Goal: Task Accomplishment & Management: Complete application form

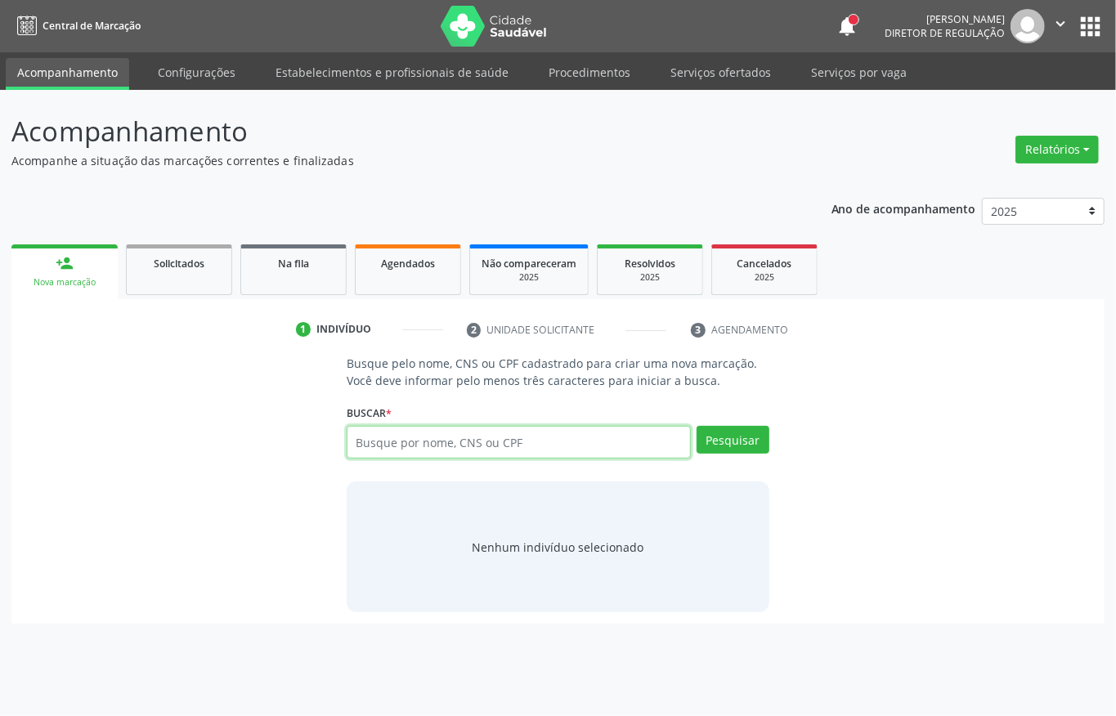
click at [419, 436] on input "text" at bounding box center [519, 442] width 344 height 33
click at [459, 456] on input "text" at bounding box center [519, 442] width 344 height 33
type input "898002972781416"
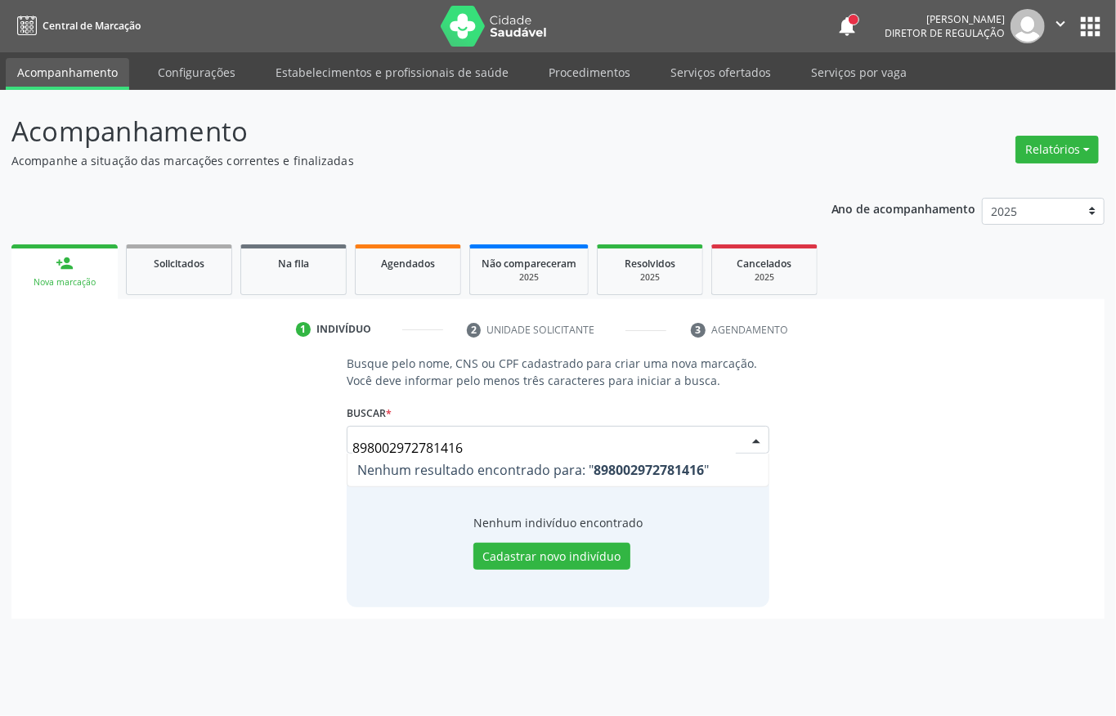
click at [481, 452] on input "898002972781416" at bounding box center [543, 448] width 383 height 33
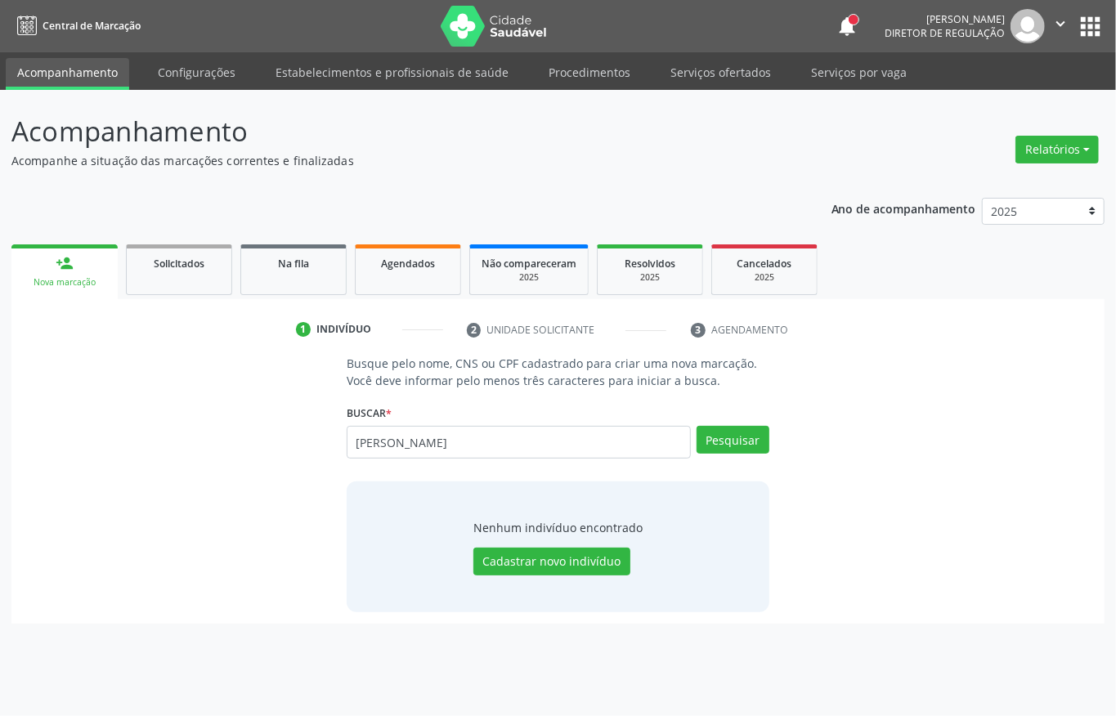
type input "[PERSON_NAME]"
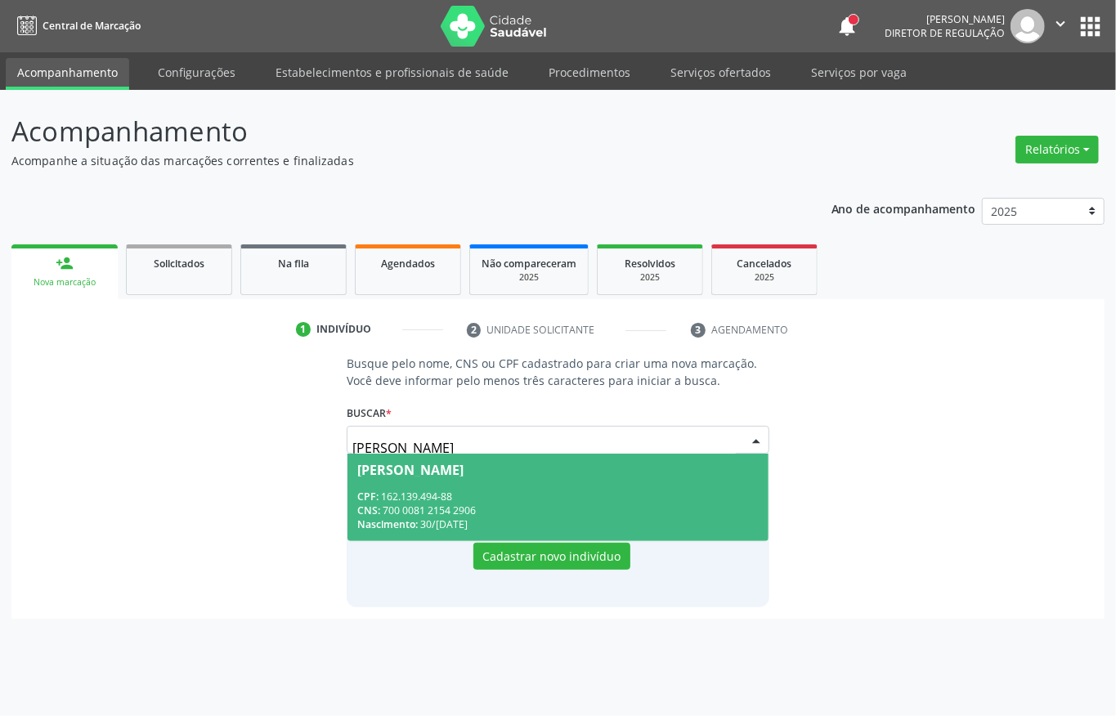
click at [513, 490] on div "CPF: 162.139.494-88" at bounding box center [557, 497] width 401 height 14
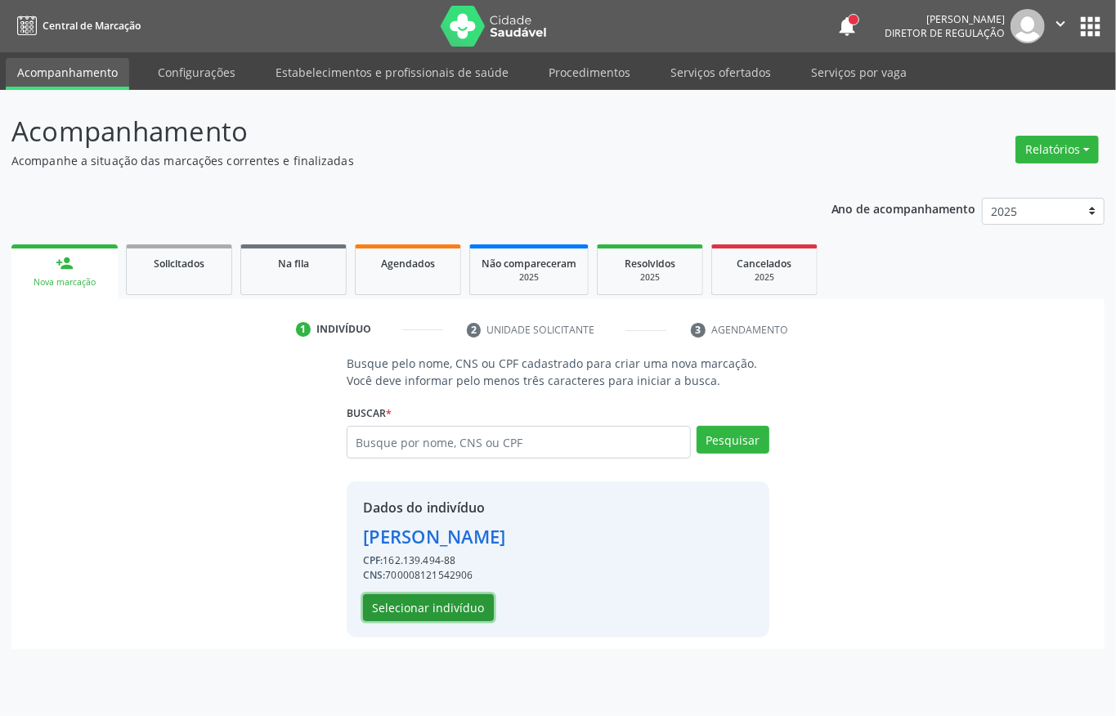
click at [442, 605] on button "Selecionar indivíduo" at bounding box center [428, 608] width 131 height 28
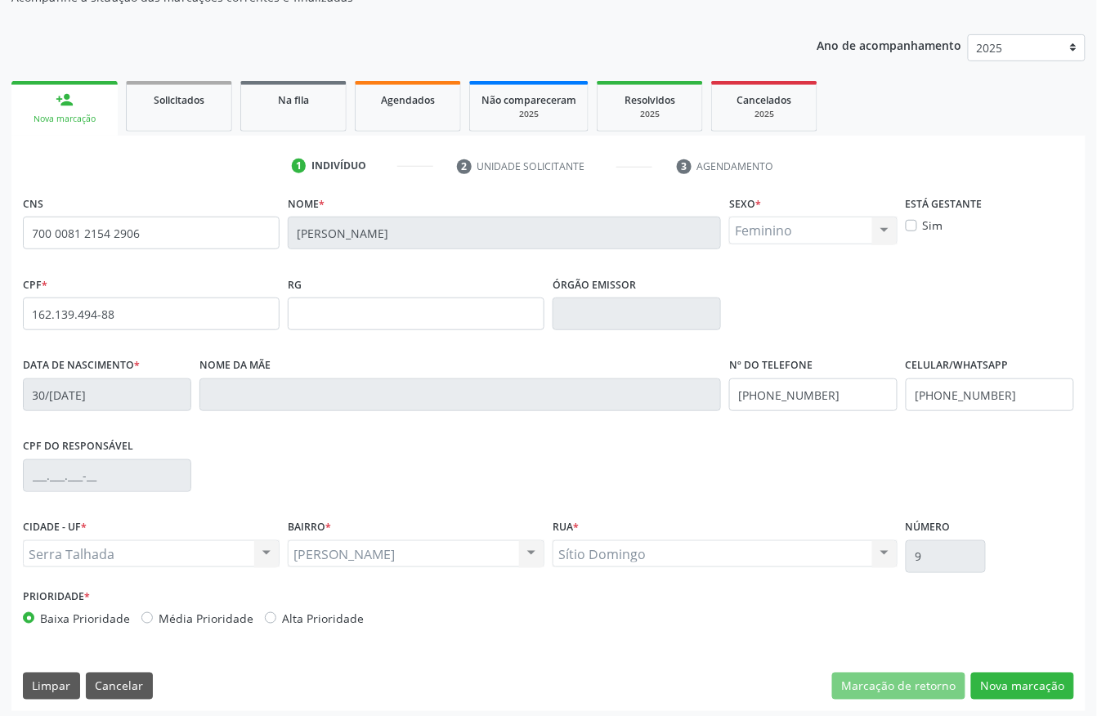
scroll to position [171, 0]
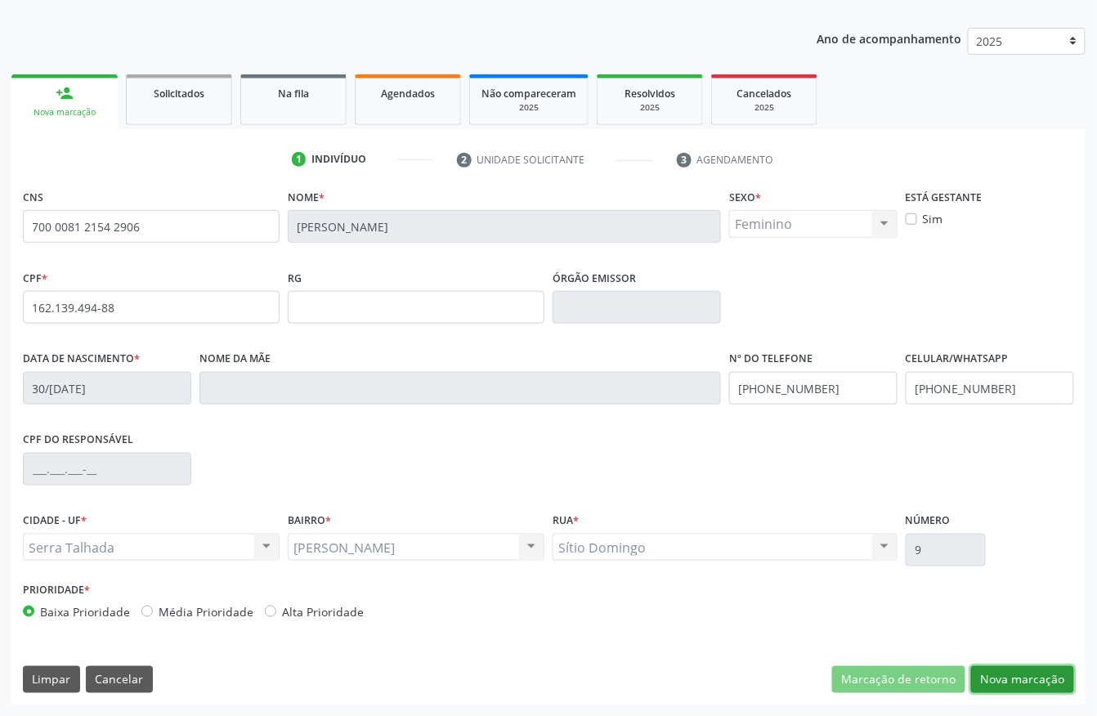
click at [1022, 672] on button "Nova marcação" at bounding box center [1022, 680] width 103 height 28
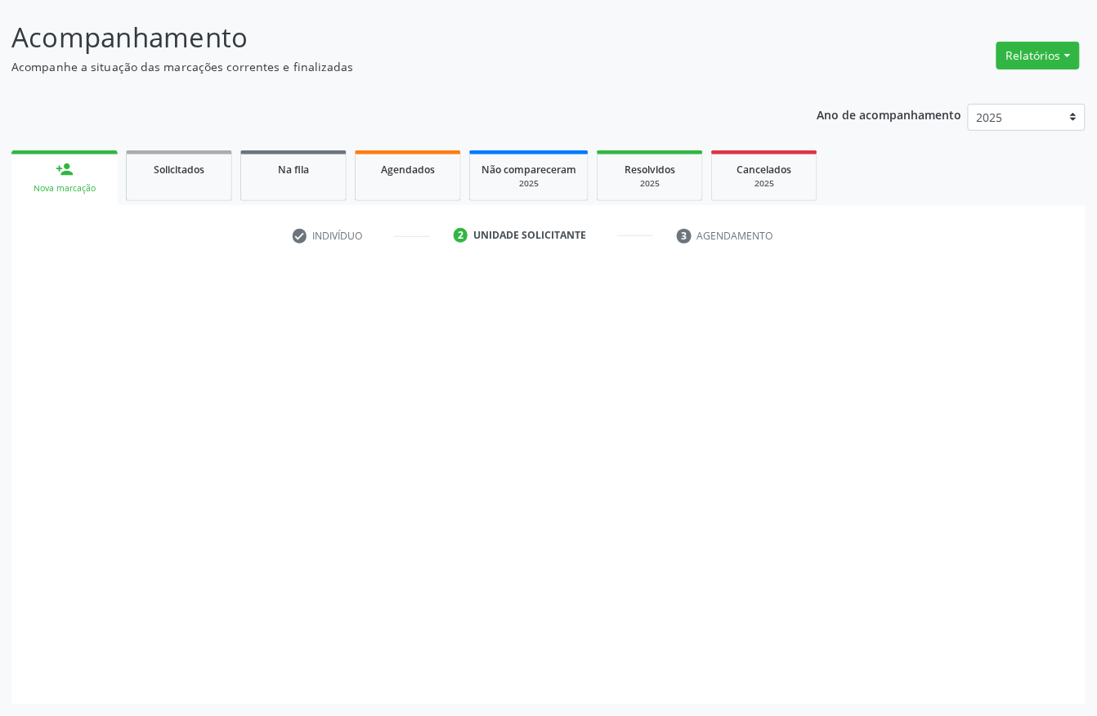
scroll to position [96, 0]
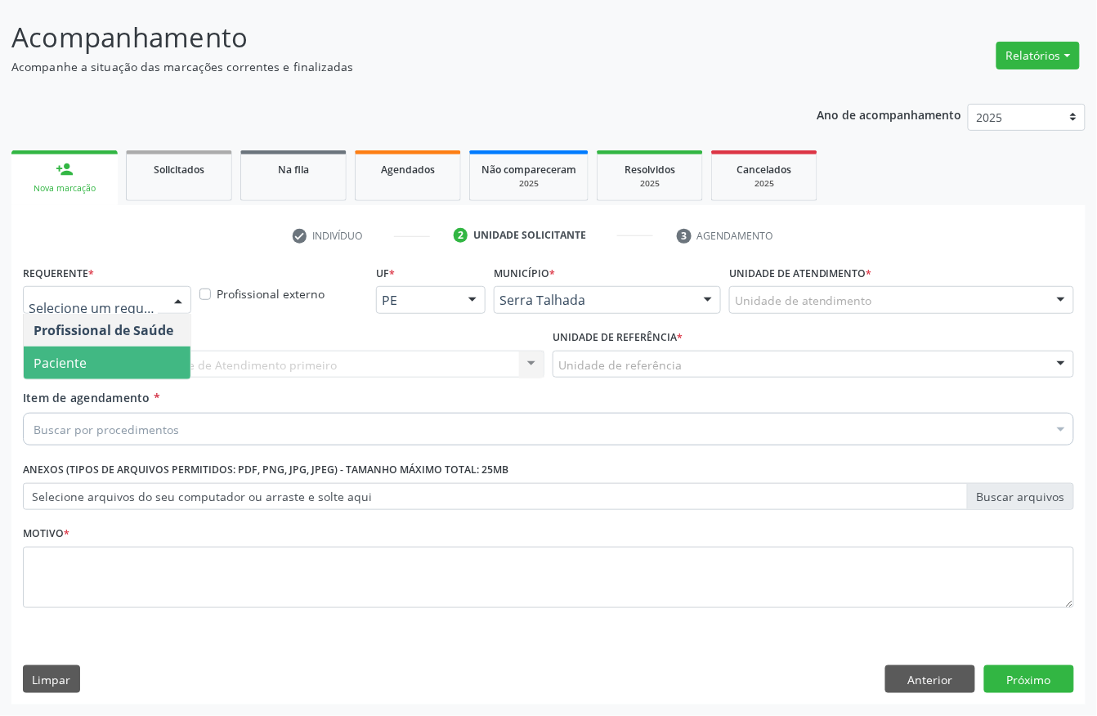
click at [96, 368] on span "Paciente" at bounding box center [107, 363] width 167 height 33
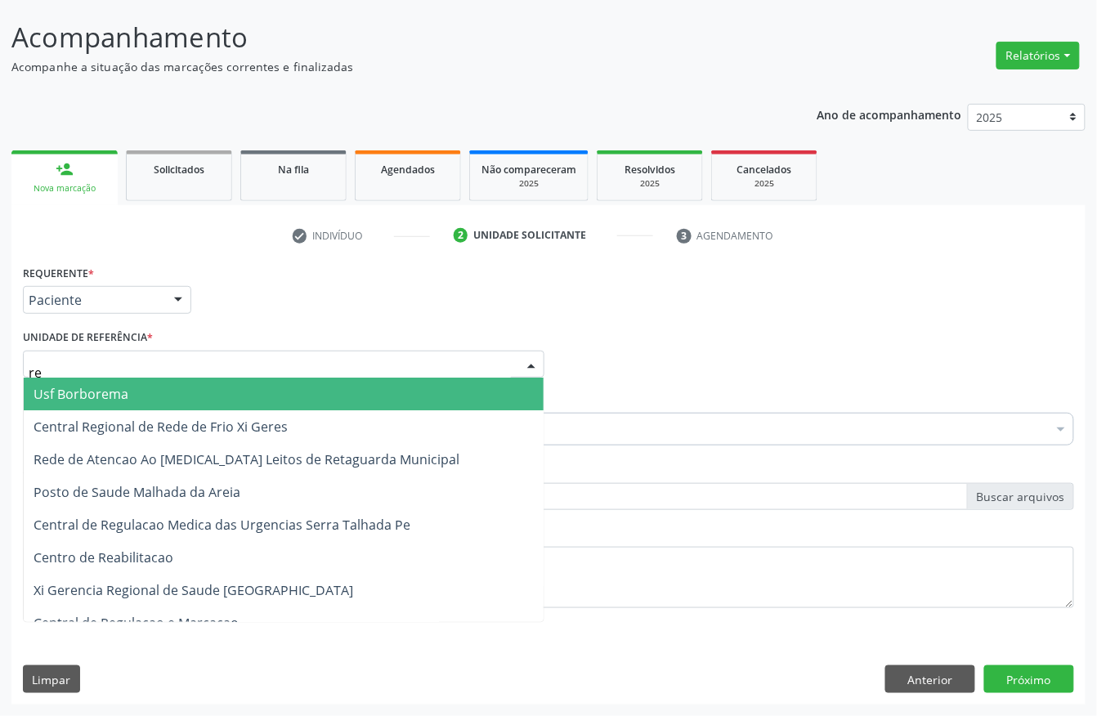
type input "rea"
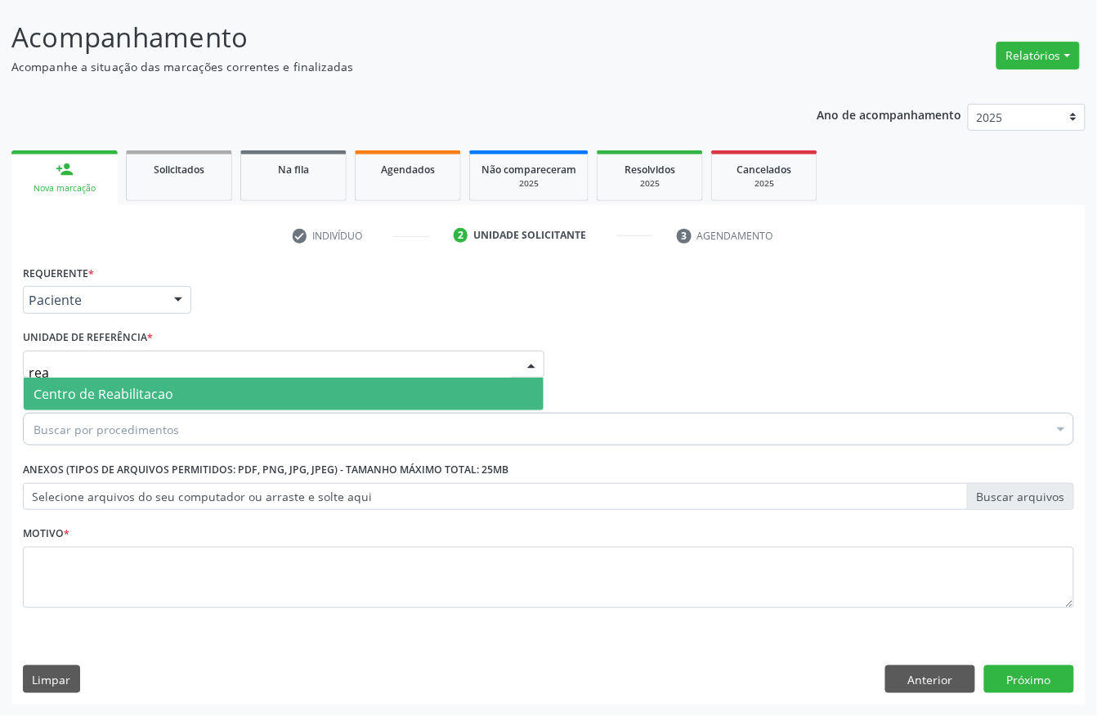
click at [119, 385] on span "Centro de Reabilitacao" at bounding box center [104, 394] width 140 height 18
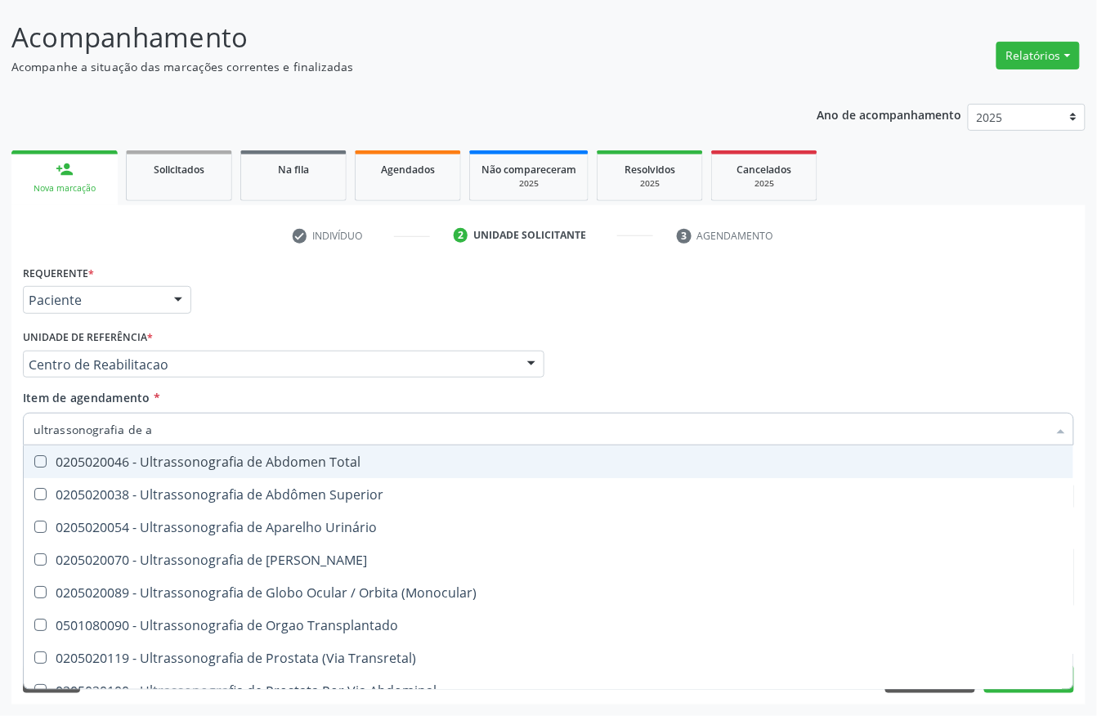
type input "ultrassonografia de ab"
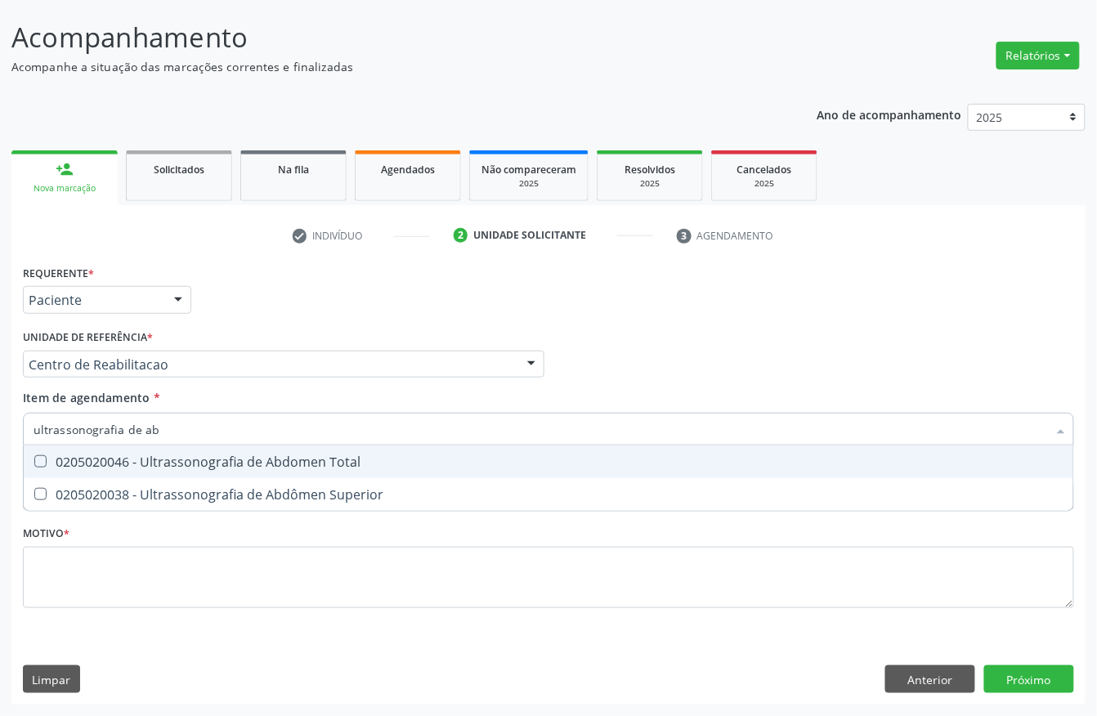
click at [86, 466] on div "0205020046 - Ultrassonografia de Abdomen Total" at bounding box center [549, 461] width 1030 height 13
checkbox Total "true"
click at [314, 329] on div "Unidade de referência * Centro de Reabilitacao Usf do Mutirao Usf Cohab Usf Cai…" at bounding box center [284, 351] width 522 height 52
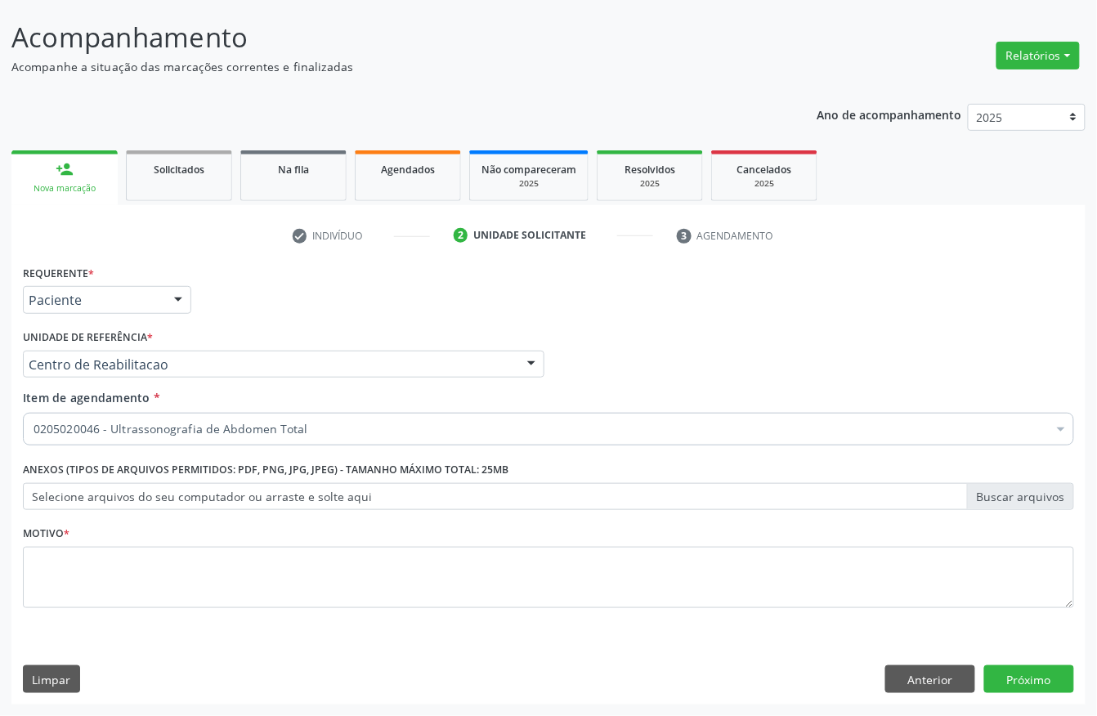
click at [137, 559] on div "Requerente * Paciente Profissional de Saúde Paciente Nenhum resultado encontrad…" at bounding box center [548, 446] width 1051 height 370
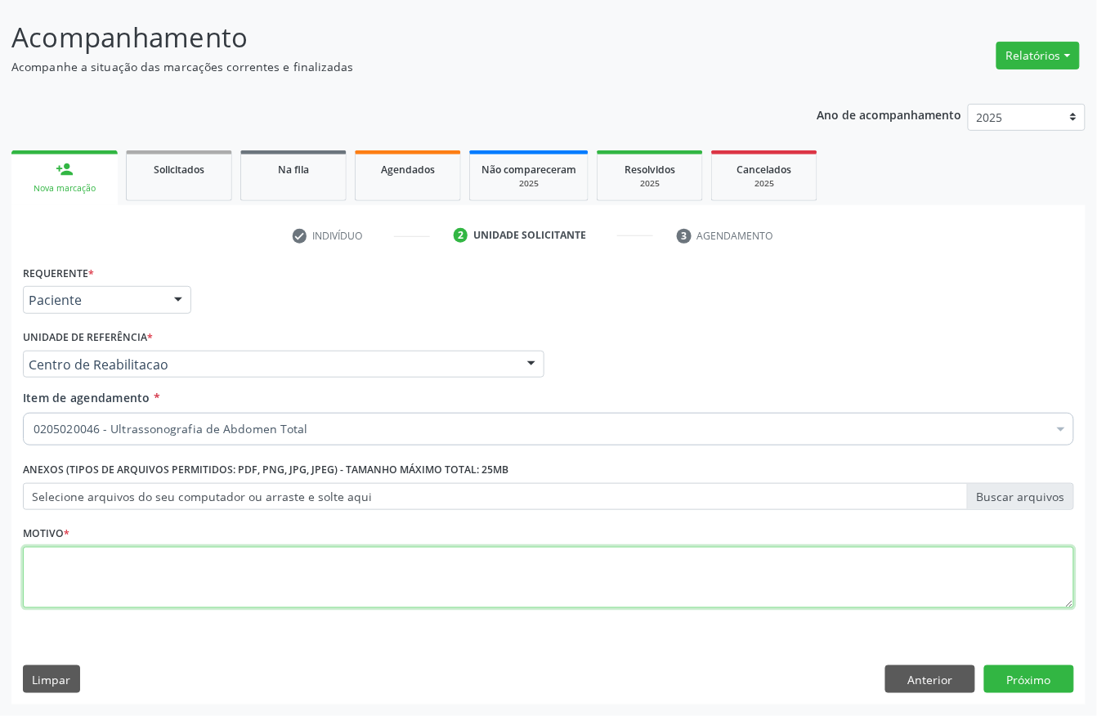
click at [132, 566] on textarea at bounding box center [548, 578] width 1051 height 62
type textarea "a"
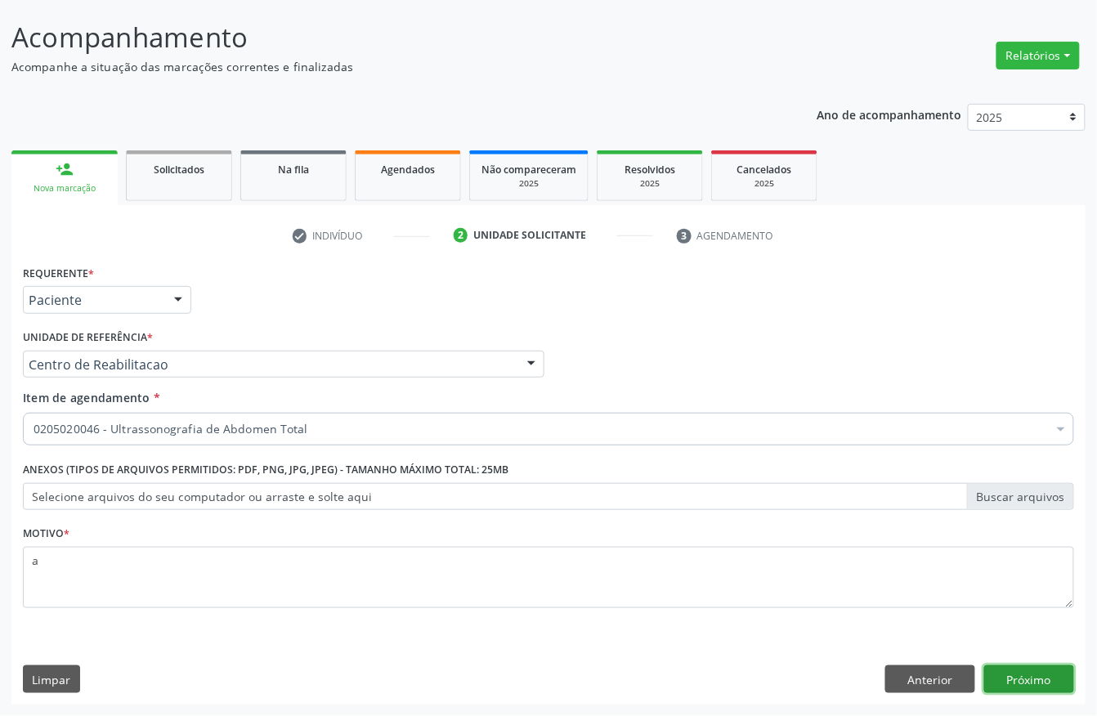
click at [1037, 677] on button "Próximo" at bounding box center [1029, 679] width 90 height 28
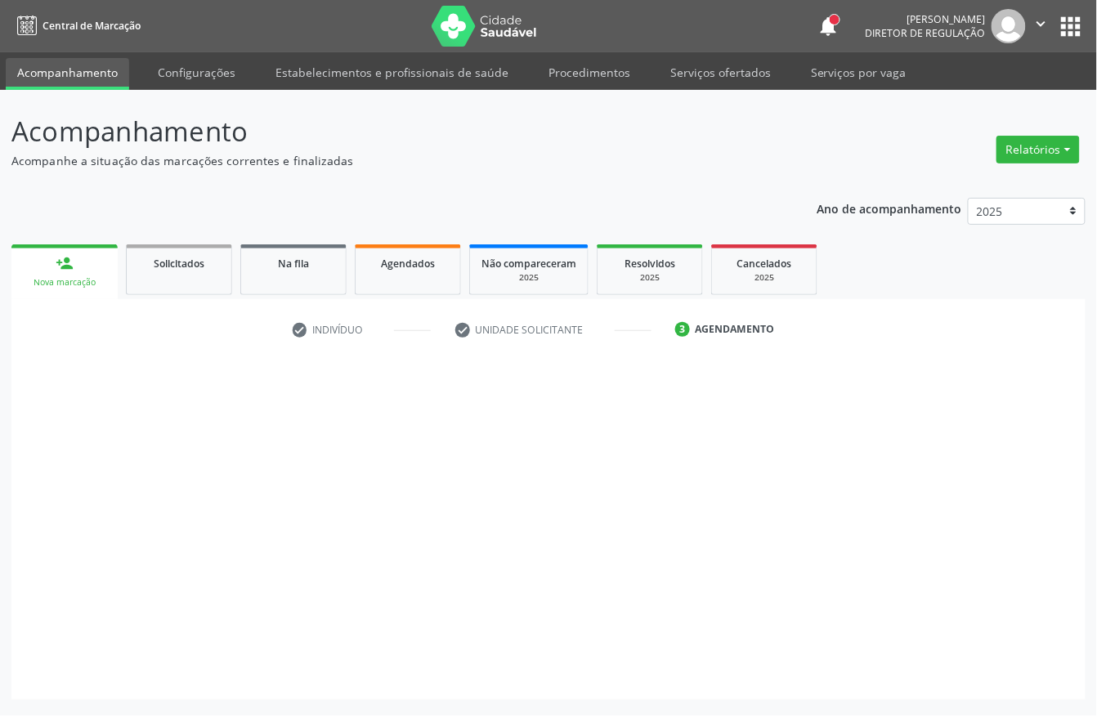
scroll to position [0, 0]
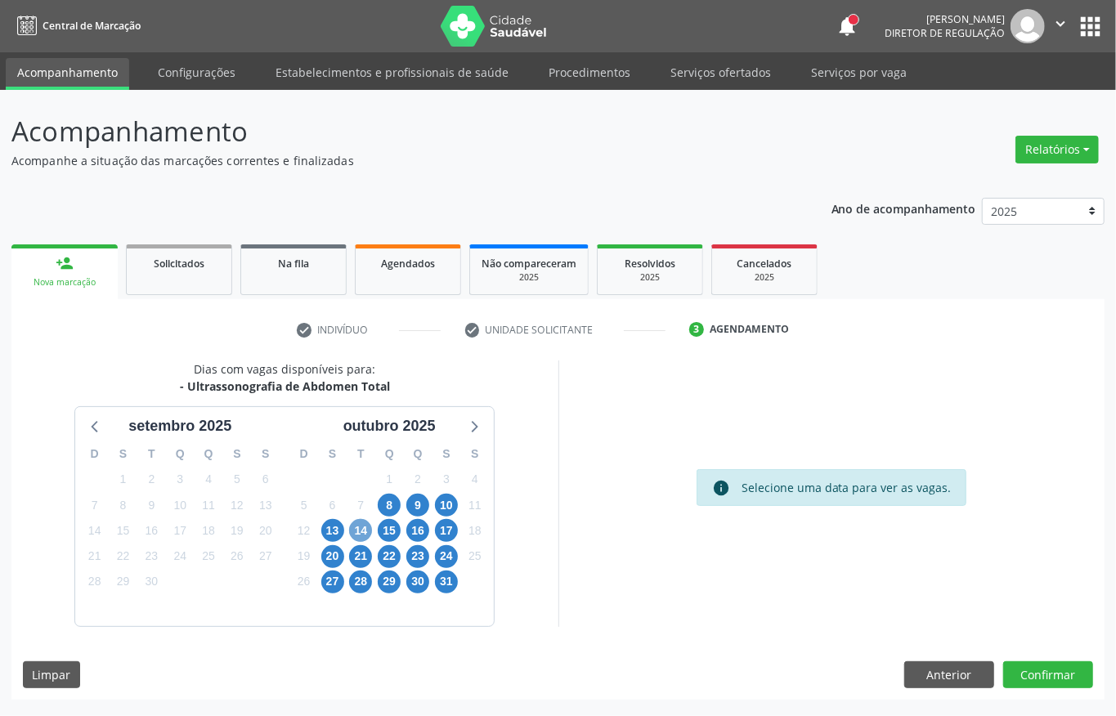
click at [367, 527] on span "14" at bounding box center [360, 530] width 23 height 23
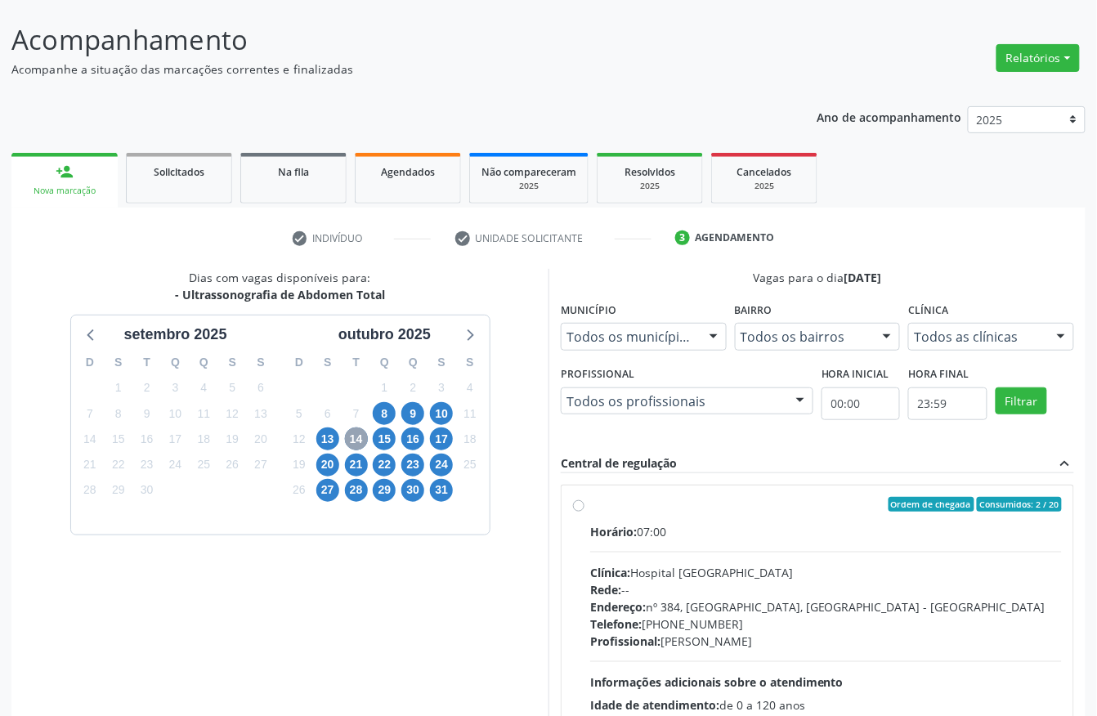
scroll to position [217, 0]
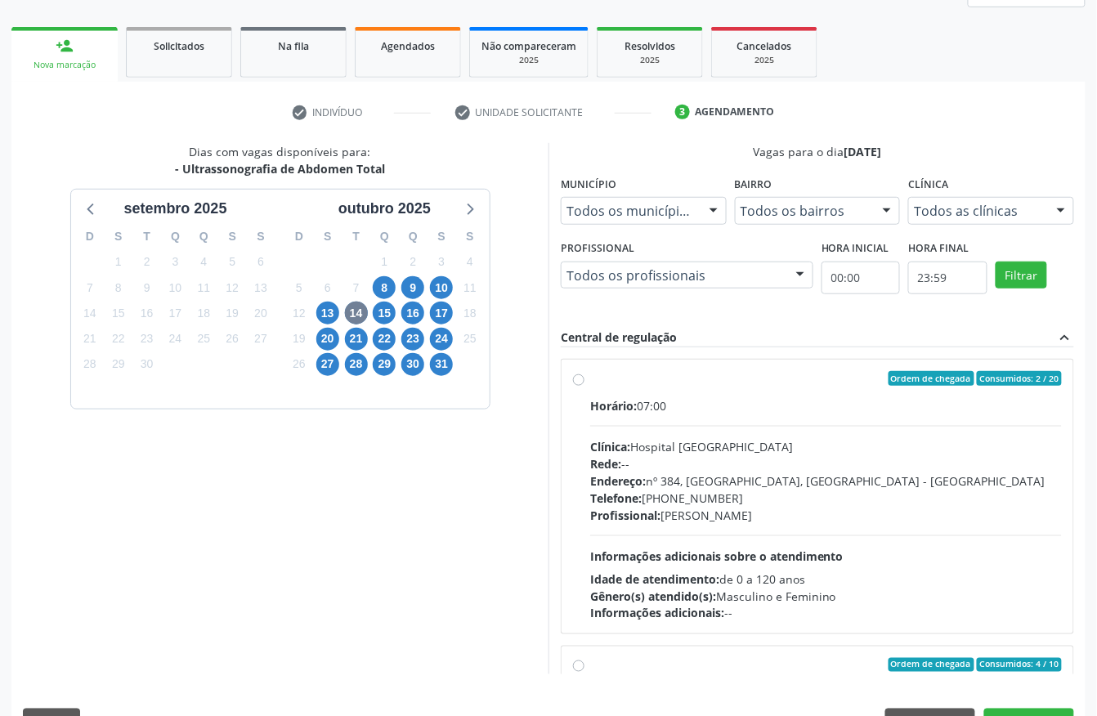
click at [618, 410] on span "Horário:" at bounding box center [613, 406] width 47 height 16
click at [584, 386] on input "Ordem de chegada Consumidos: 2 / 20 Horário: 07:00 Clínica: Hospital [GEOGRAPHI…" at bounding box center [578, 378] width 11 height 15
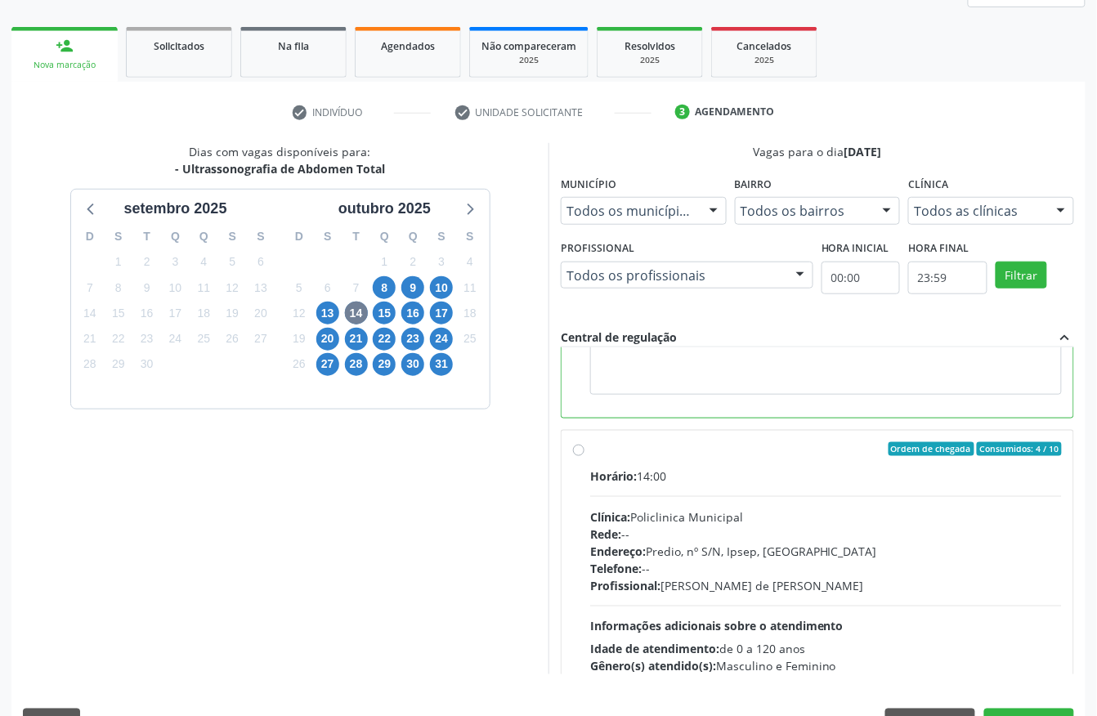
click at [723, 544] on div "Endereço: Predio, nº S/N, Ipsep, [GEOGRAPHIC_DATA]" at bounding box center [826, 551] width 472 height 17
click at [584, 457] on input "Ordem de chegada Consumidos: 4 / 10 Horário: 14:00 Clínica: Policlinica Municip…" at bounding box center [578, 449] width 11 height 15
radio input "false"
radio input "true"
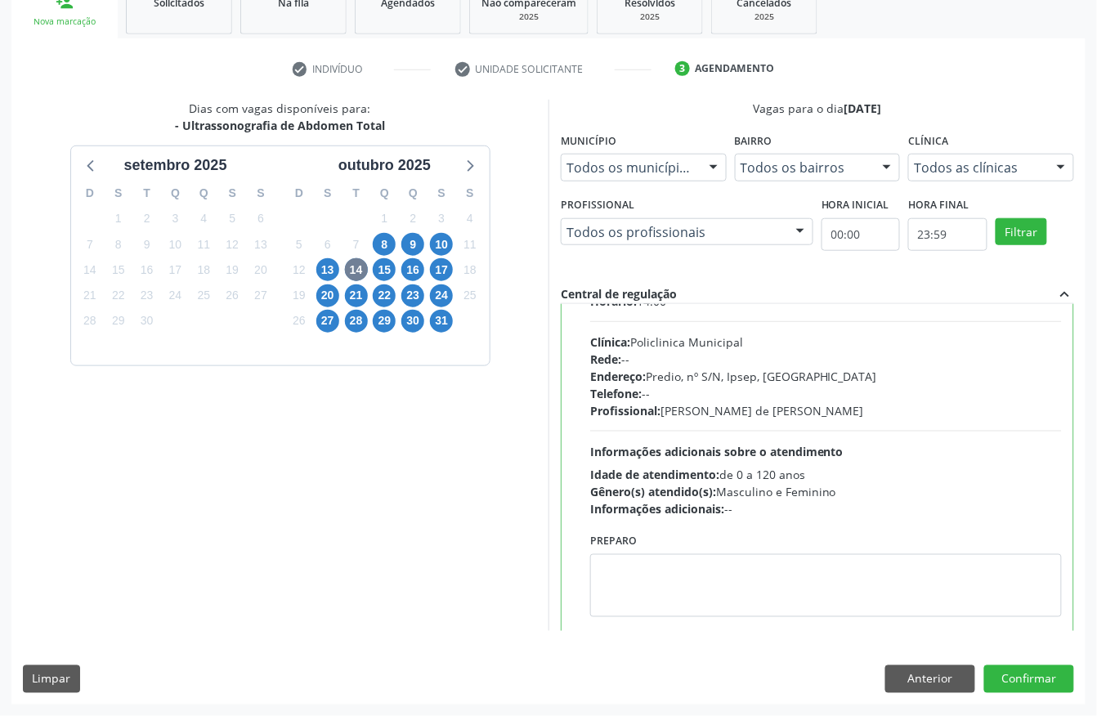
scroll to position [370, 0]
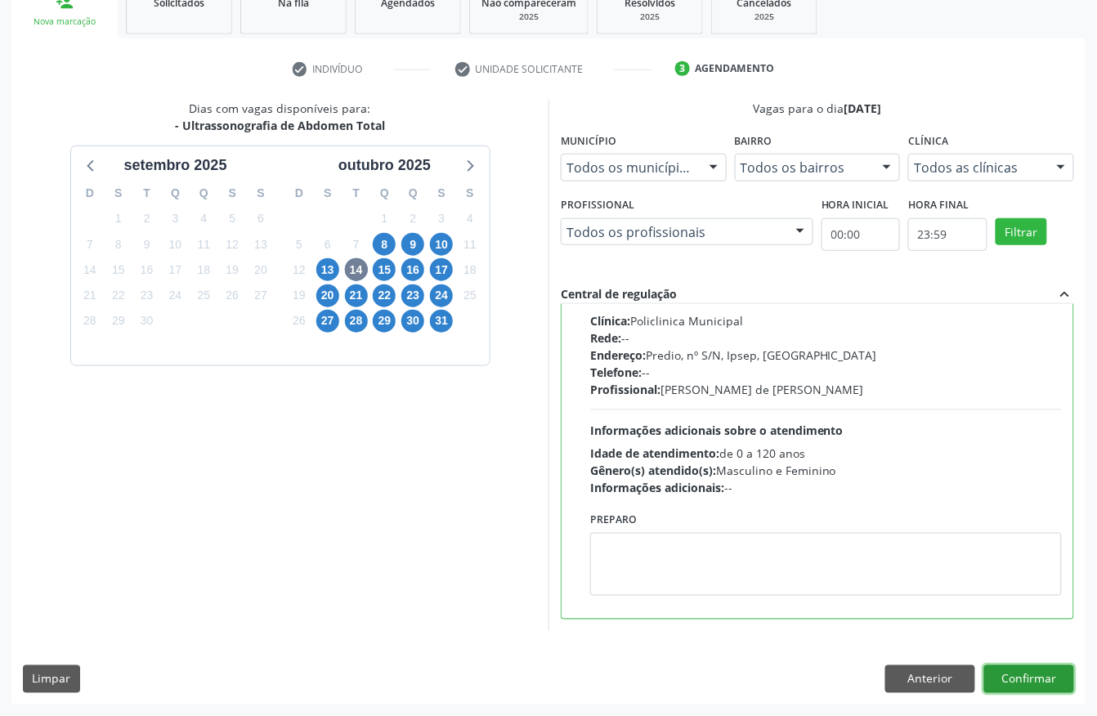
click at [1027, 690] on button "Confirmar" at bounding box center [1029, 679] width 90 height 28
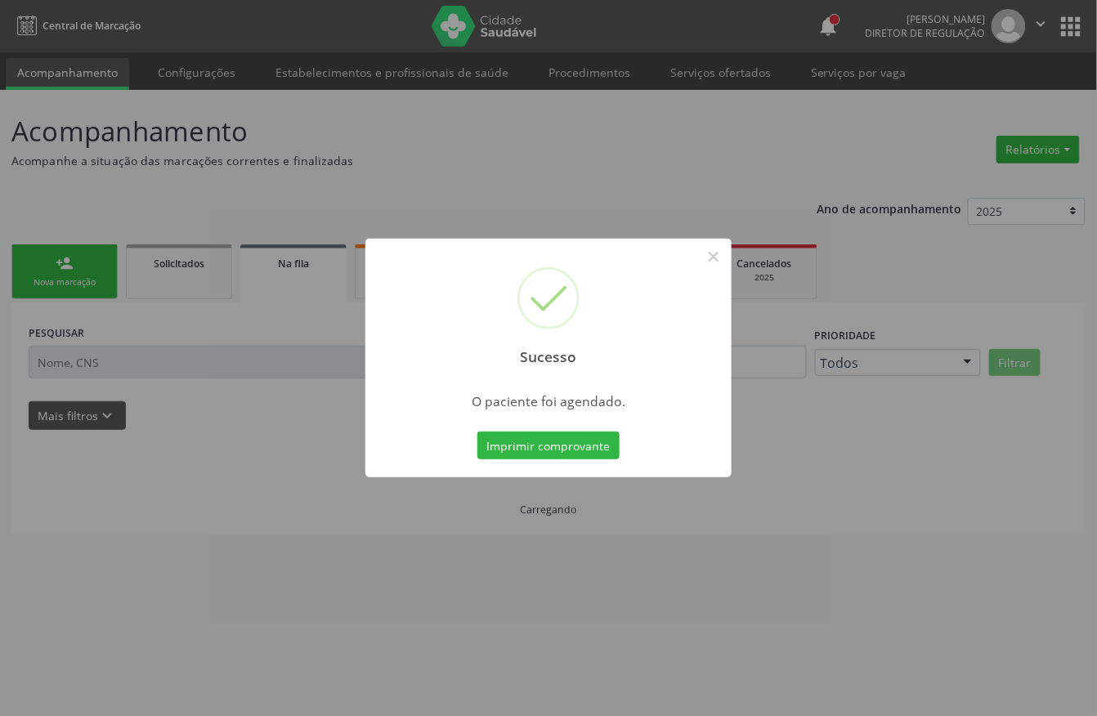
scroll to position [0, 0]
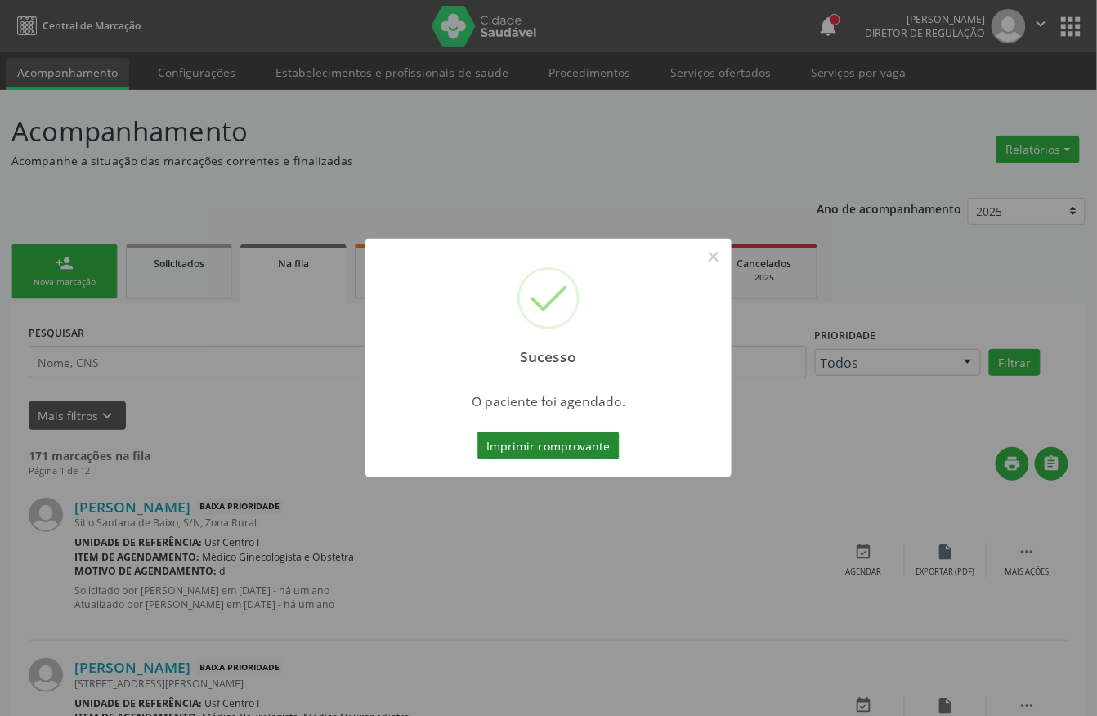
click at [527, 450] on button "Imprimir comprovante" at bounding box center [548, 446] width 142 height 28
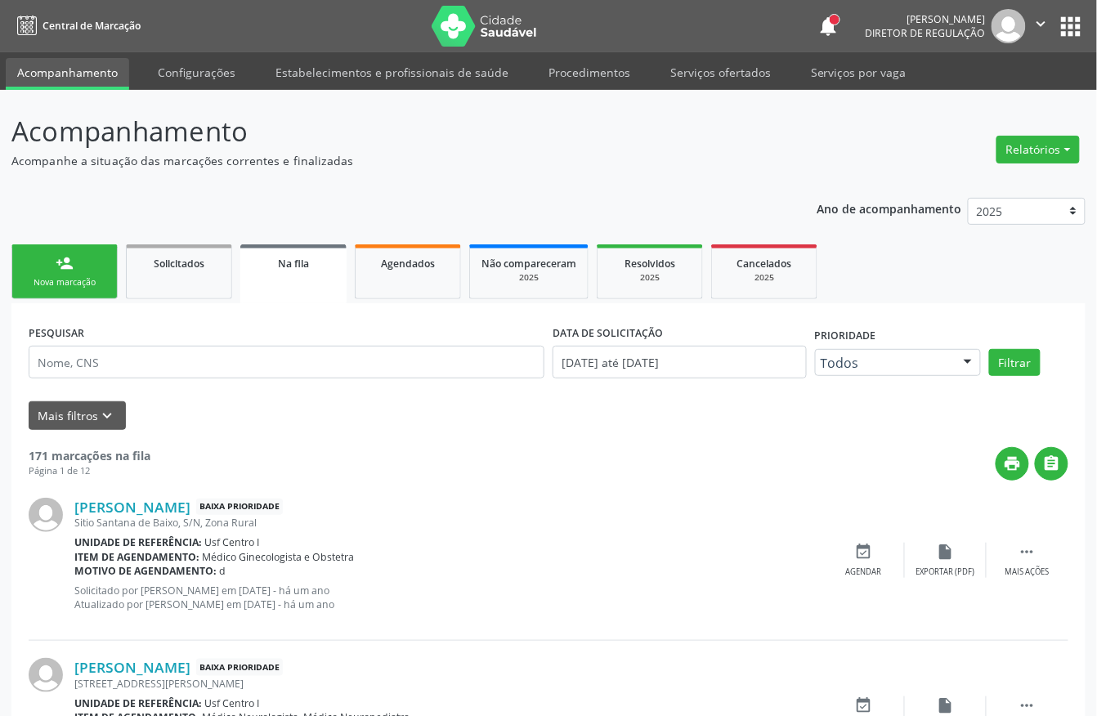
click at [93, 285] on div "Nova marcação" at bounding box center [65, 282] width 82 height 12
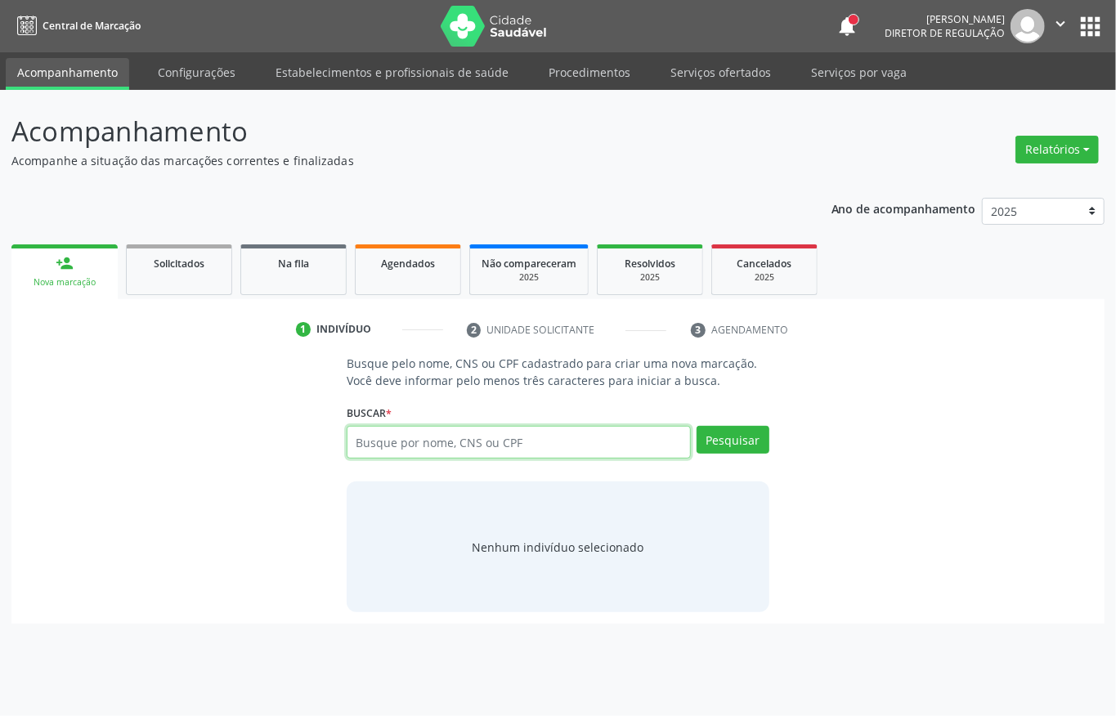
click at [419, 442] on input "text" at bounding box center [519, 442] width 344 height 33
type input "[PERSON_NAME]"
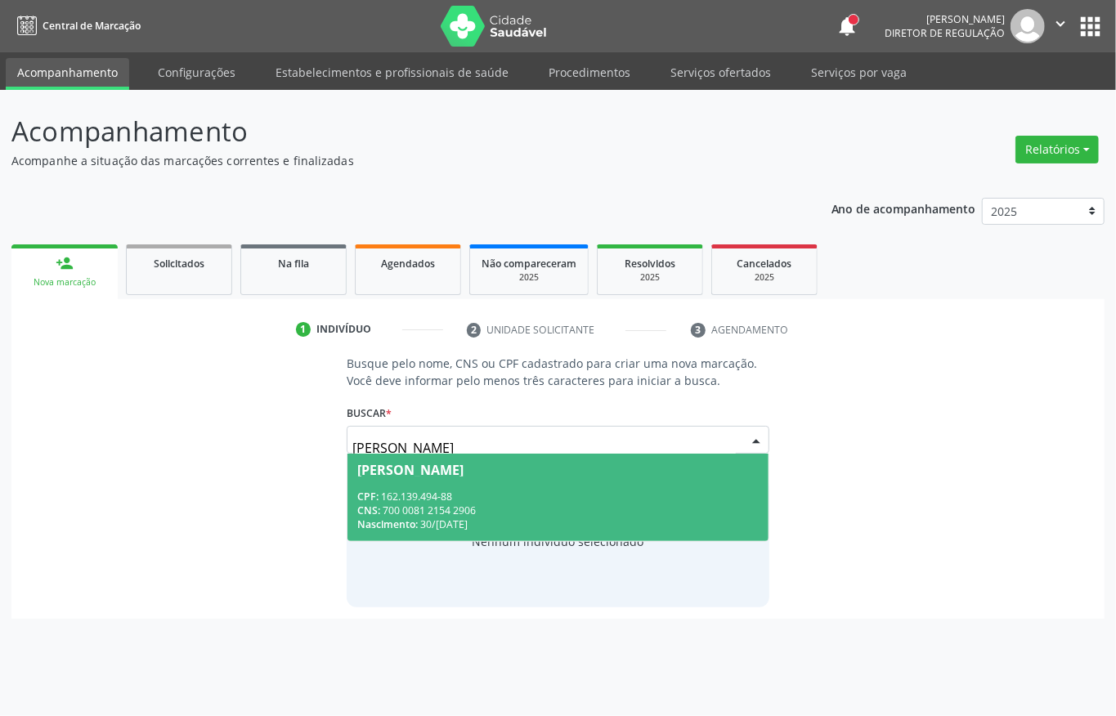
click at [439, 497] on div "CPF: 162.139.494-88" at bounding box center [557, 497] width 401 height 14
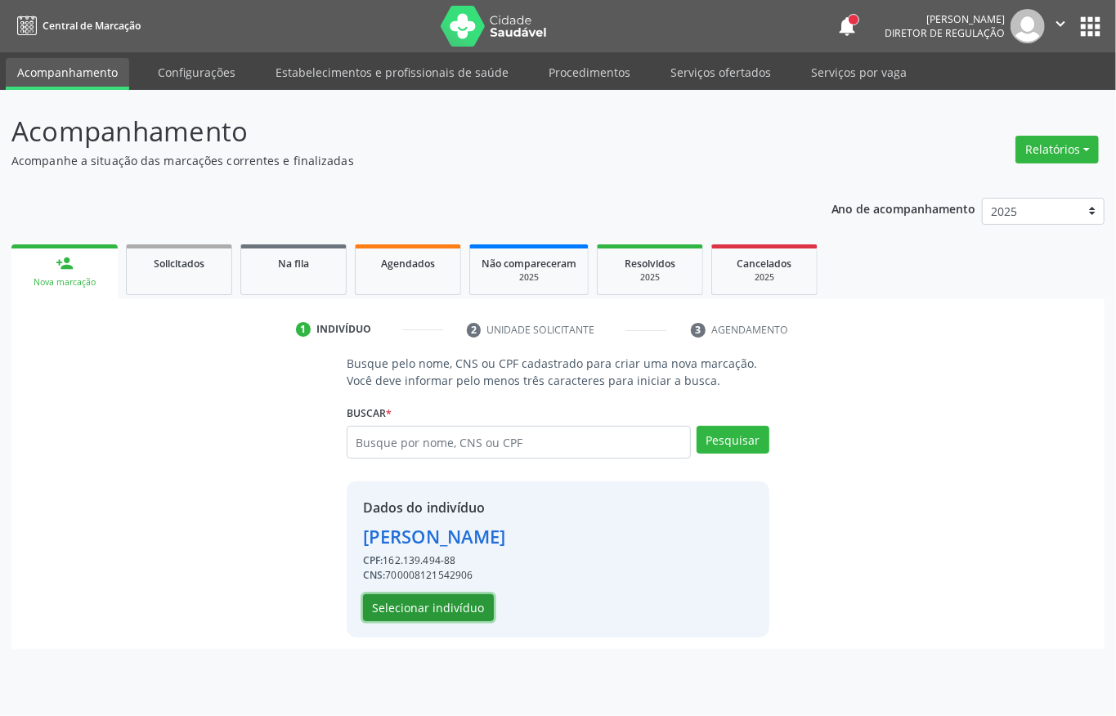
click at [449, 611] on button "Selecionar indivíduo" at bounding box center [428, 608] width 131 height 28
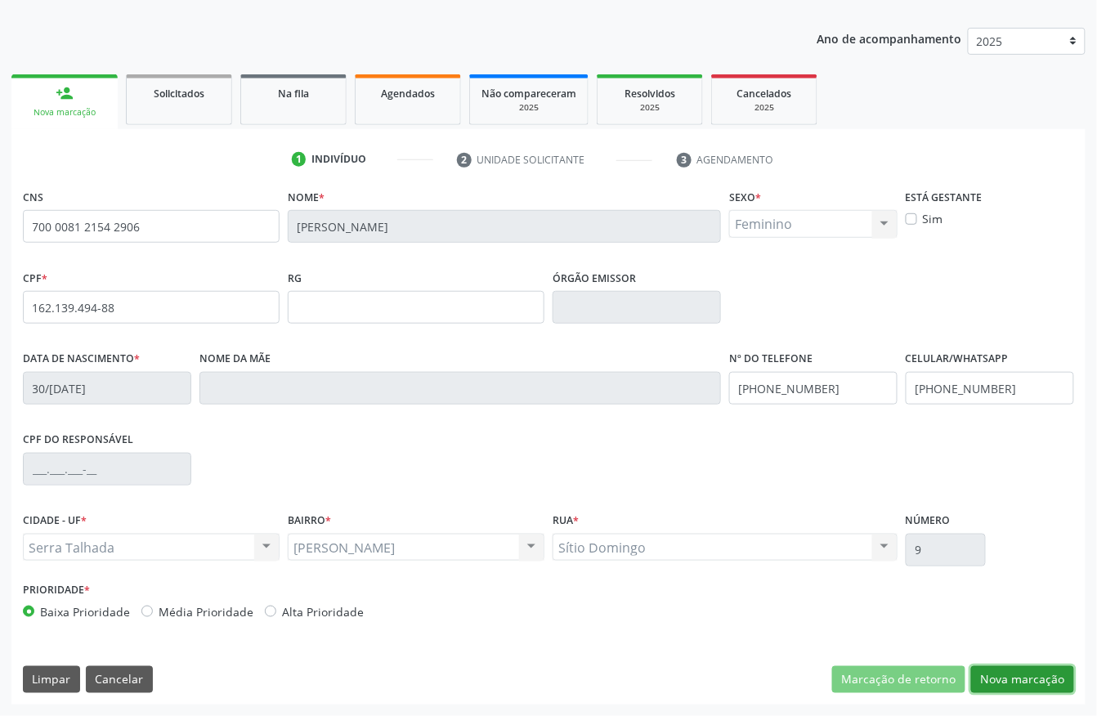
click at [995, 672] on button "Nova marcação" at bounding box center [1022, 680] width 103 height 28
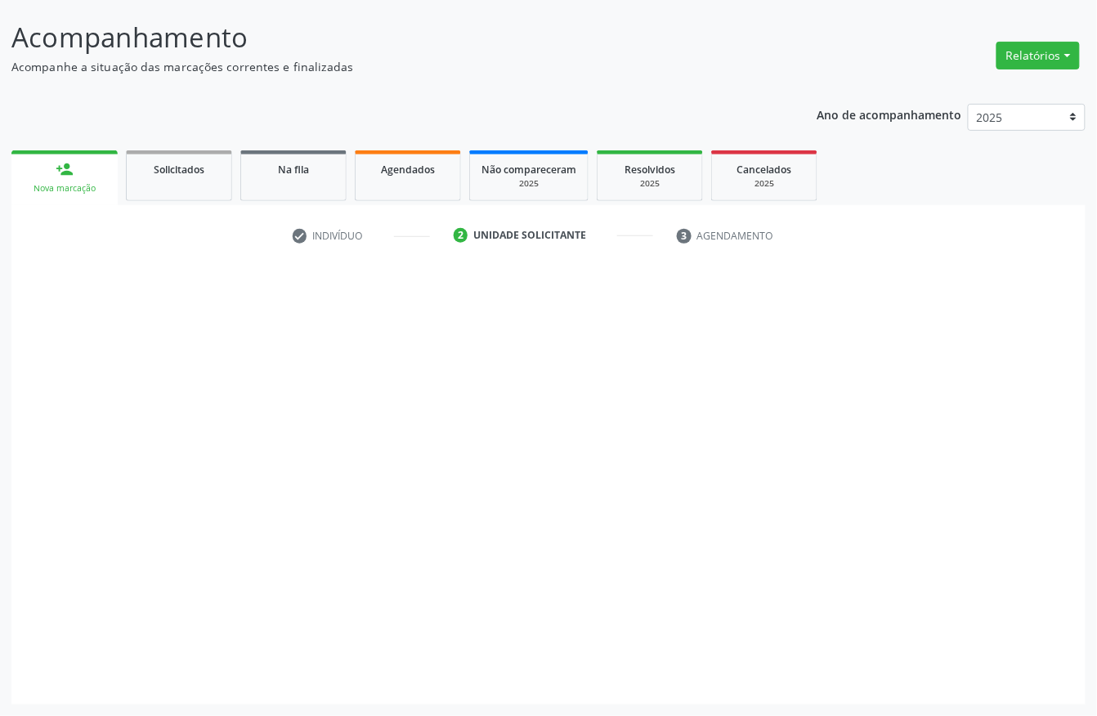
scroll to position [96, 0]
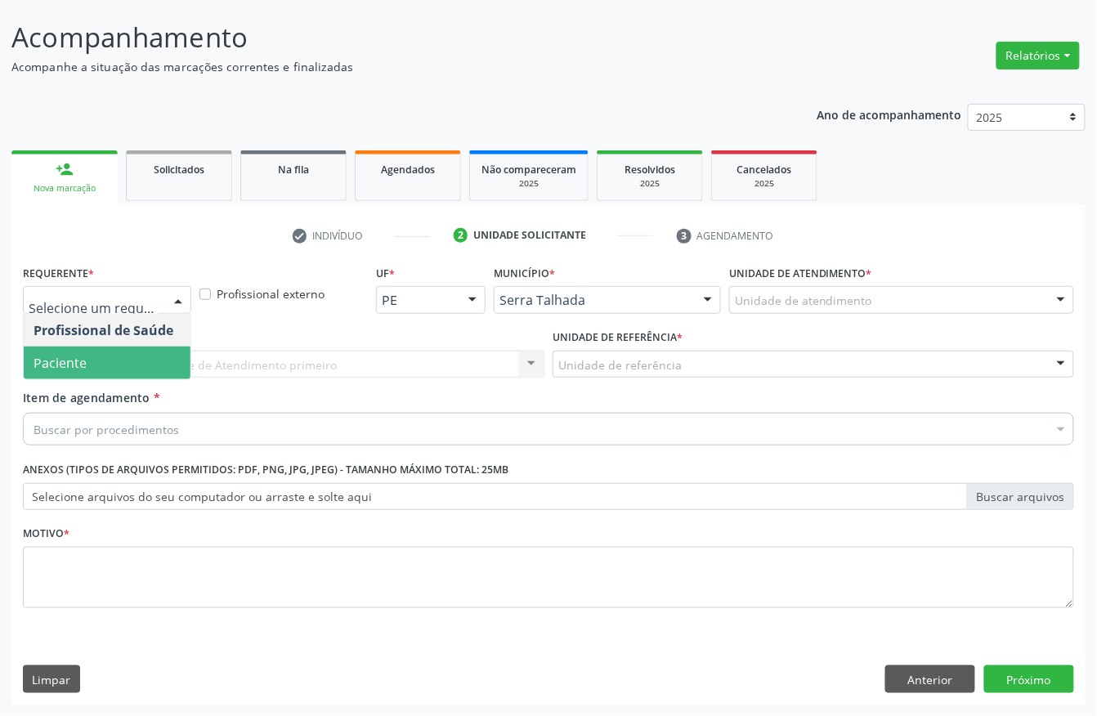
click at [121, 365] on span "Paciente" at bounding box center [107, 363] width 167 height 33
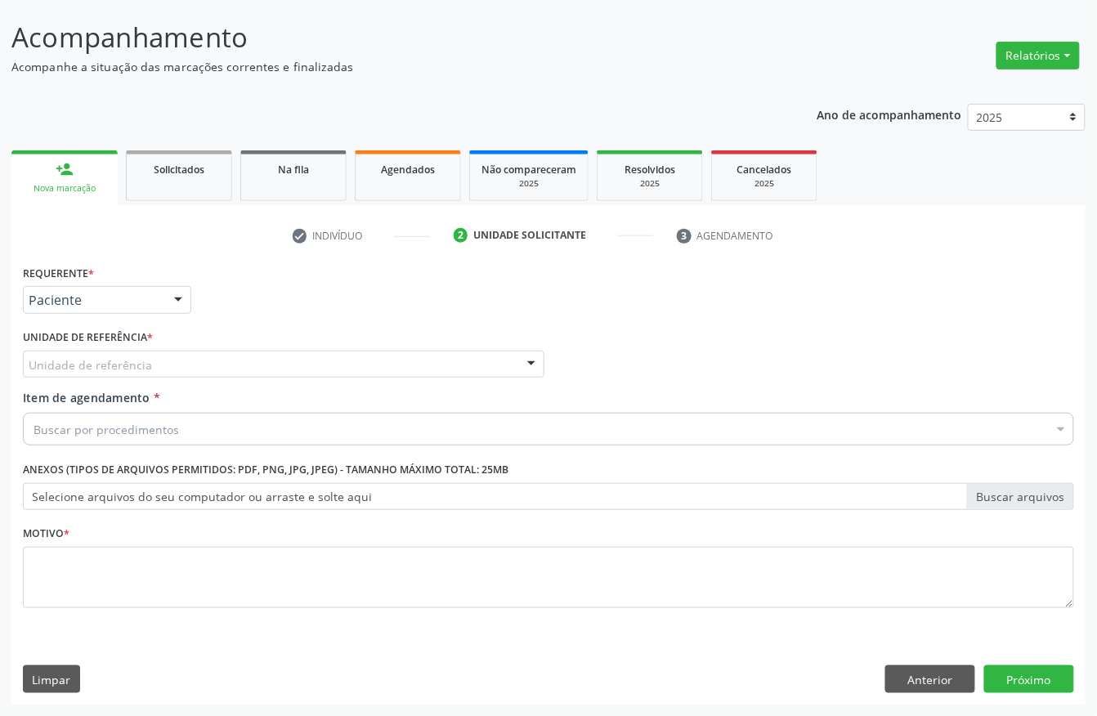
click at [139, 374] on div "Unidade de referência" at bounding box center [284, 365] width 522 height 28
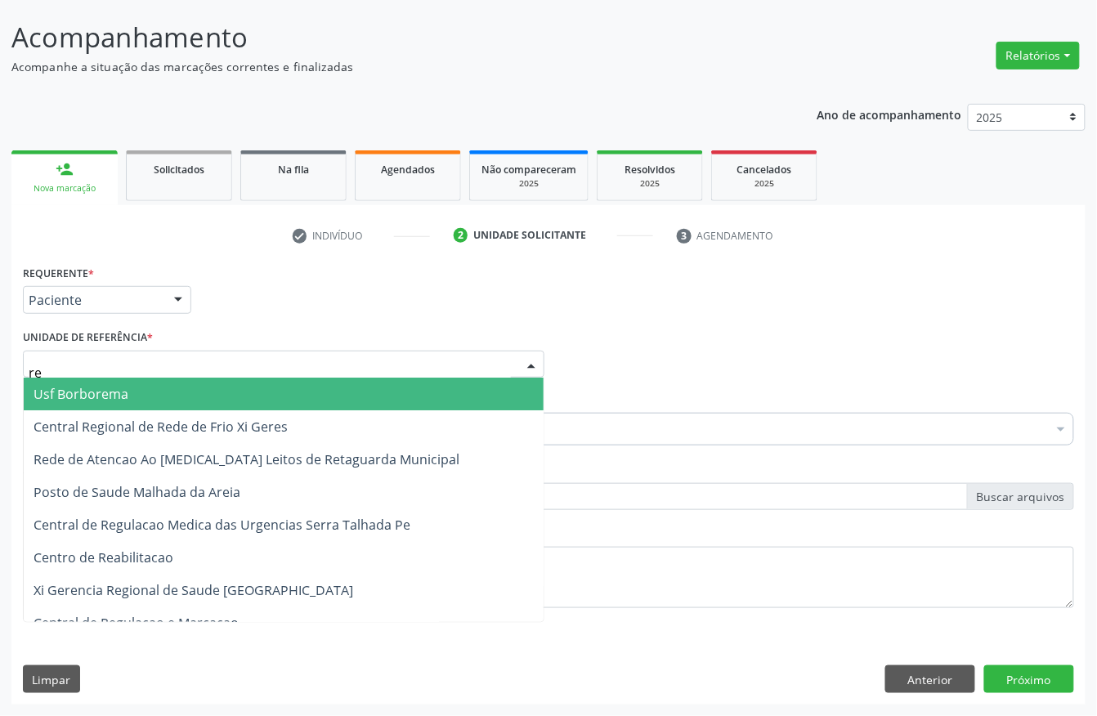
type input "rea"
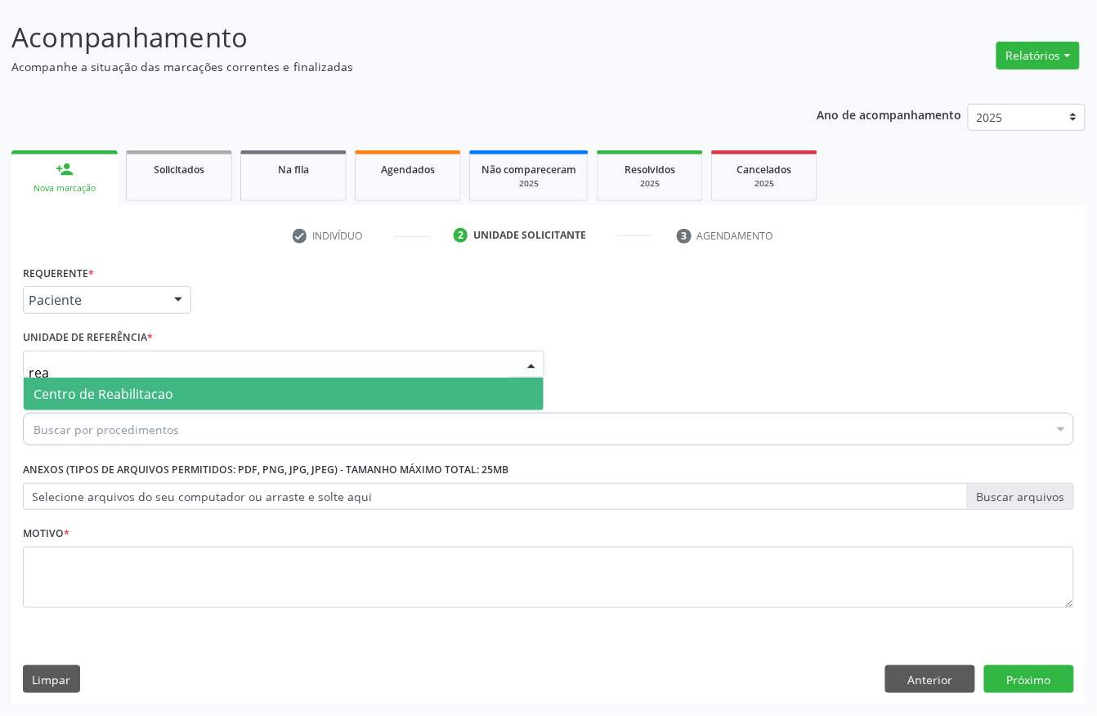
click at [145, 385] on span "Centro de Reabilitacao" at bounding box center [104, 394] width 140 height 18
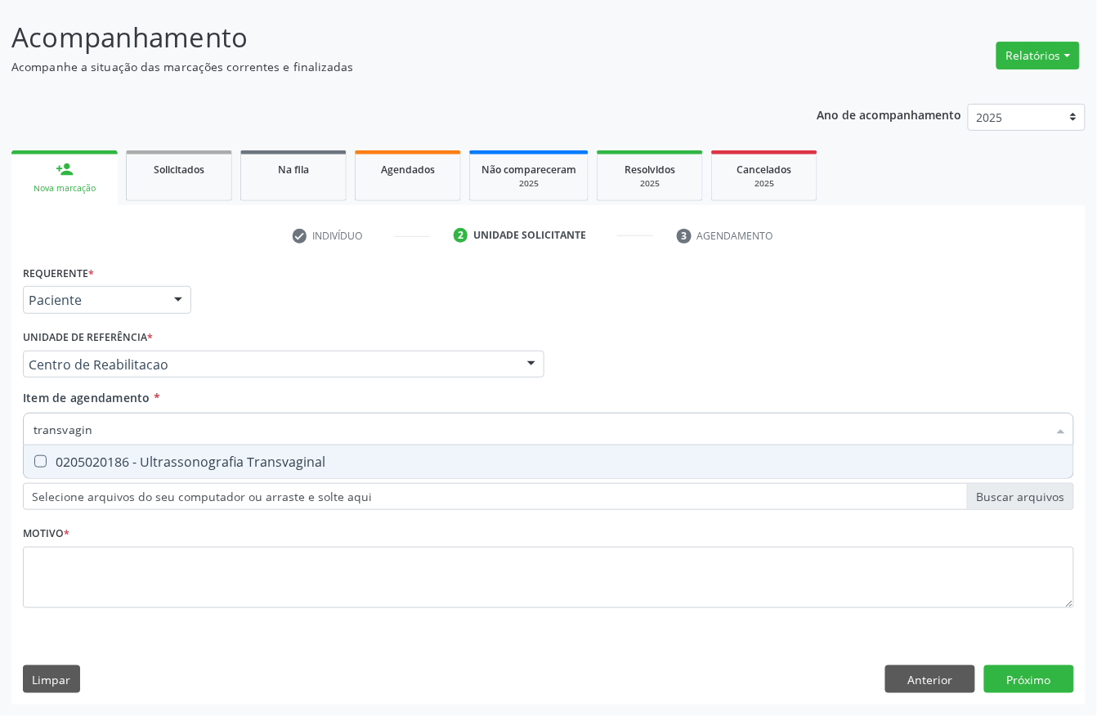
type input "transvagina"
click at [145, 478] on div "Requerente * Paciente Profissional de Saúde Paciente Nenhum resultado encontrad…" at bounding box center [548, 446] width 1051 height 370
click at [0, 0] on div "Selecionar todos" at bounding box center [0, 0] width 0 height 0
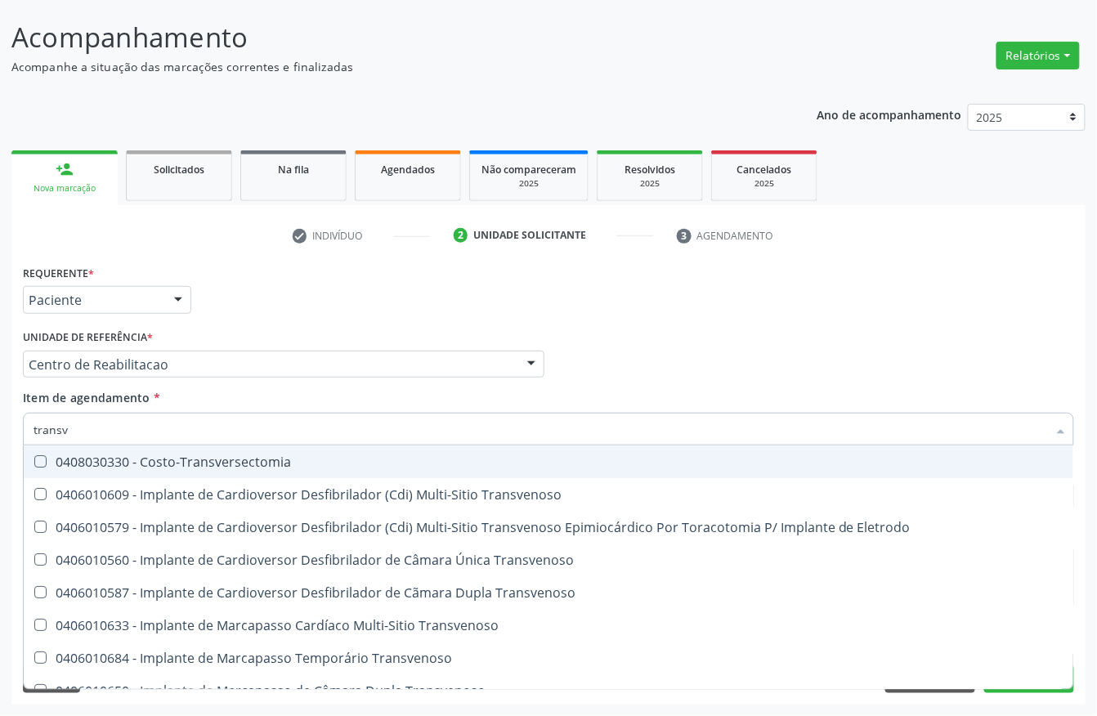
type input "transva"
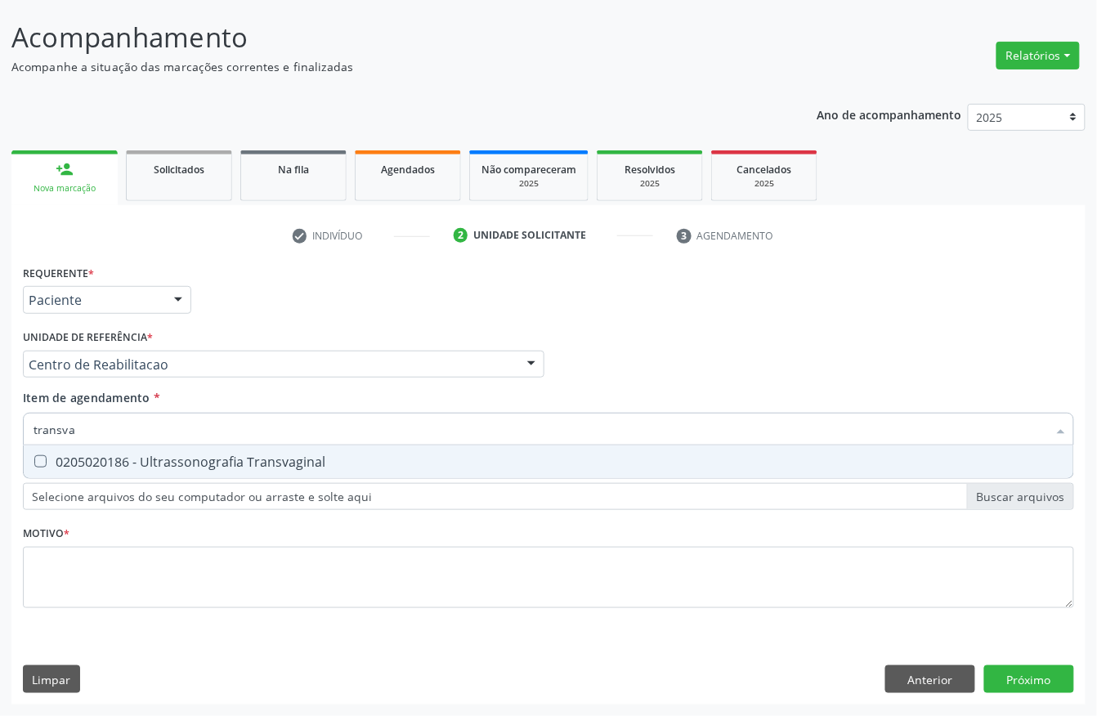
click at [159, 463] on div "0205020186 - Ultrassonografia Transvaginal" at bounding box center [549, 461] width 1030 height 13
checkbox Transvaginal "true"
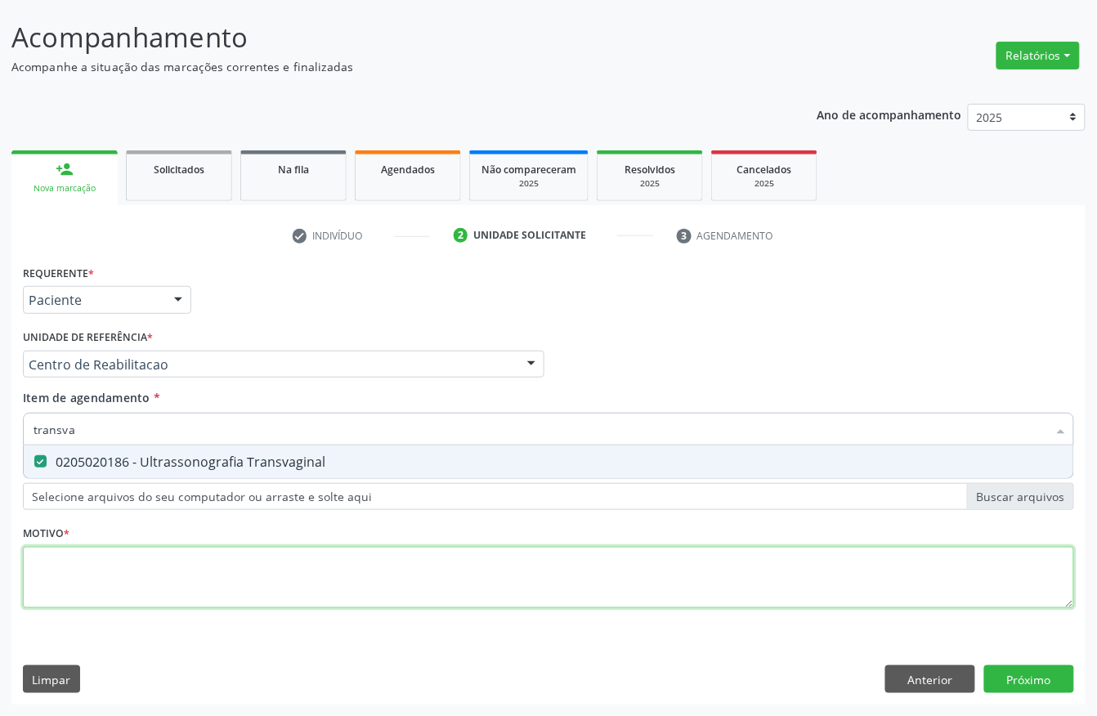
click at [87, 583] on div "Requerente * Paciente Profissional de Saúde Paciente Nenhum resultado encontrad…" at bounding box center [548, 446] width 1051 height 370
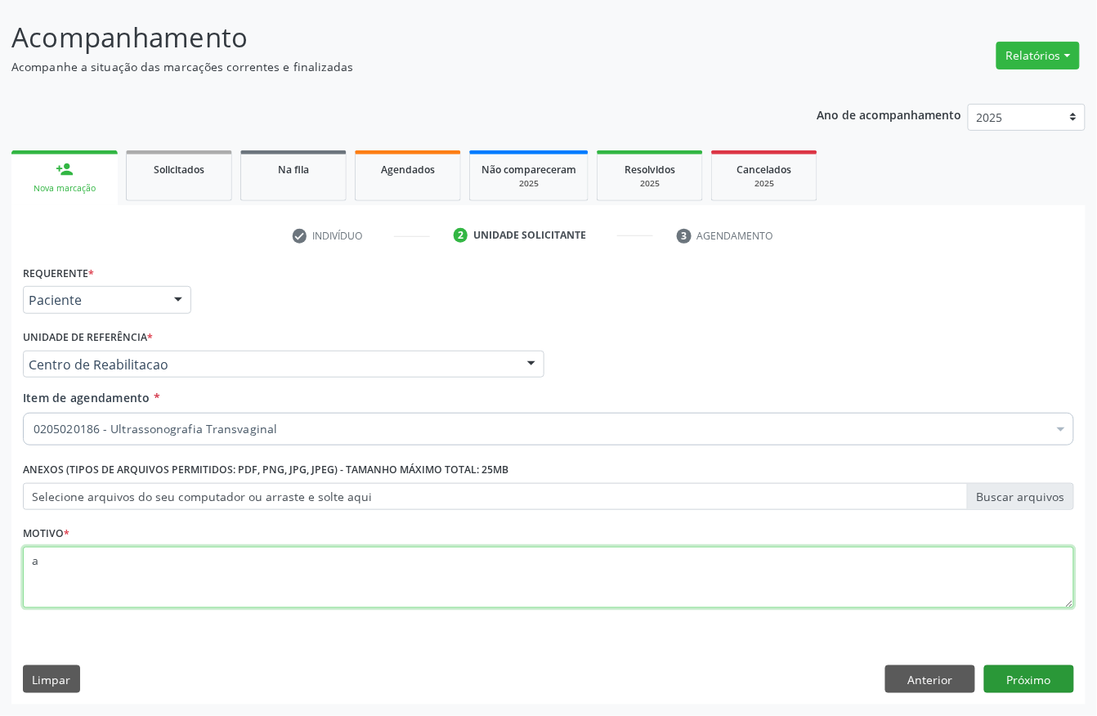
type textarea "a"
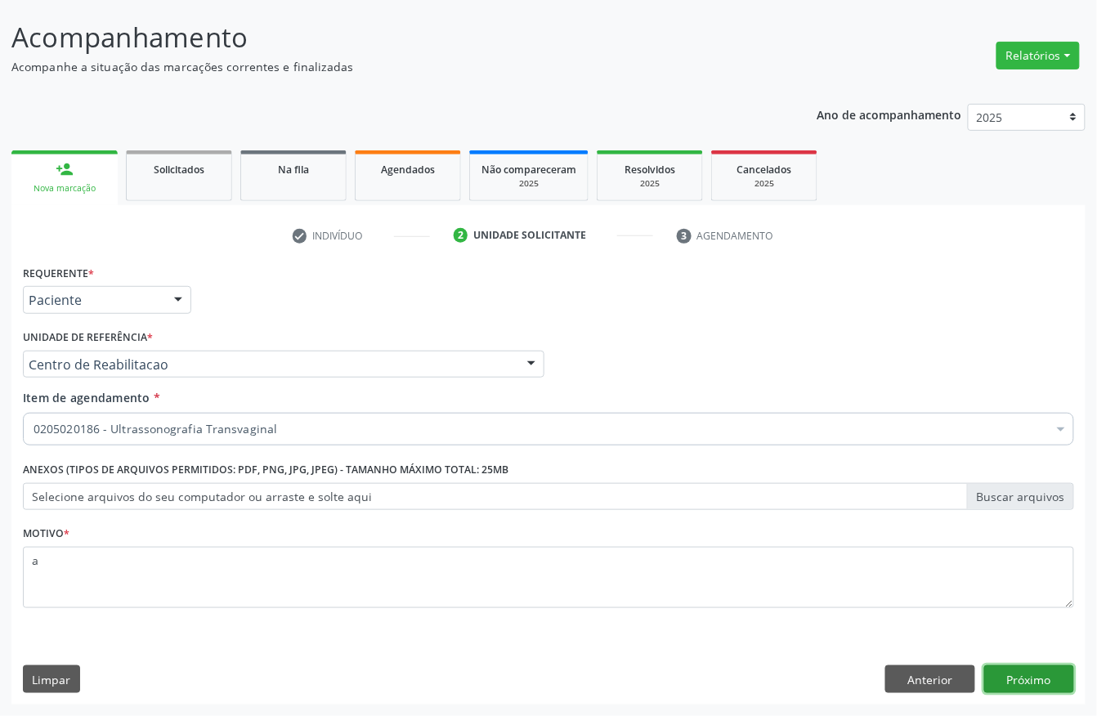
click at [1009, 675] on button "Próximo" at bounding box center [1029, 679] width 90 height 28
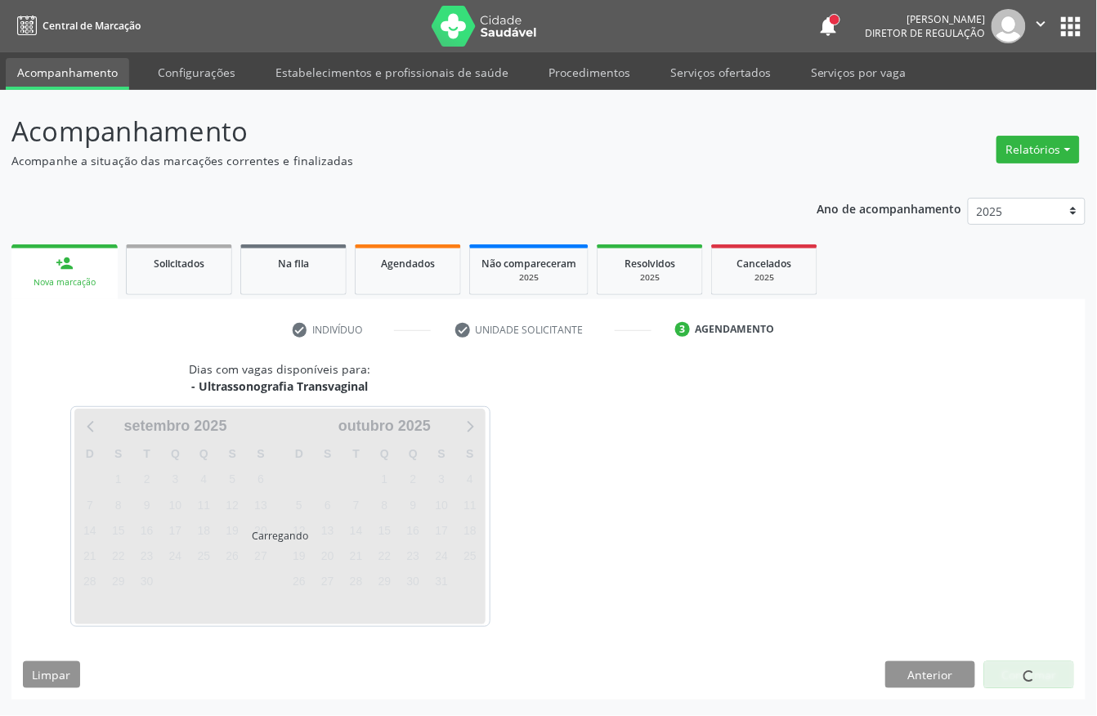
scroll to position [0, 0]
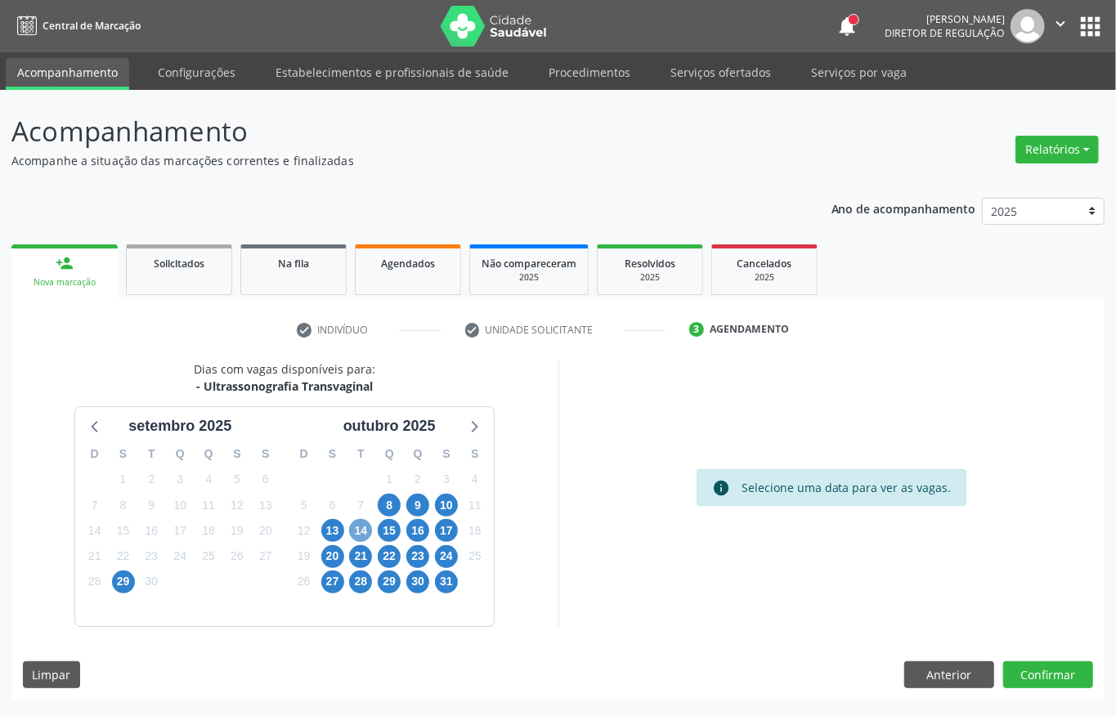
click at [363, 531] on span "14" at bounding box center [360, 530] width 23 height 23
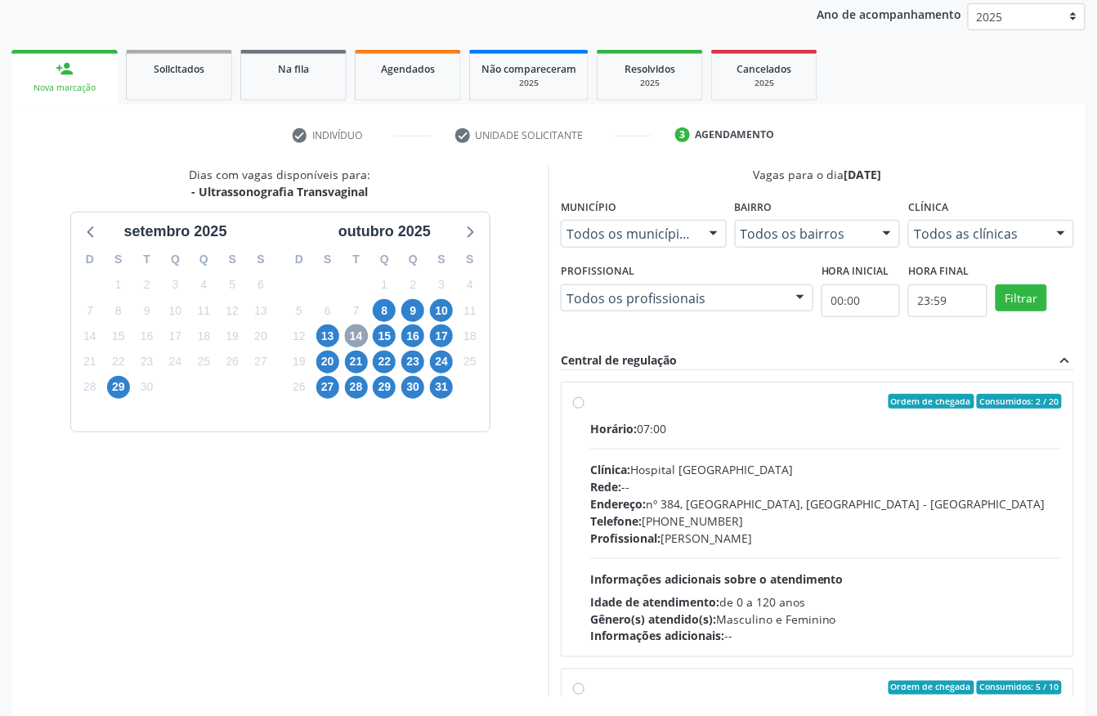
scroll to position [217, 0]
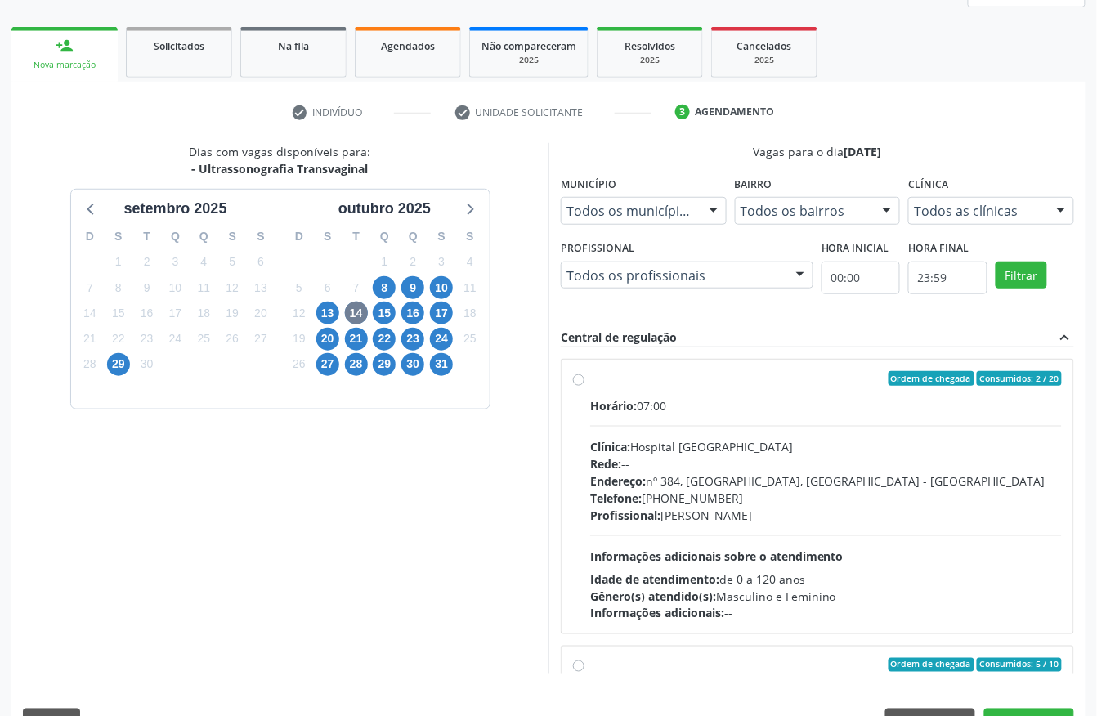
click at [677, 465] on div "Rede: --" at bounding box center [826, 463] width 472 height 17
click at [584, 386] on input "Ordem de chegada Consumidos: 2 / 20 Horário: 07:00 Clínica: Hospital [GEOGRAPHI…" at bounding box center [578, 378] width 11 height 15
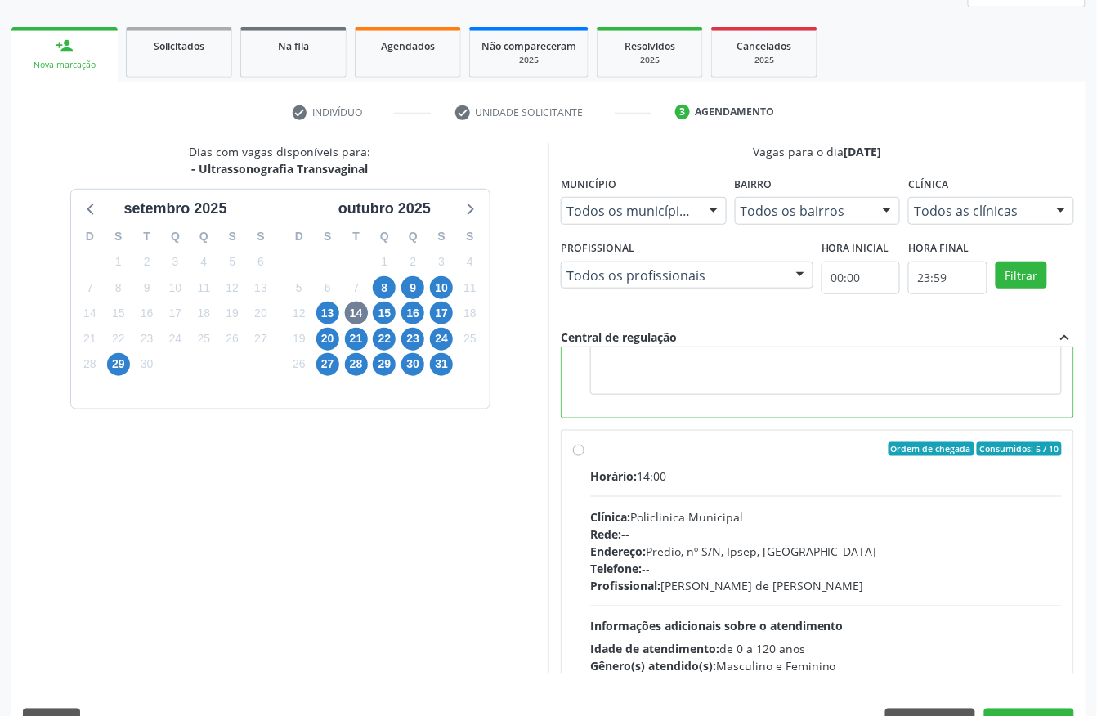
click at [785, 557] on div "Endereço: Predio, nº S/N, Ipsep, [GEOGRAPHIC_DATA]" at bounding box center [826, 551] width 472 height 17
click at [584, 457] on input "Ordem de chegada Consumidos: 5 / 10 Horário: 14:00 Clínica: Policlinica Municip…" at bounding box center [578, 449] width 11 height 15
radio input "false"
radio input "true"
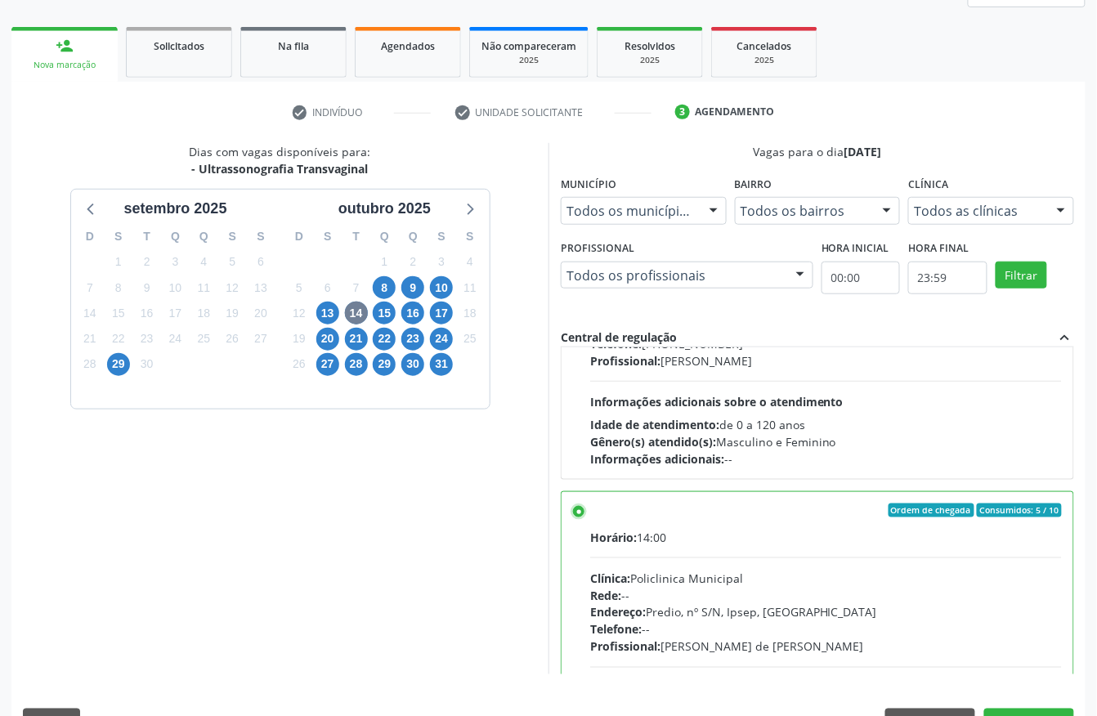
scroll to position [262, 0]
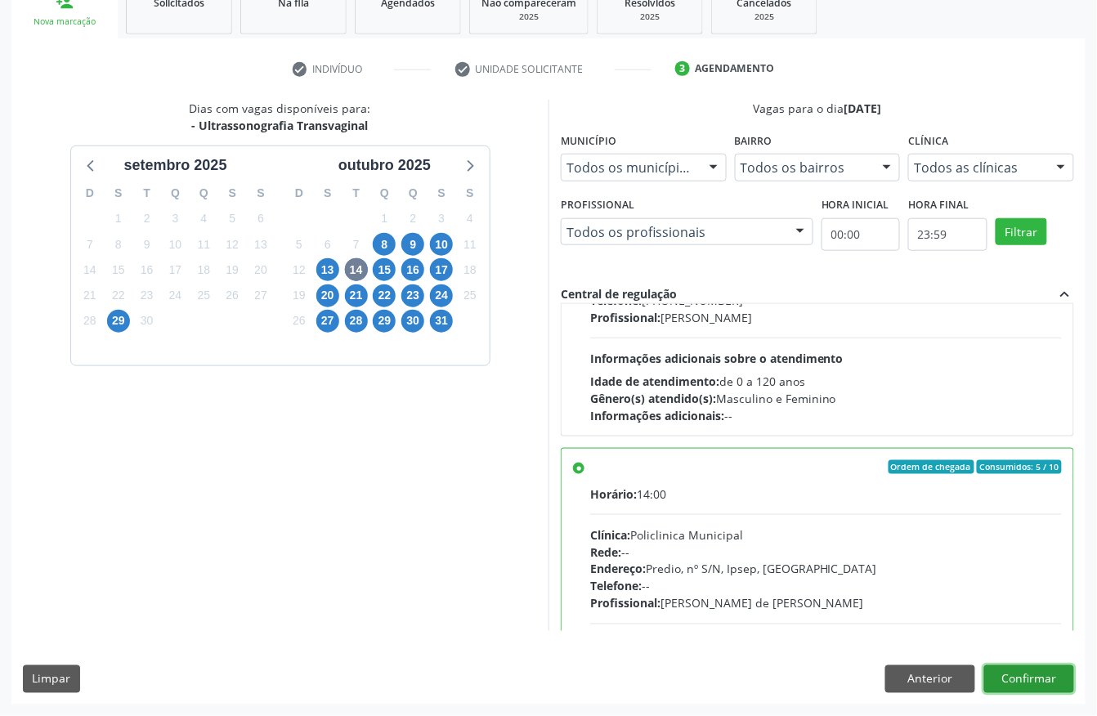
click at [1037, 668] on button "Confirmar" at bounding box center [1029, 679] width 90 height 28
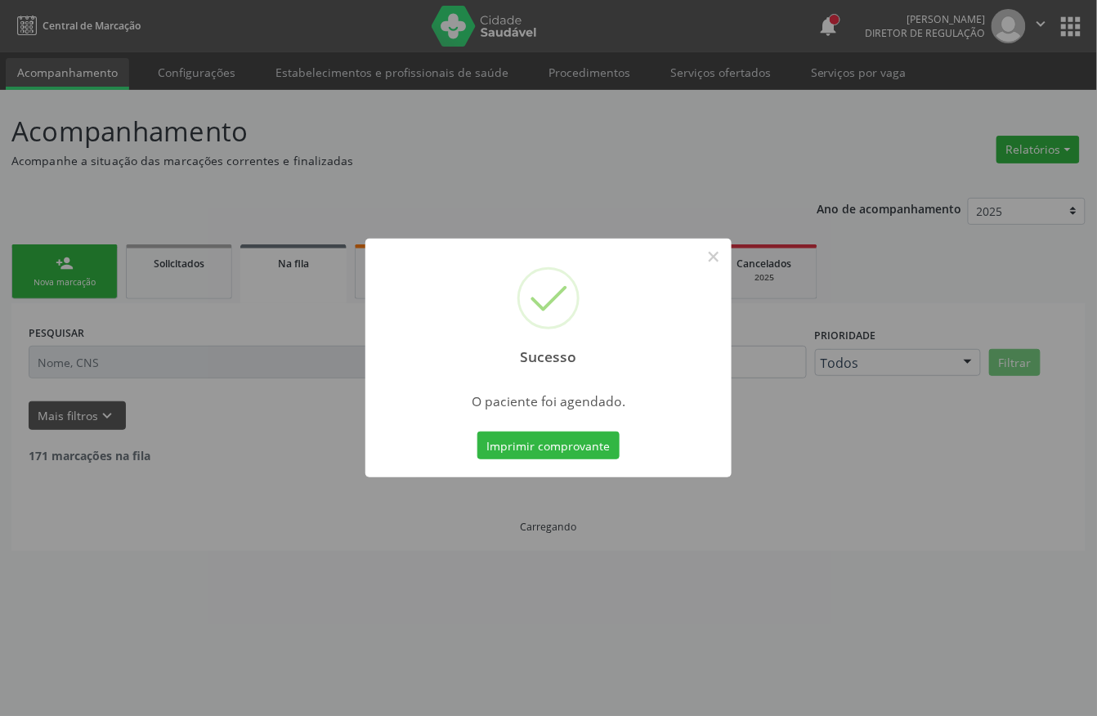
scroll to position [0, 0]
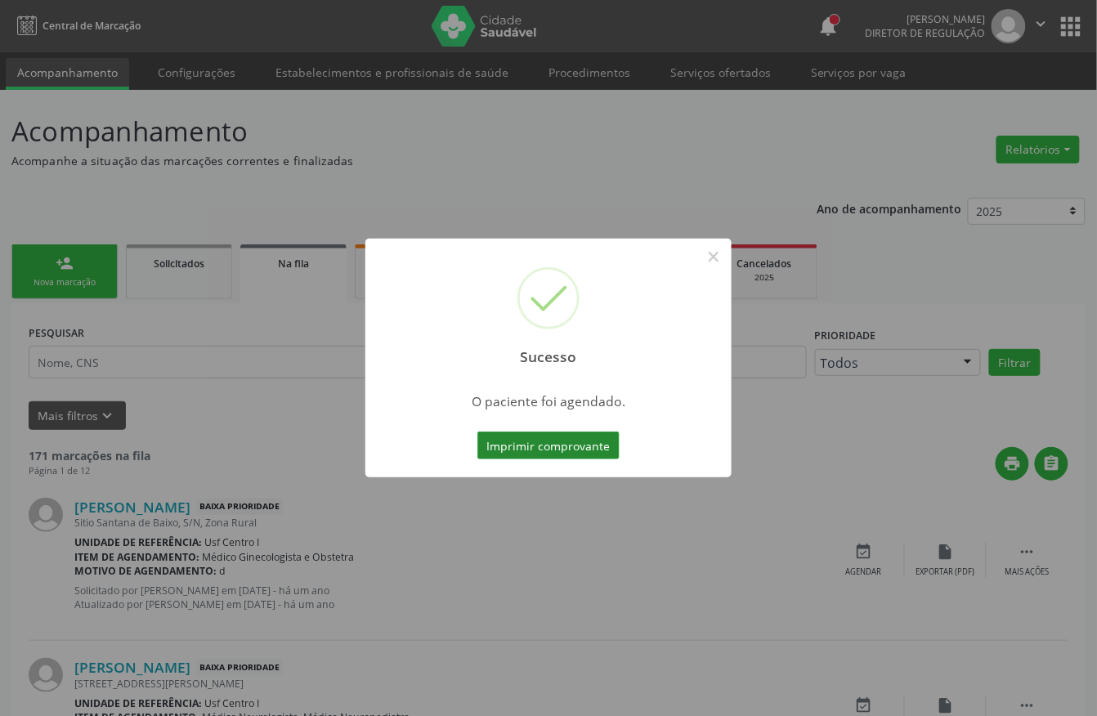
click at [551, 448] on button "Imprimir comprovante" at bounding box center [548, 446] width 142 height 28
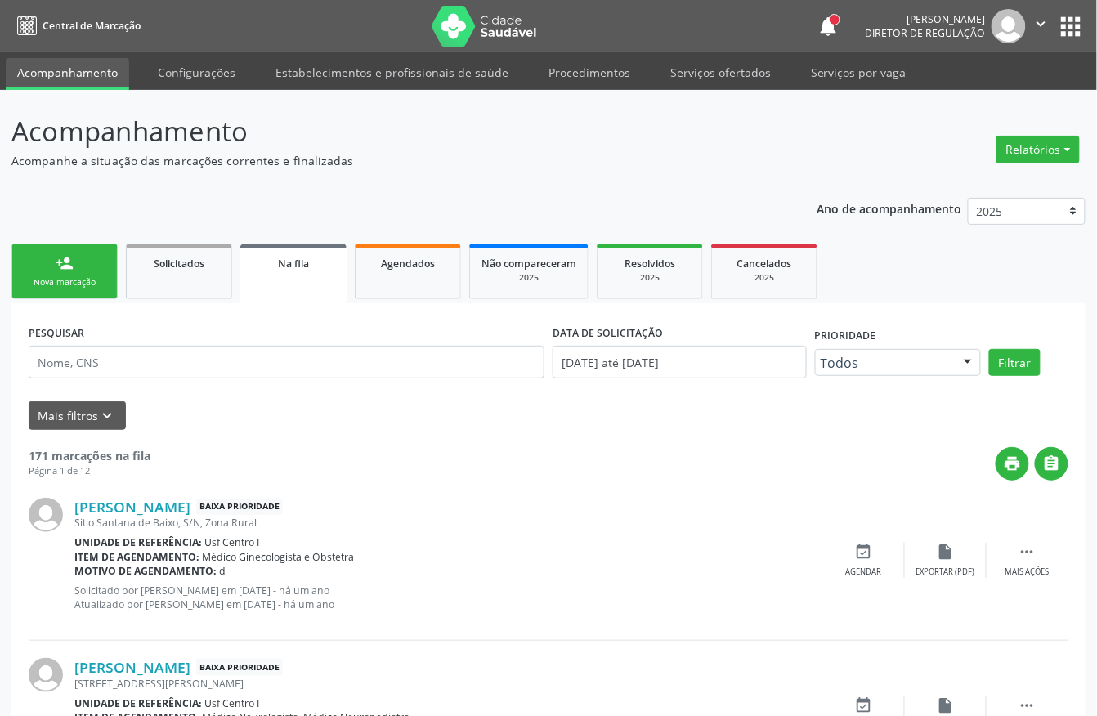
drag, startPoint x: 90, startPoint y: 262, endPoint x: 92, endPoint y: 278, distance: 16.5
click at [90, 262] on link "person_add Nova marcação" at bounding box center [64, 271] width 106 height 55
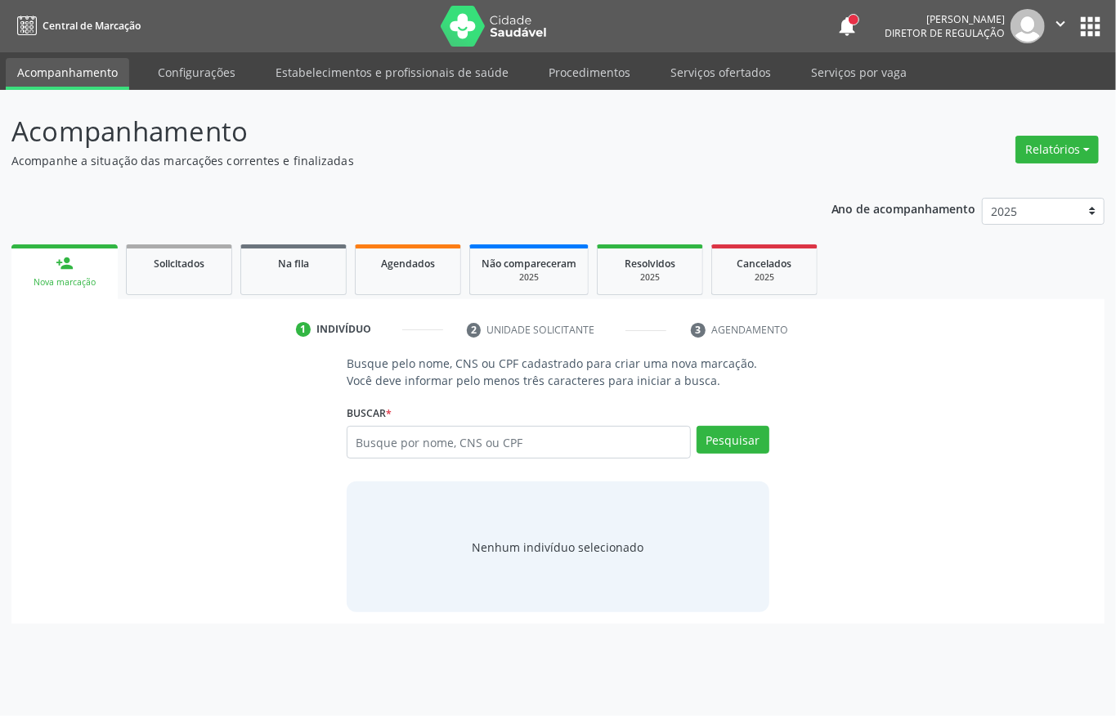
click at [92, 278] on div "Nova marcação" at bounding box center [64, 282] width 83 height 12
click at [415, 448] on input "text" at bounding box center [519, 442] width 344 height 33
type input "[PERSON_NAME]"
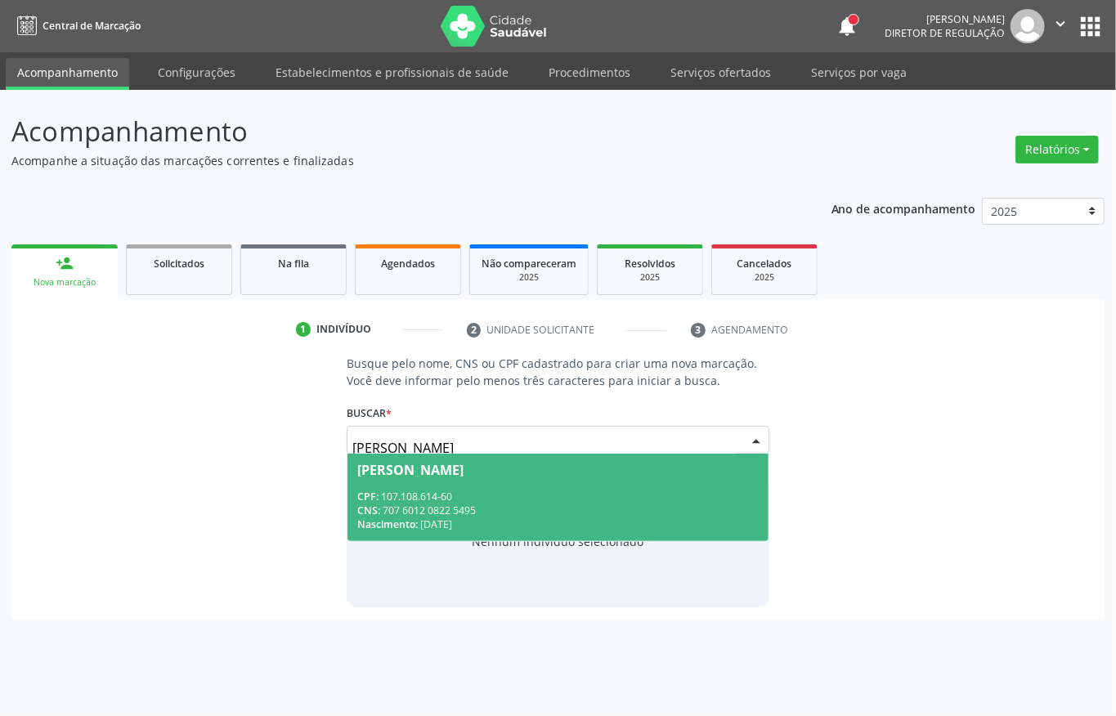
click at [436, 484] on span "[PERSON_NAME] CPF: 107.108.614-60 CNS: 707 6012 0822 5495 Nascimento: [DATE]" at bounding box center [557, 497] width 421 height 87
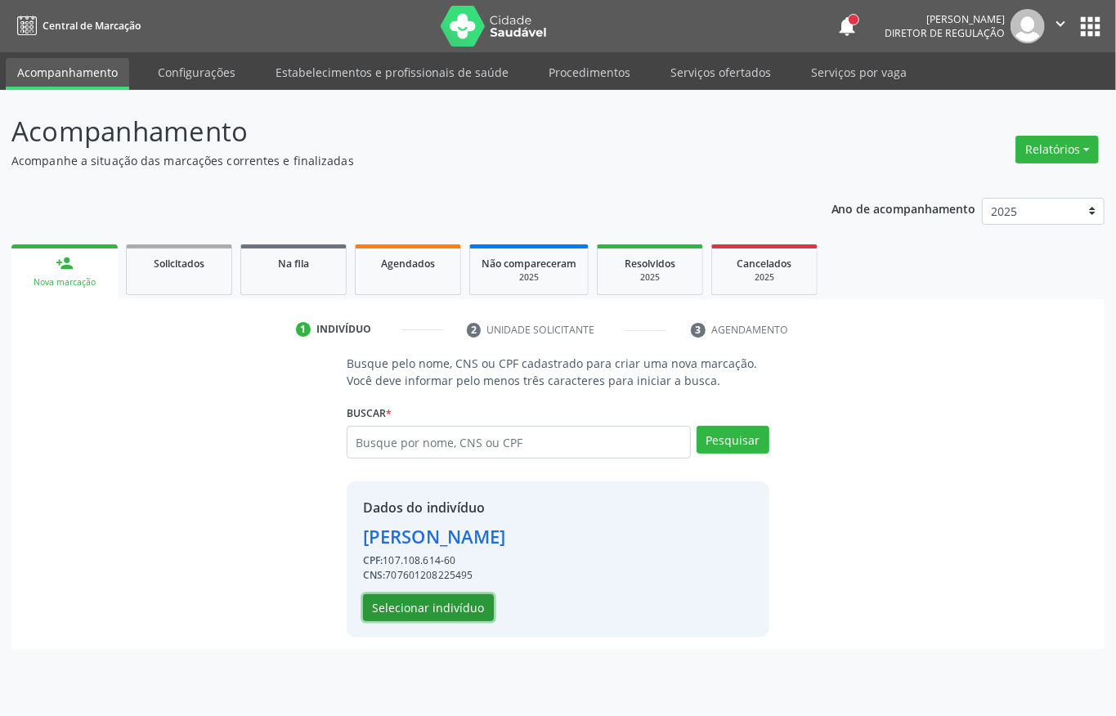
click at [443, 615] on button "Selecionar indivíduo" at bounding box center [428, 608] width 131 height 28
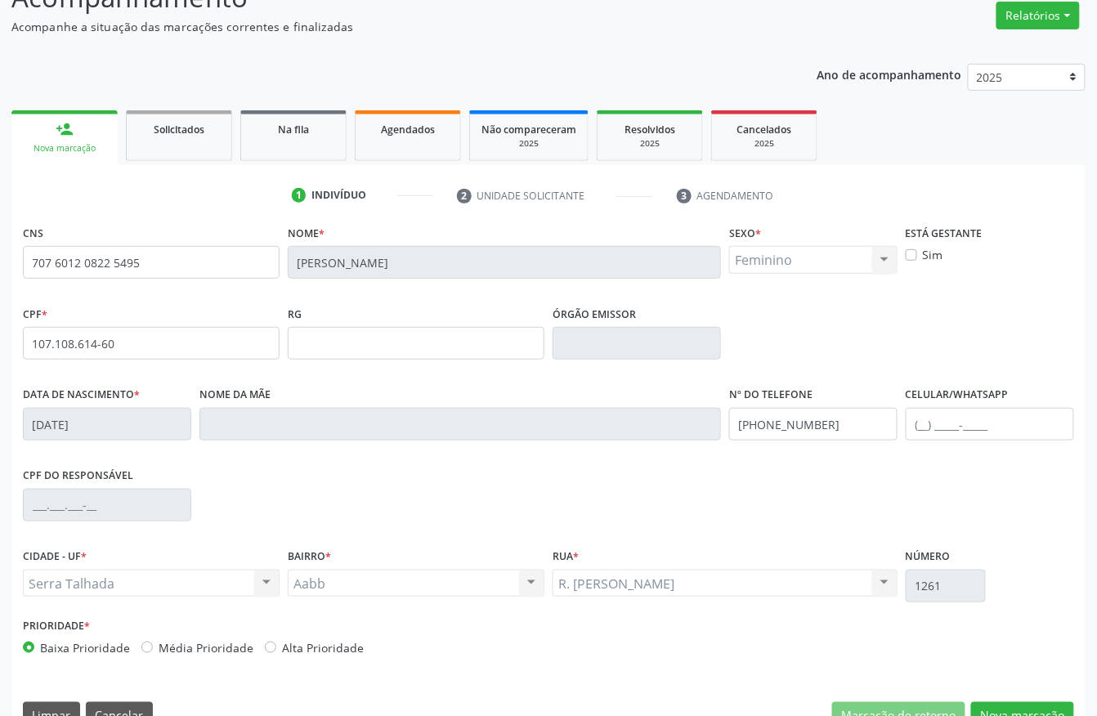
scroll to position [171, 0]
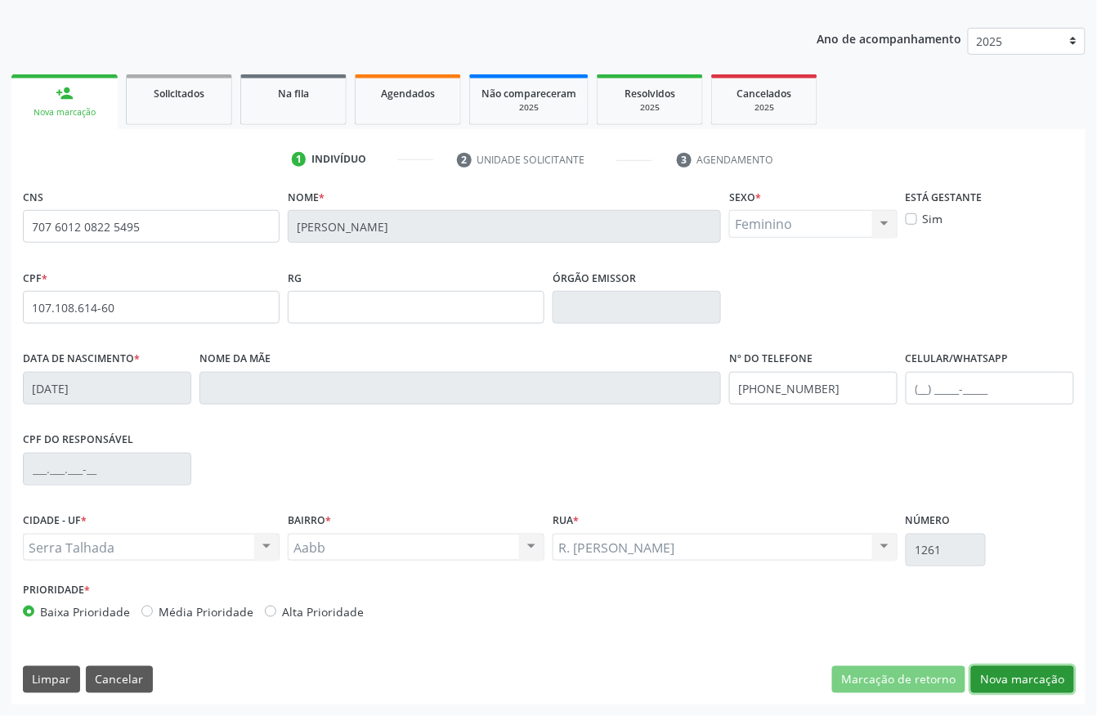
click at [1010, 672] on button "Nova marcação" at bounding box center [1022, 680] width 103 height 28
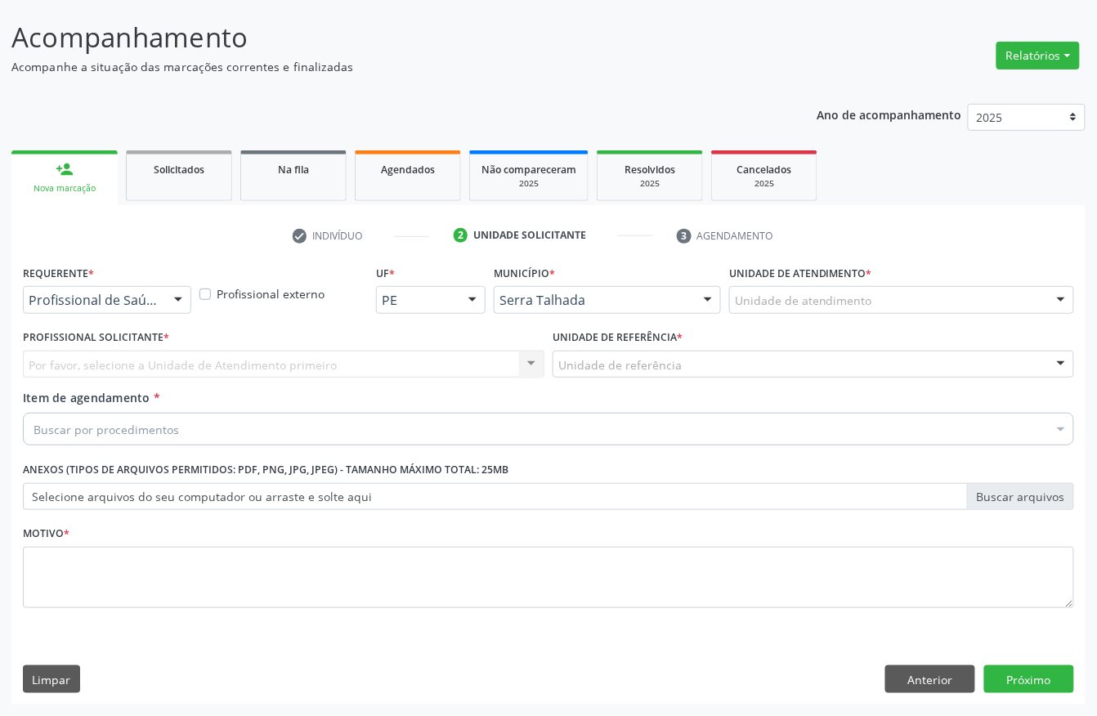
scroll to position [96, 0]
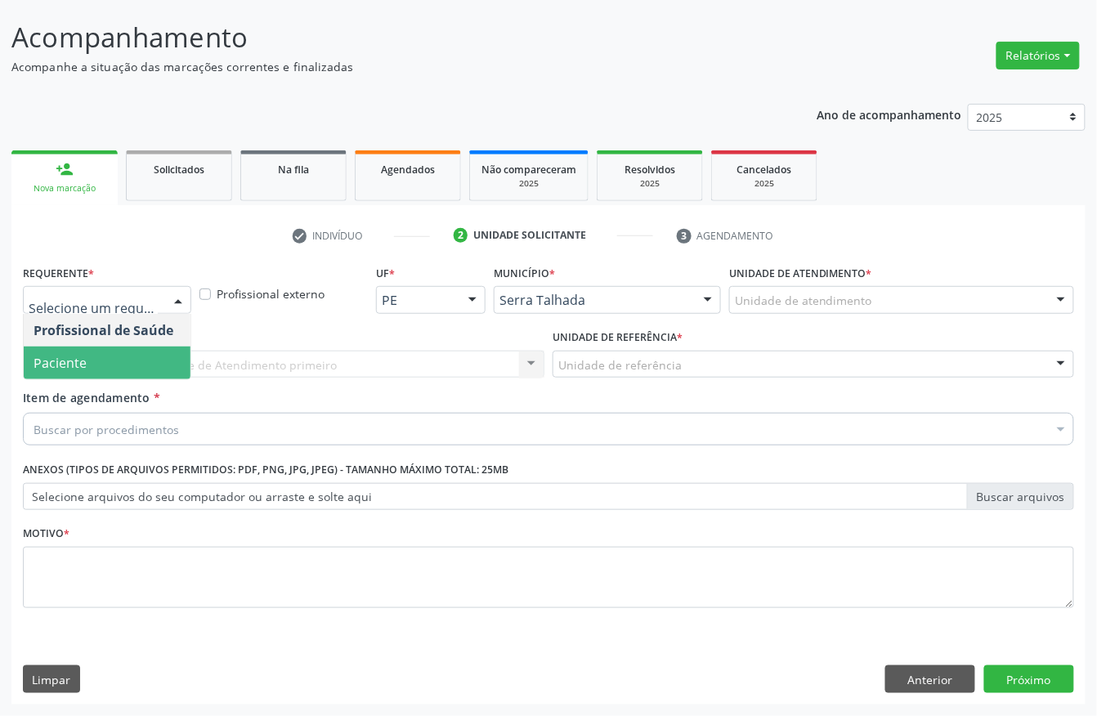
click at [75, 356] on span "Paciente" at bounding box center [60, 363] width 53 height 18
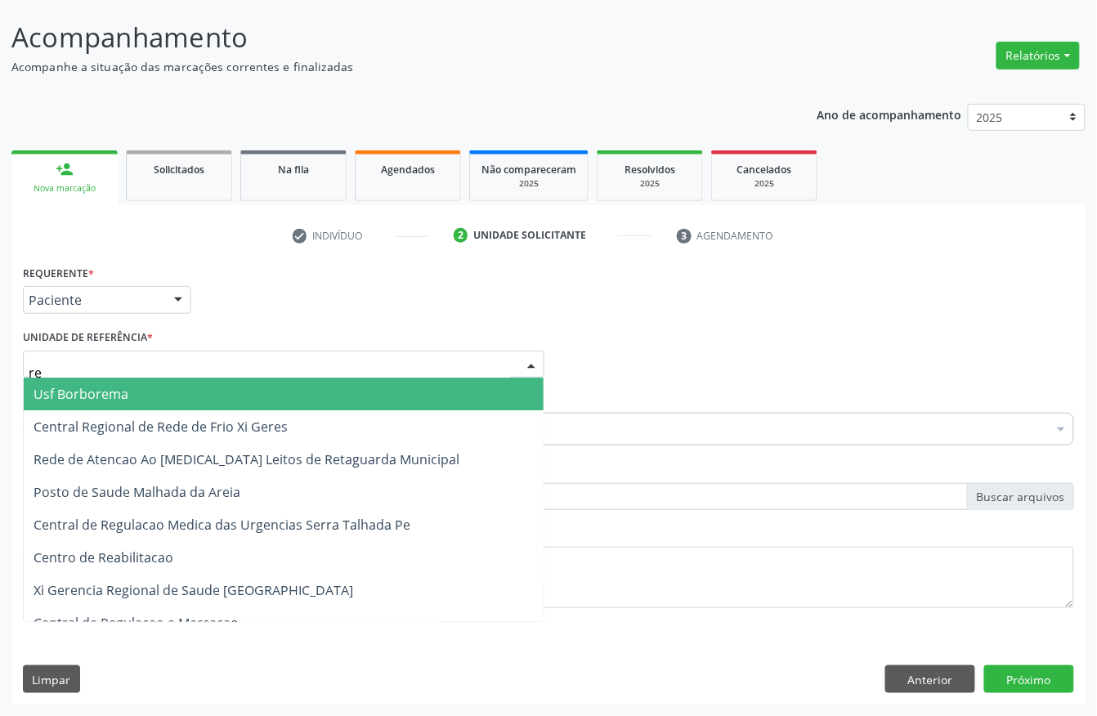
type input "rea"
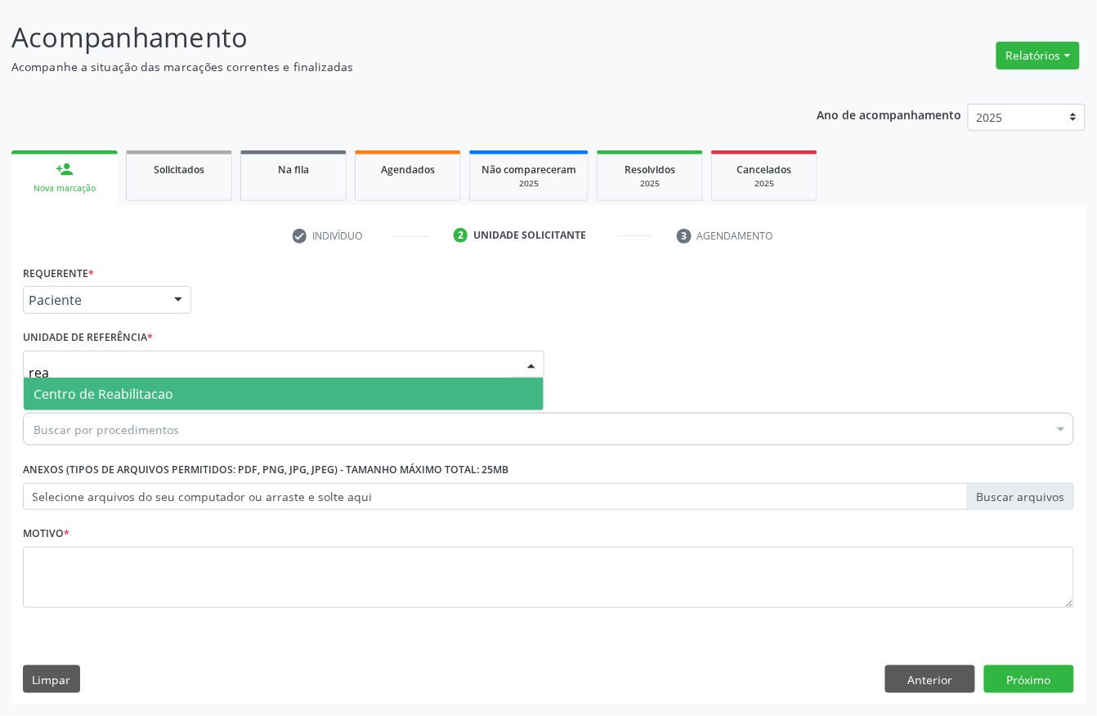
click at [90, 385] on span "Centro de Reabilitacao" at bounding box center [104, 394] width 140 height 18
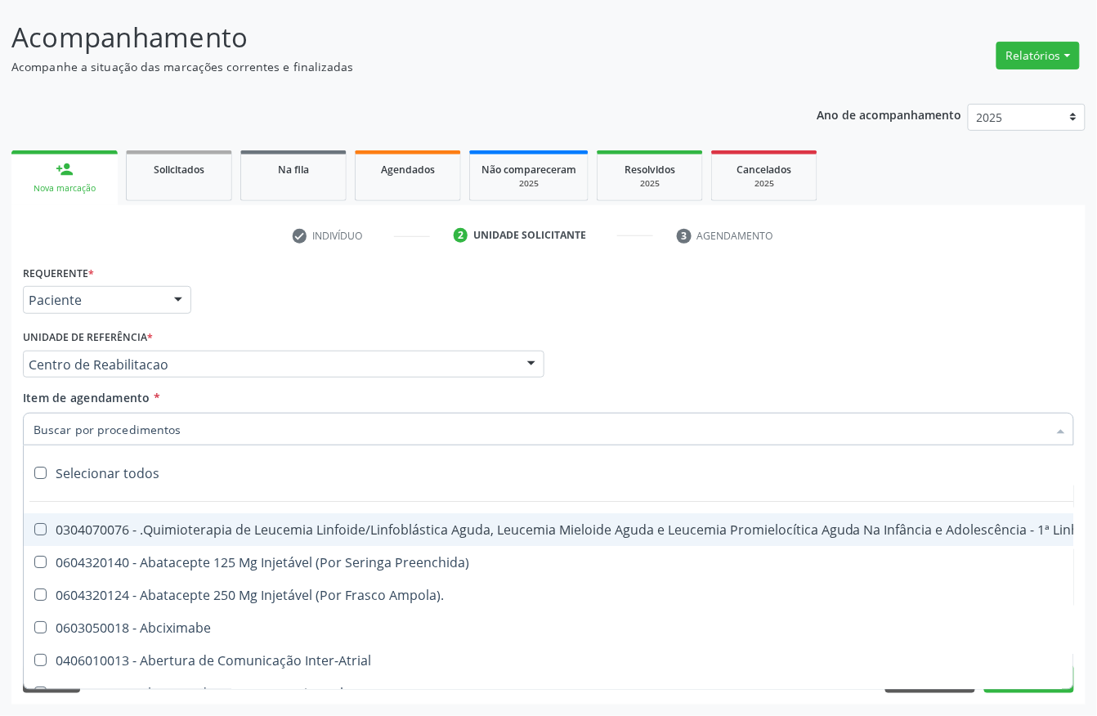
click at [92, 433] on input "Item de agendamento *" at bounding box center [541, 429] width 1014 height 33
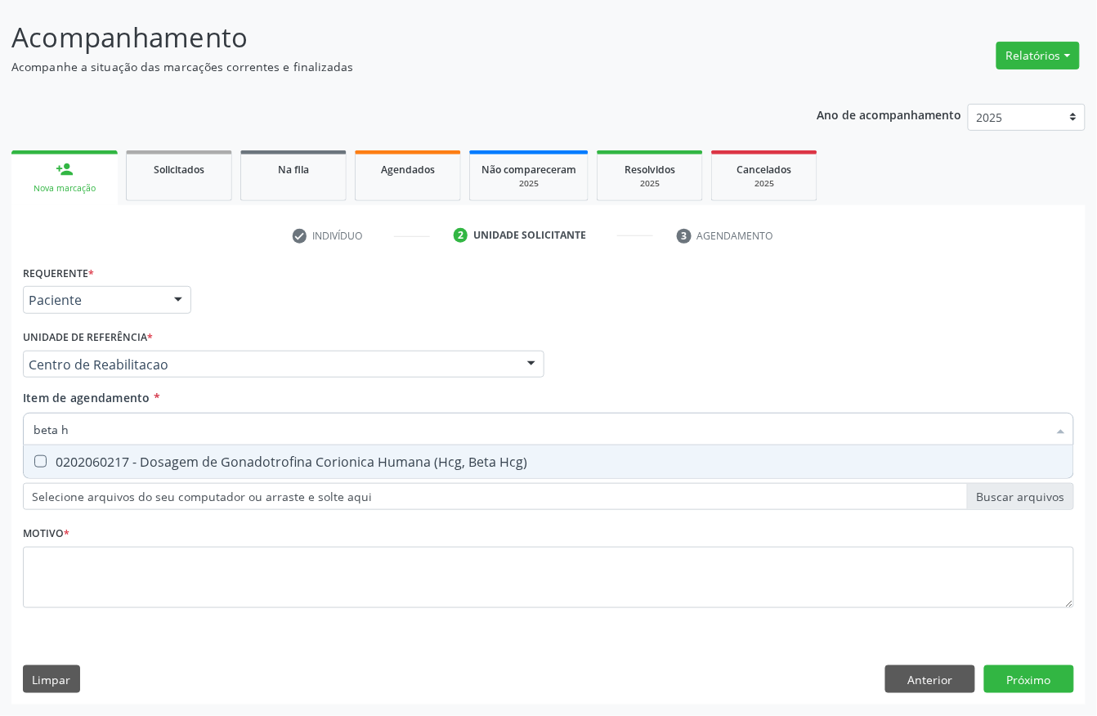
type input "[MEDICAL_DATA]"
click at [108, 462] on div "0202060217 - Dosagem de Gonadotrofina Corionica Humana (Hcg, Beta Hcg)" at bounding box center [549, 461] width 1030 height 13
checkbox Hcg\) "true"
click at [105, 432] on input "[MEDICAL_DATA]" at bounding box center [541, 429] width 1014 height 33
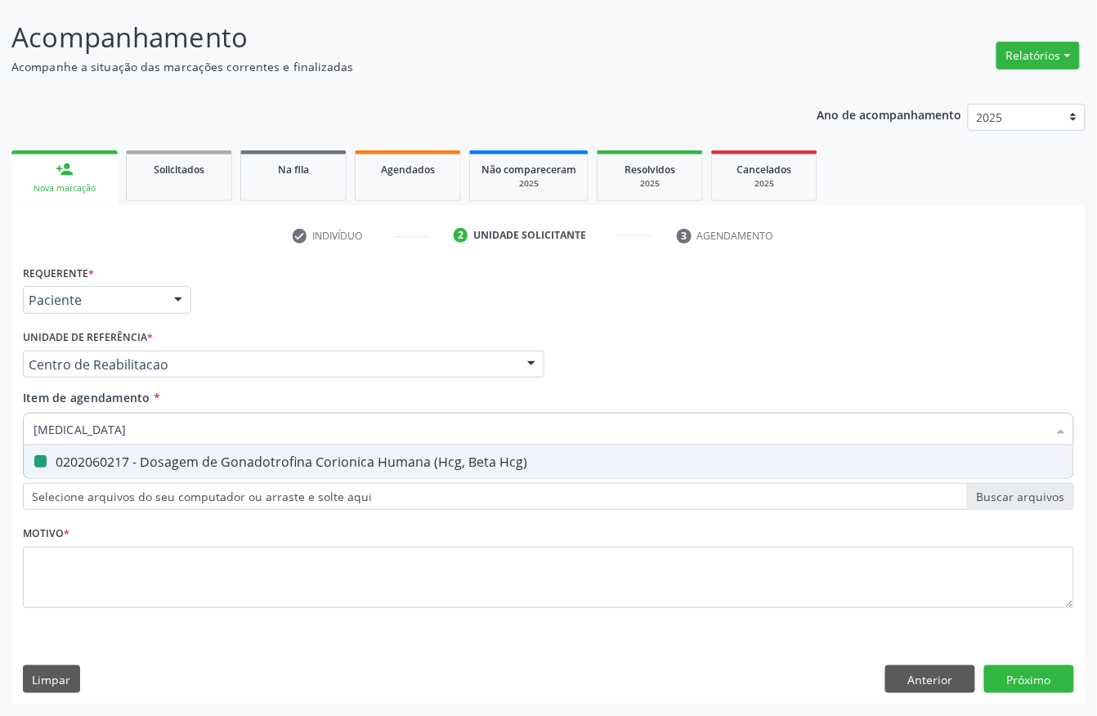
type input "beta"
checkbox Hcg\) "false"
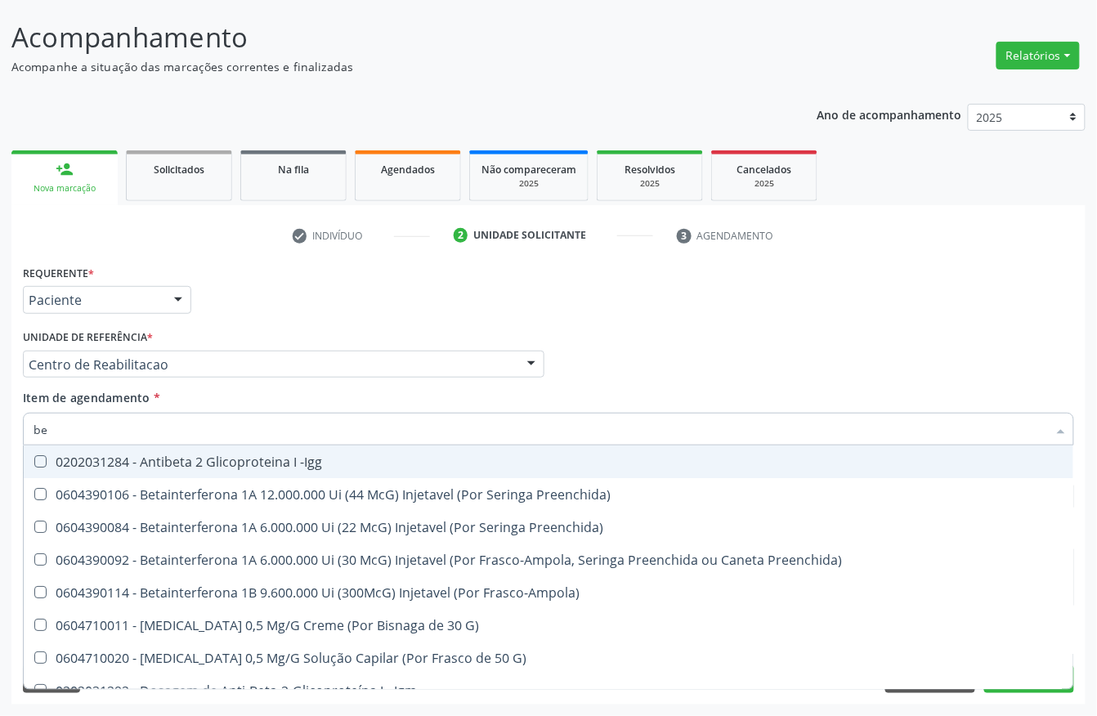
type input "b"
checkbox Hcg\) "false"
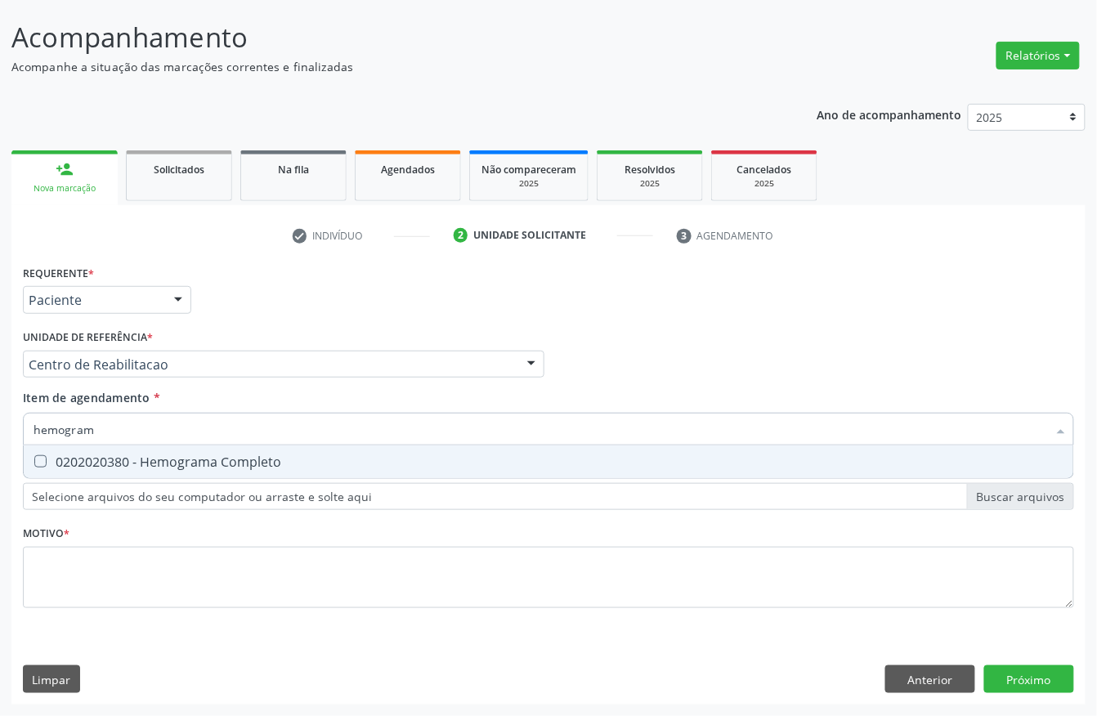
type input "hemograma"
click at [101, 455] on div "0202020380 - Hemograma Completo" at bounding box center [549, 461] width 1030 height 13
checkbox Completo "true"
click at [128, 428] on input "hemograma" at bounding box center [541, 429] width 1014 height 33
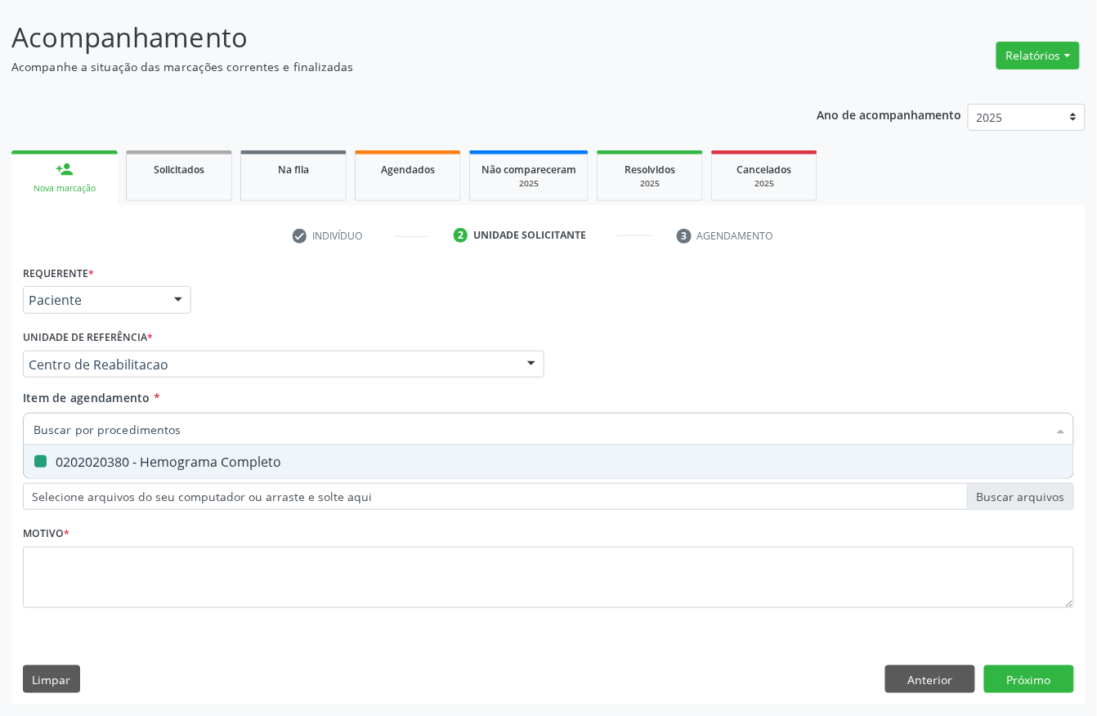
checkbox Completo "false"
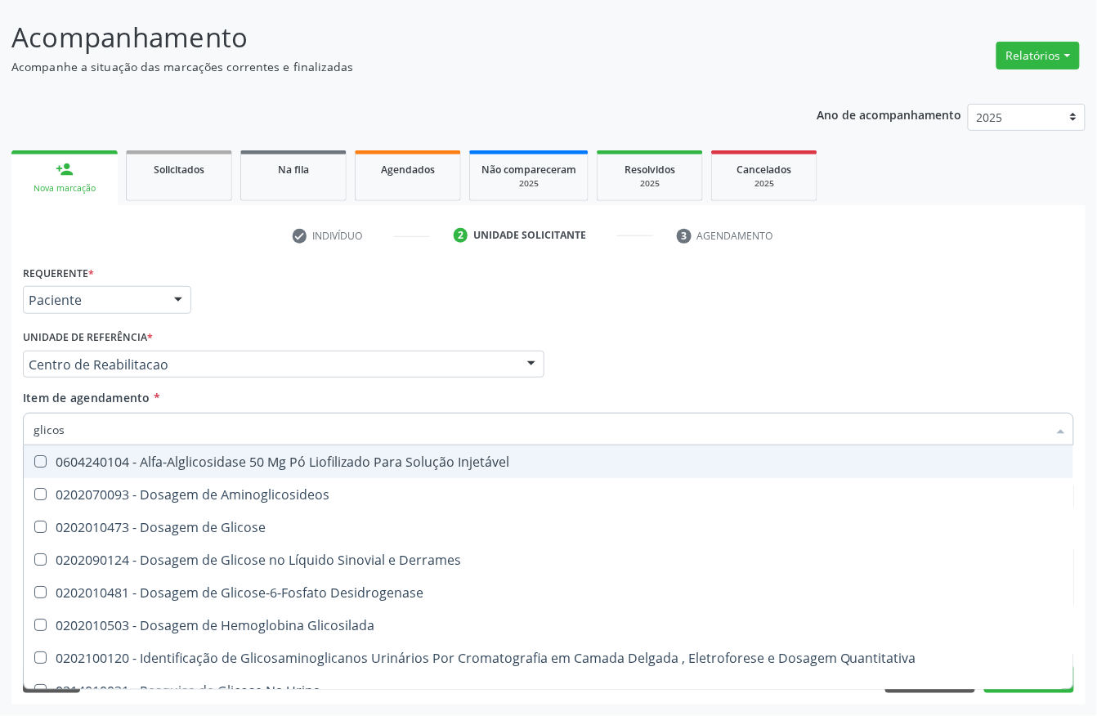
type input "glicose"
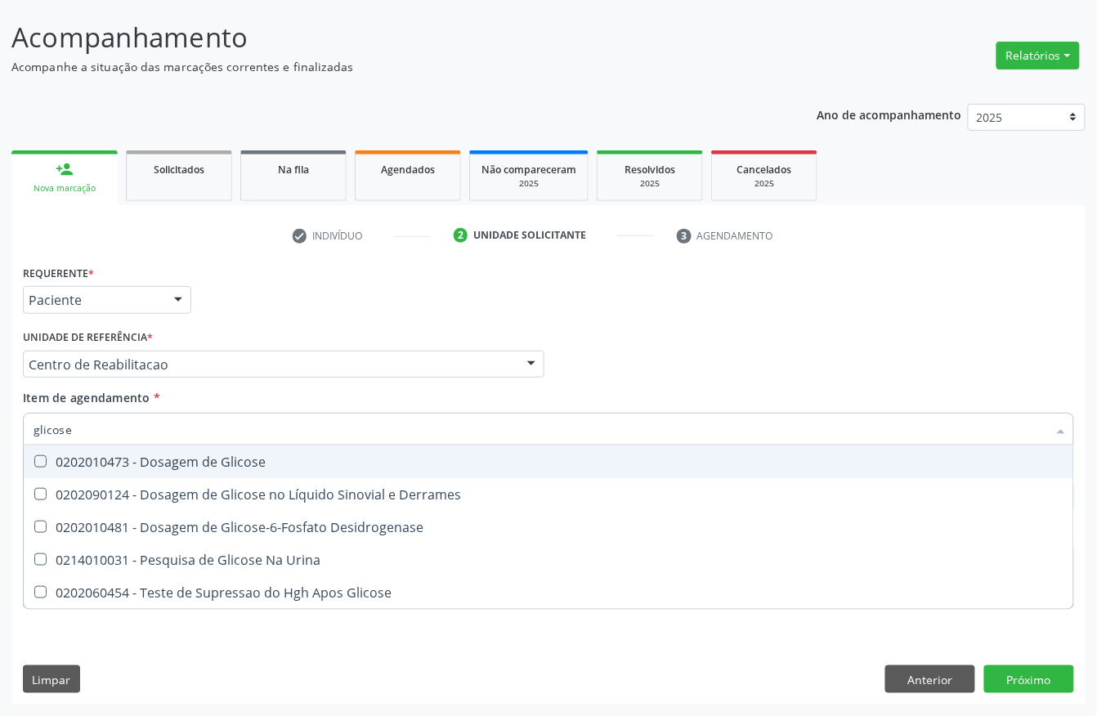
click at [141, 455] on div "0202010473 - Dosagem de Glicose" at bounding box center [549, 461] width 1030 height 13
checkbox Glicose "true"
click at [124, 429] on input "glicose" at bounding box center [541, 429] width 1014 height 33
type input "gli"
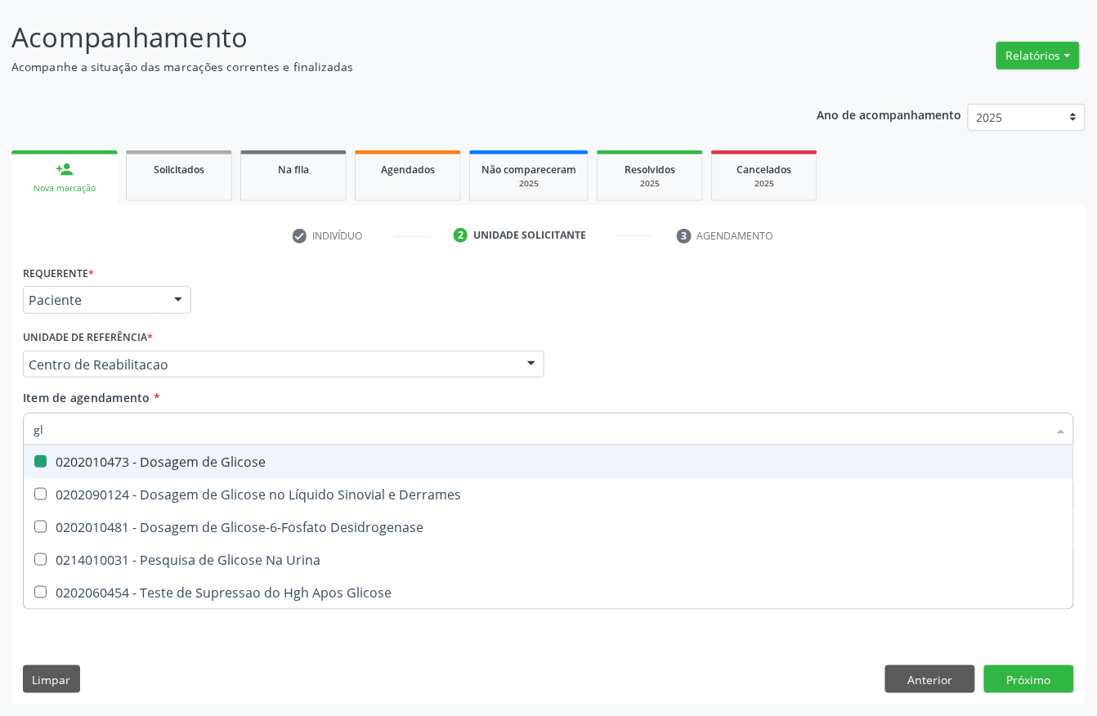
checkbox Glicose "false"
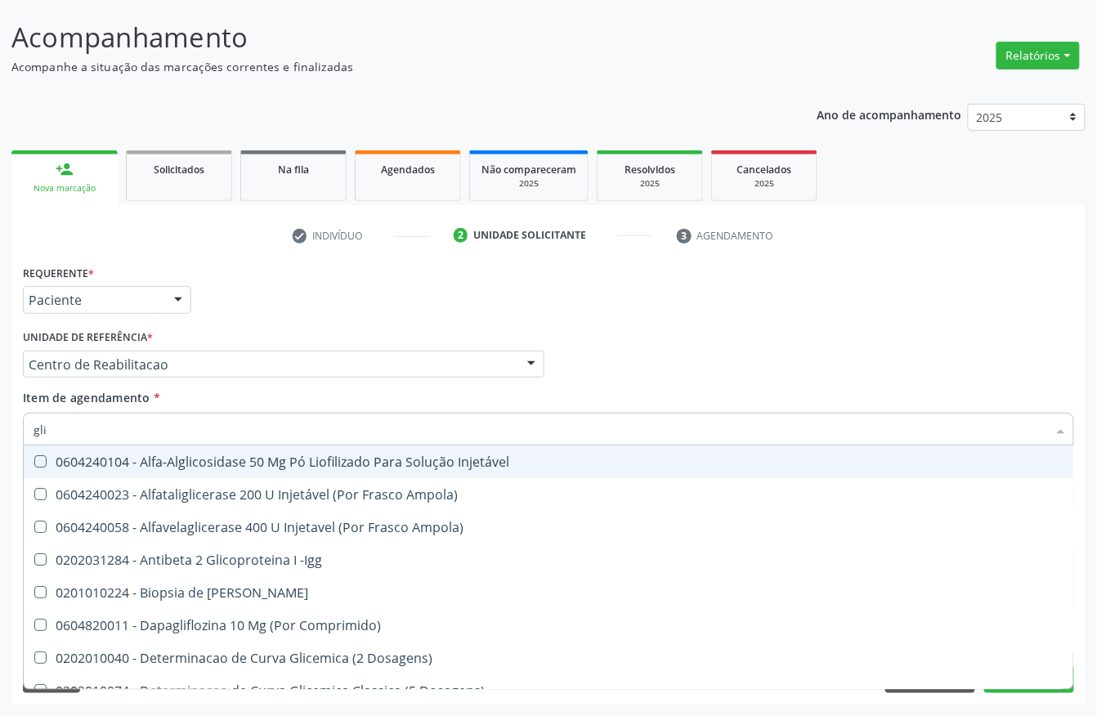
type input "glic"
checkbox Aminoglicosideos "true"
checkbox Glicose "false"
type input "glico"
checkbox Dosagens\) "true"
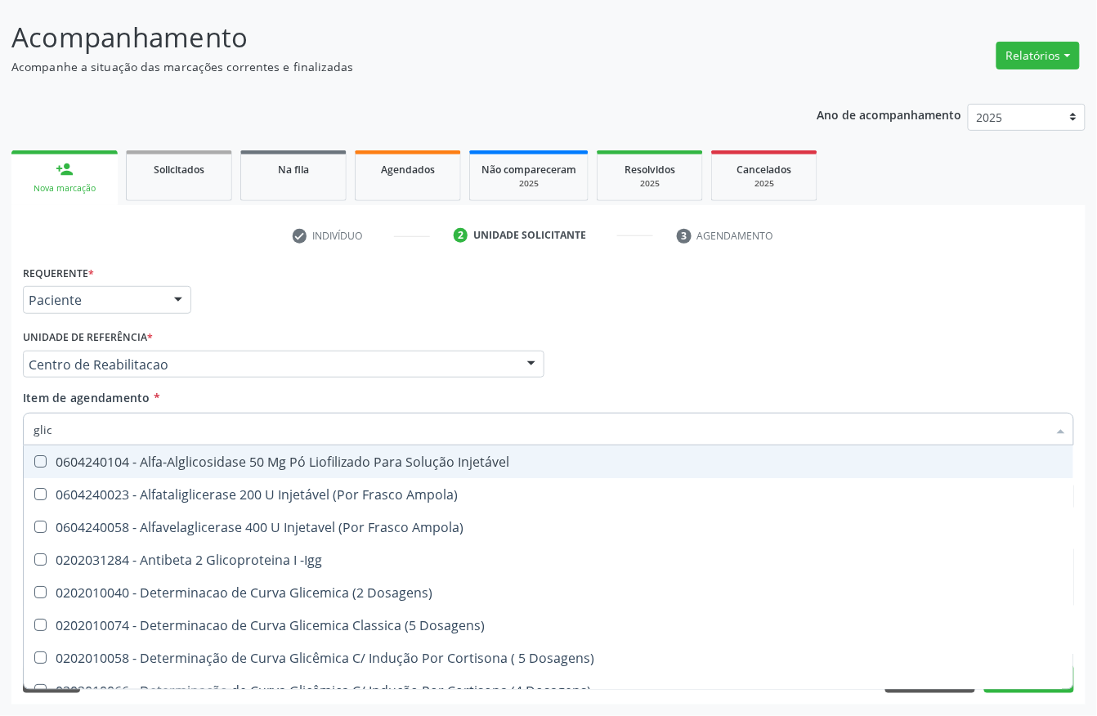
checkbox Glicose "false"
type input "glicos"
checkbox Ampola\) "true"
type input "glicosi"
checkbox Ampola\) "false"
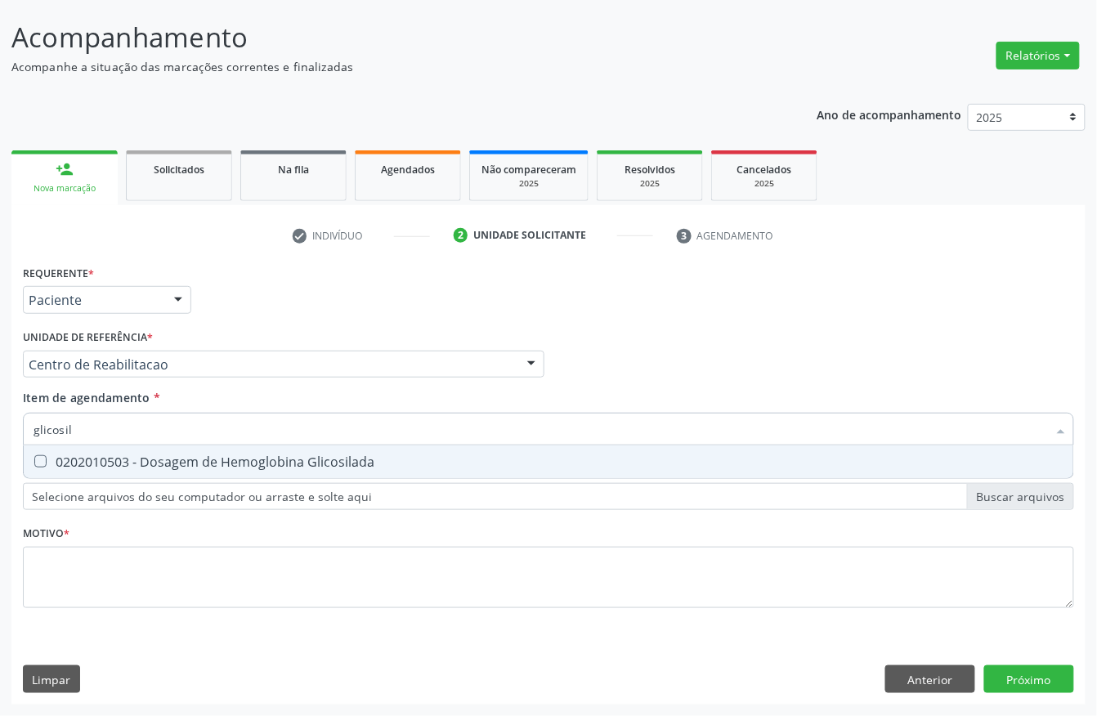
type input "glicosila"
click at [128, 455] on div "0202010503 - Dosagem de Hemoglobina Glicosilada" at bounding box center [549, 461] width 1030 height 13
checkbox Glicosilada "true"
click at [123, 433] on input "glicosila" at bounding box center [541, 429] width 1014 height 33
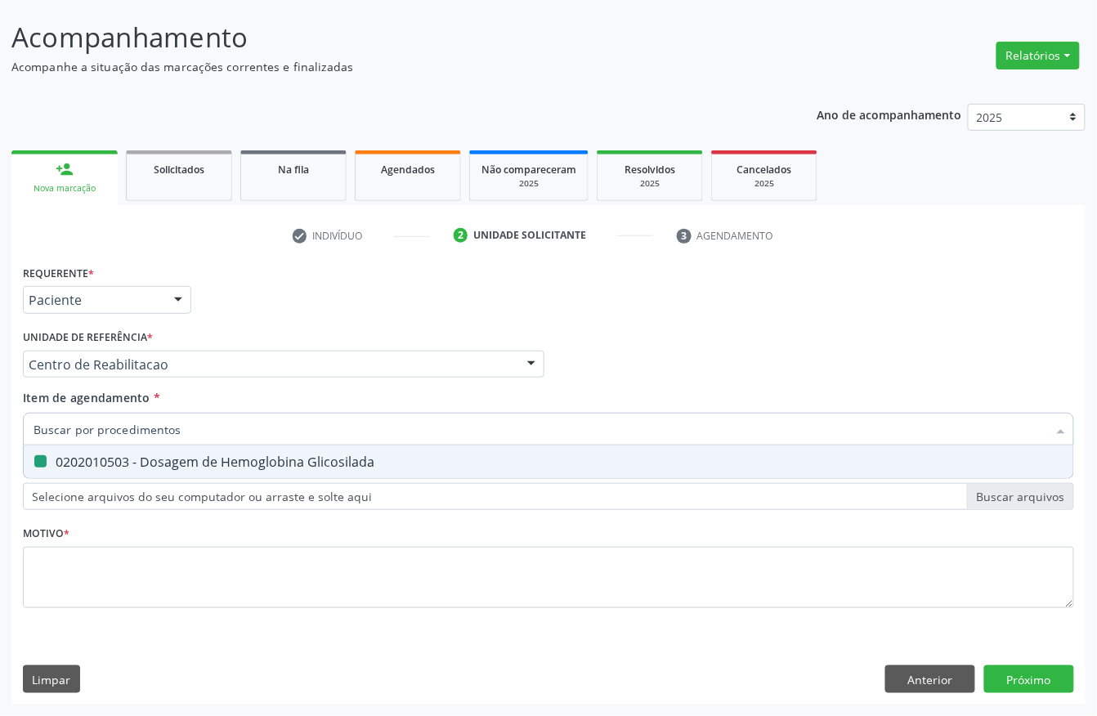
checkbox Glicosilada "false"
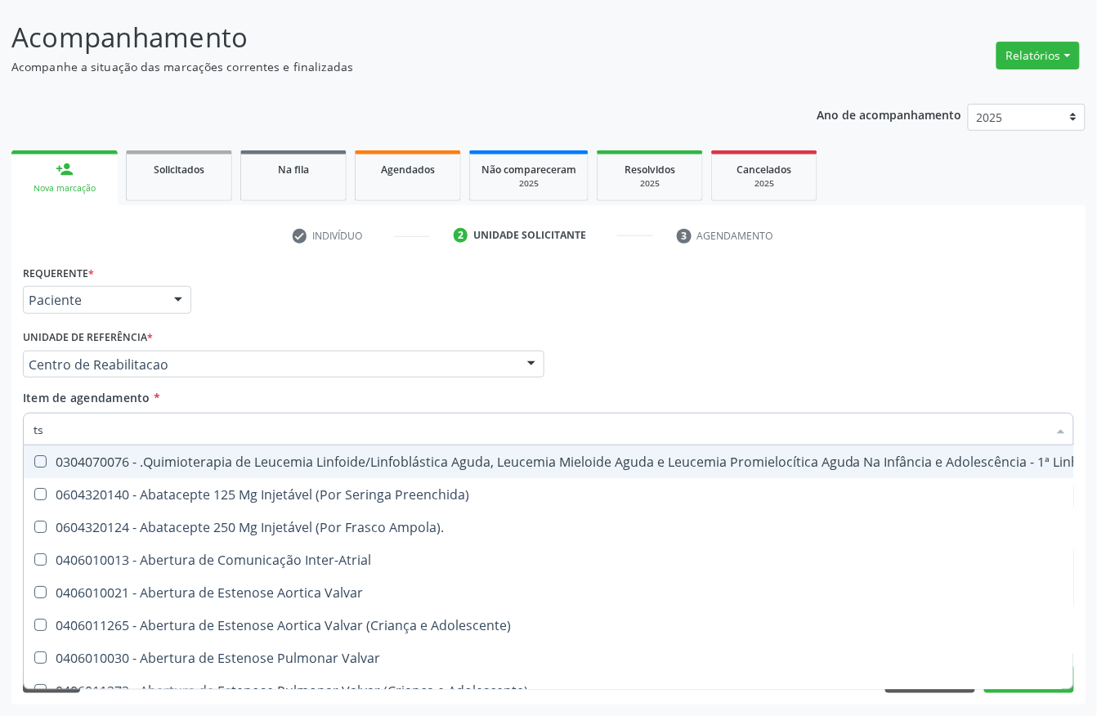
type input "tsh"
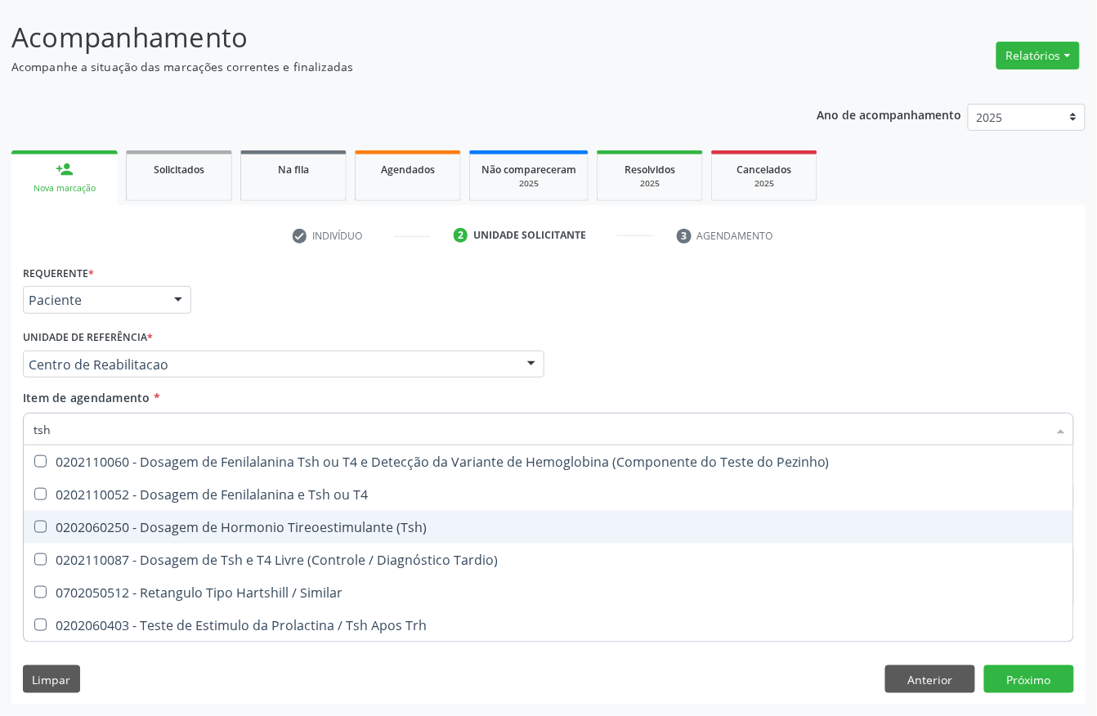
click at [114, 521] on div "0202060250 - Dosagem de Hormonio Tireoestimulante (Tsh)" at bounding box center [549, 527] width 1030 height 13
checkbox \(Tsh\) "true"
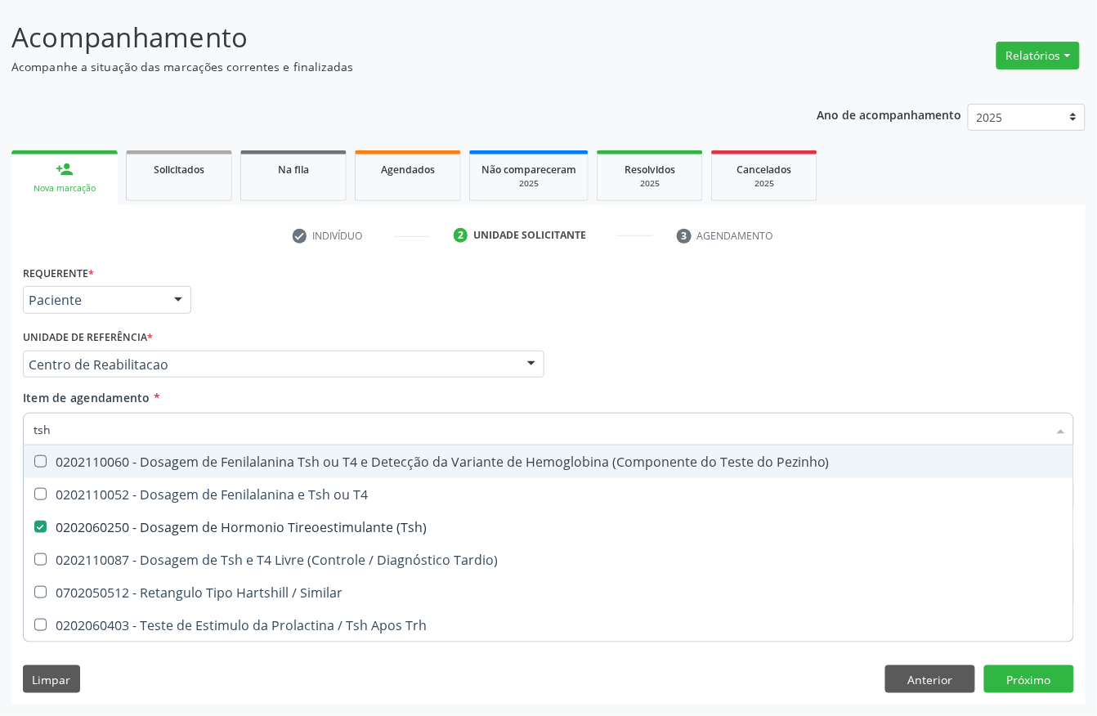
click at [65, 427] on input "tsh" at bounding box center [541, 429] width 1014 height 33
checkbox \(Tsh\) "false"
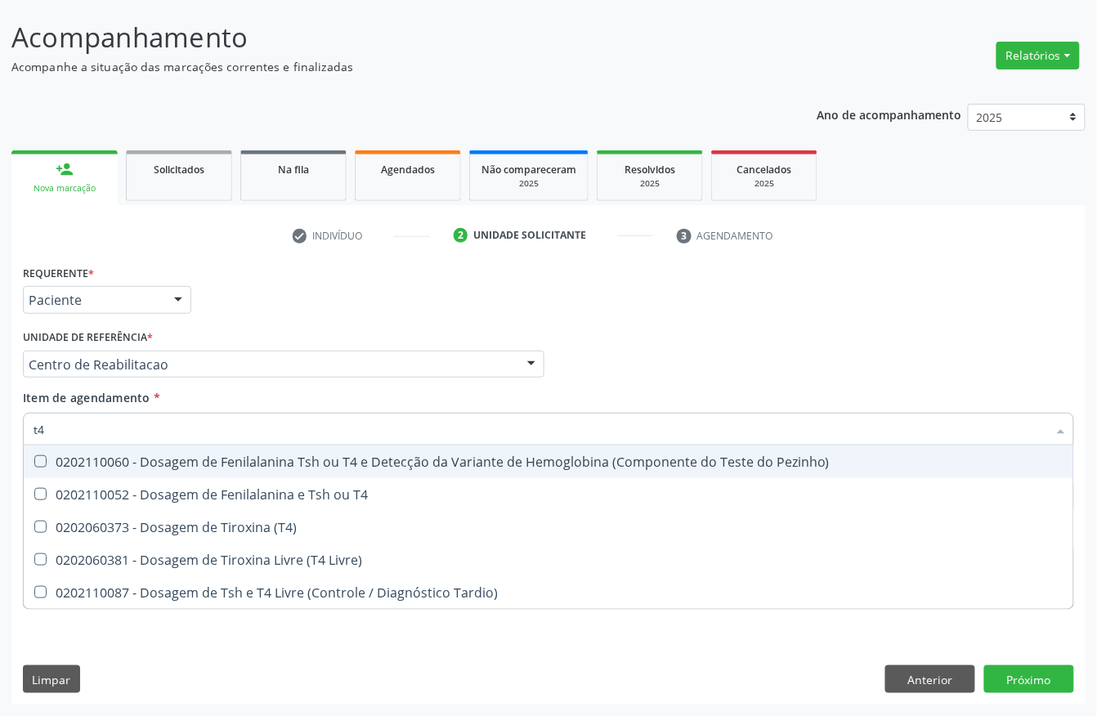
type input "t4 l"
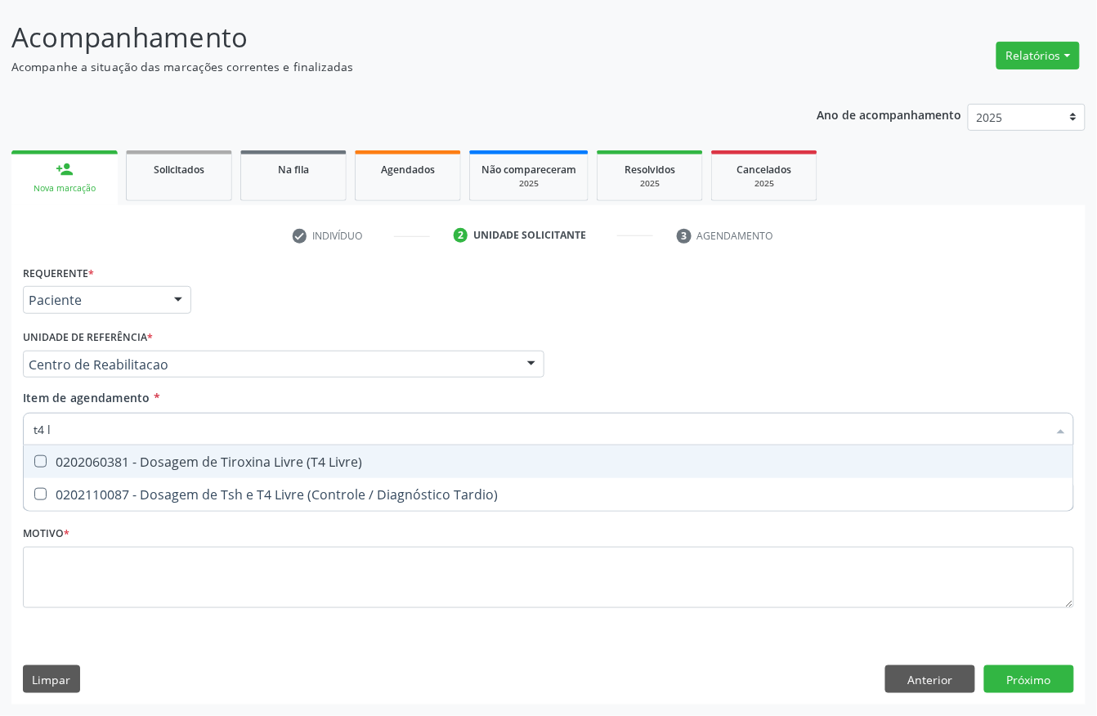
click at [116, 462] on div "0202060381 - Dosagem de Tiroxina Livre (T4 Livre)" at bounding box center [549, 461] width 1030 height 13
checkbox Livre\) "true"
click at [109, 433] on input "t4 l" at bounding box center [541, 429] width 1014 height 33
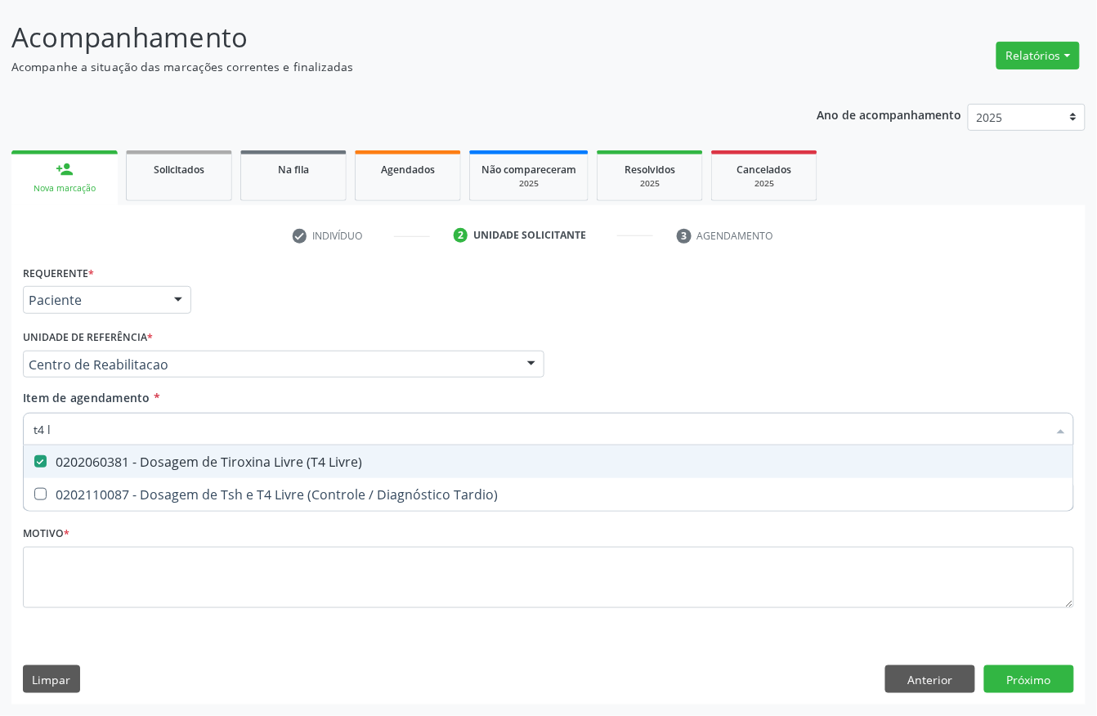
click at [109, 433] on input "t4 l" at bounding box center [541, 429] width 1014 height 33
checkbox Livre\) "false"
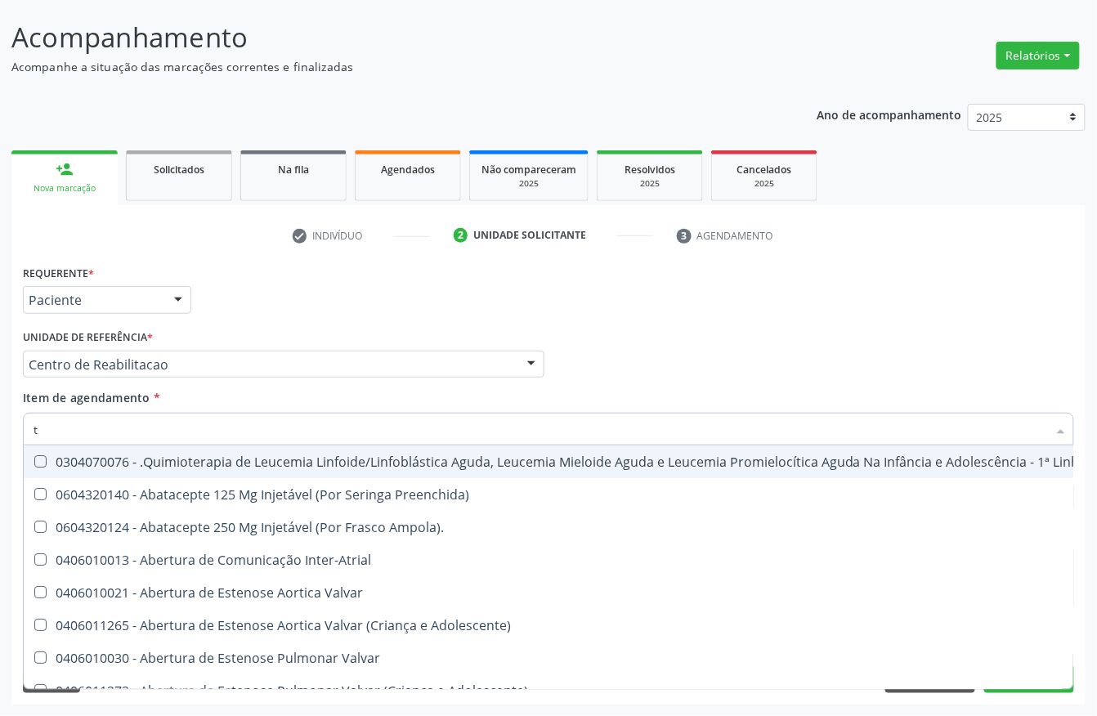
type input "tr"
checkbox I\) "true"
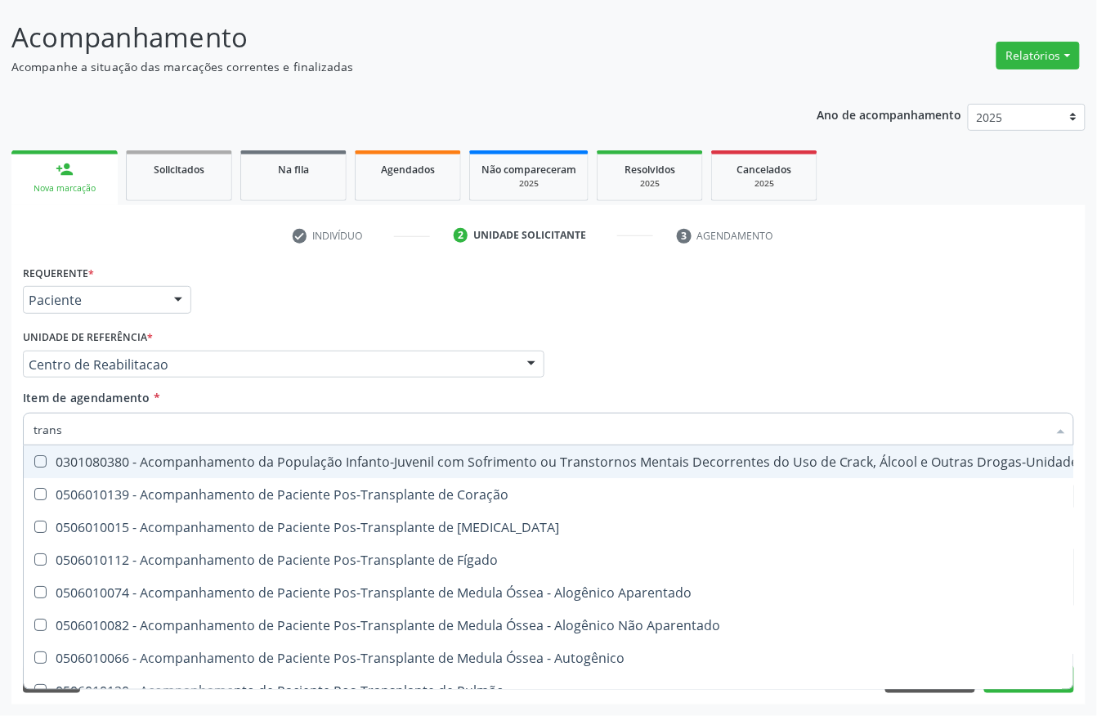
type input "transa"
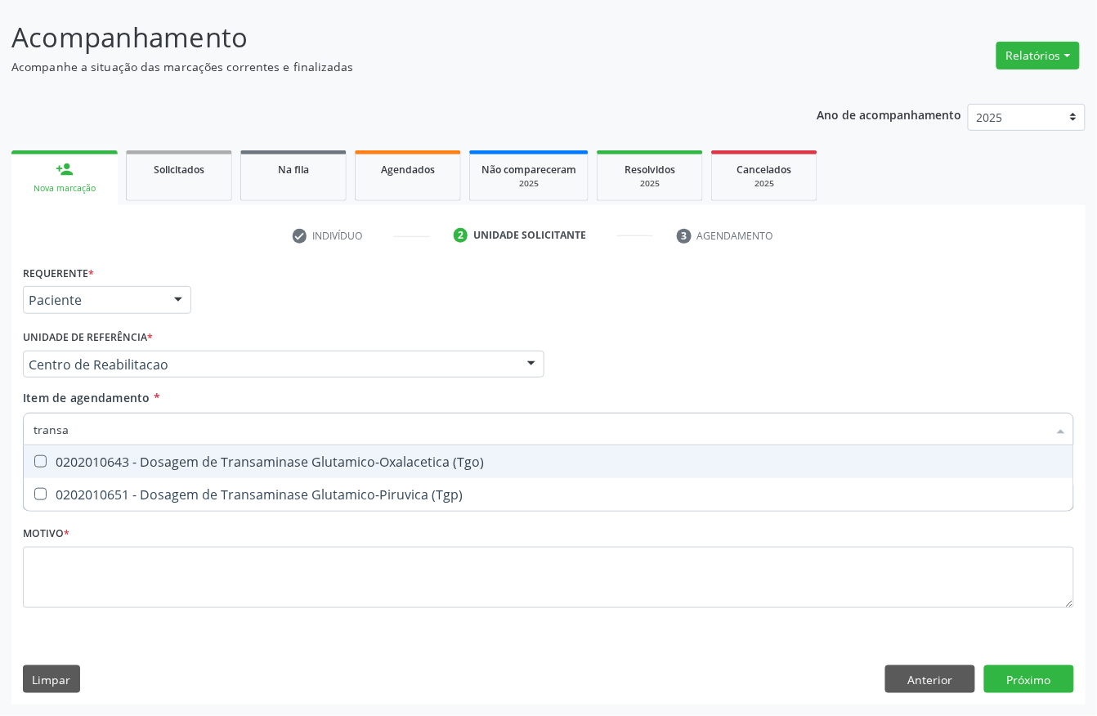
click at [109, 463] on div "0202010643 - Dosagem de Transaminase Glutamico-Oxalacetica (Tgo)" at bounding box center [549, 461] width 1030 height 13
checkbox \(Tgo\) "true"
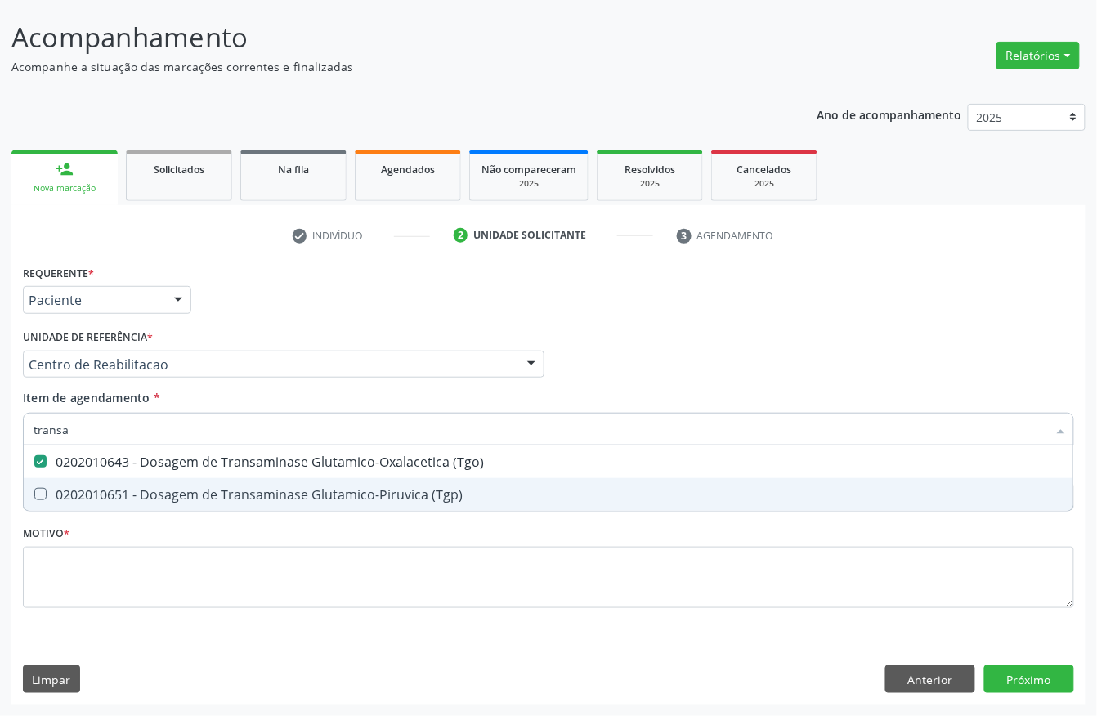
click at [98, 491] on div "0202010651 - Dosagem de Transaminase Glutamico-Piruvica (Tgp)" at bounding box center [549, 494] width 1030 height 13
checkbox \(Tgp\) "true"
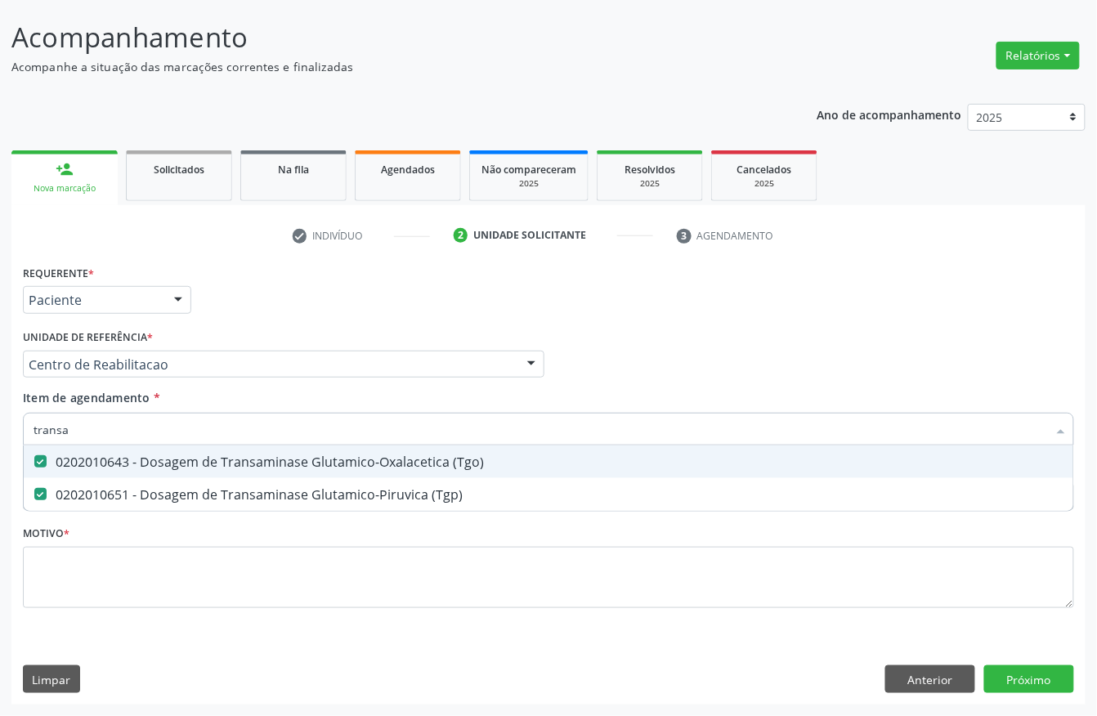
click at [88, 436] on input "transa" at bounding box center [541, 429] width 1014 height 33
checkbox \(Tgo\) "false"
checkbox \(Tgp\) "false"
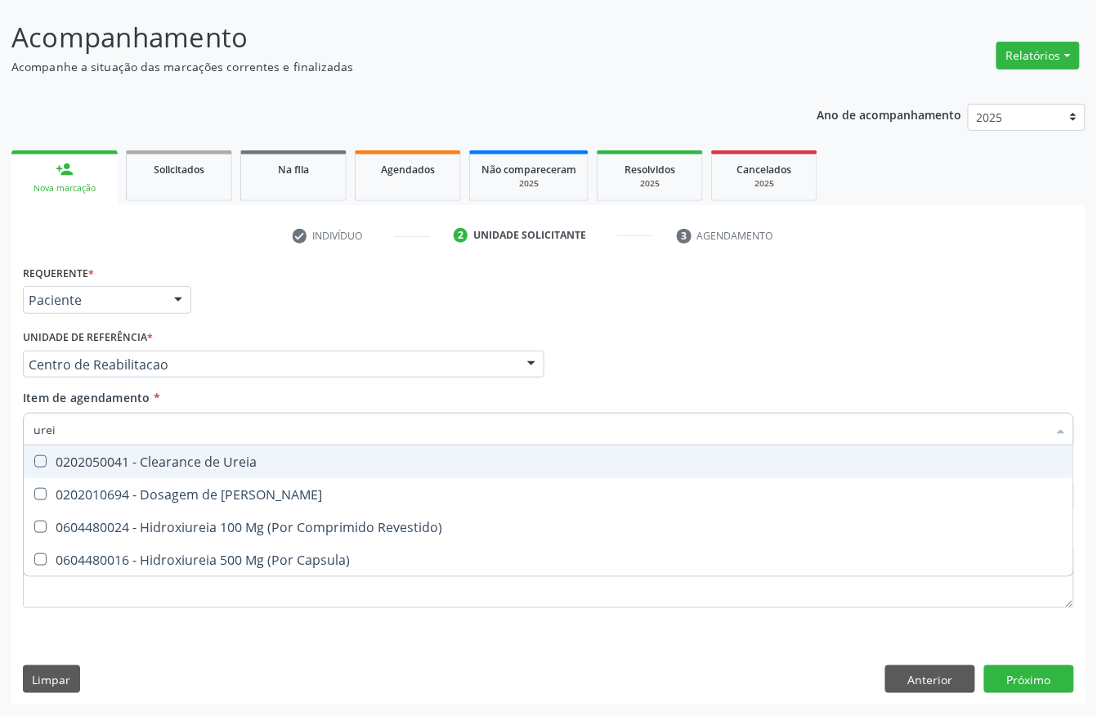
type input "ureia"
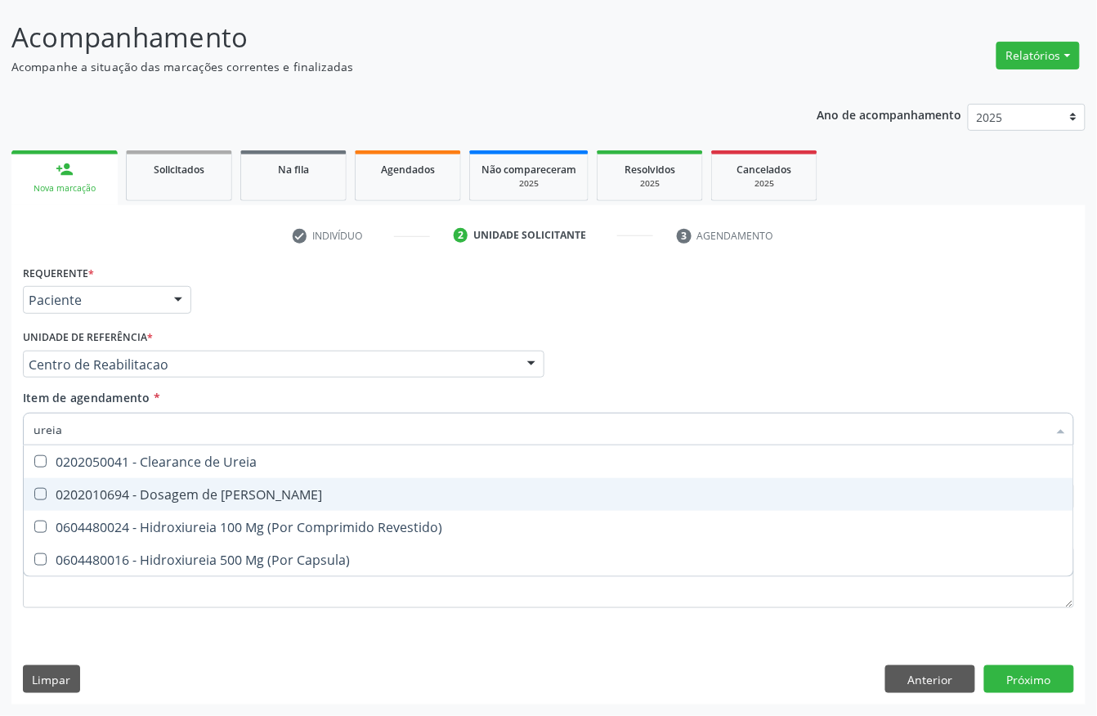
click at [102, 488] on div "0202010694 - Dosagem de [PERSON_NAME]" at bounding box center [549, 494] width 1030 height 13
checkbox Ureia "true"
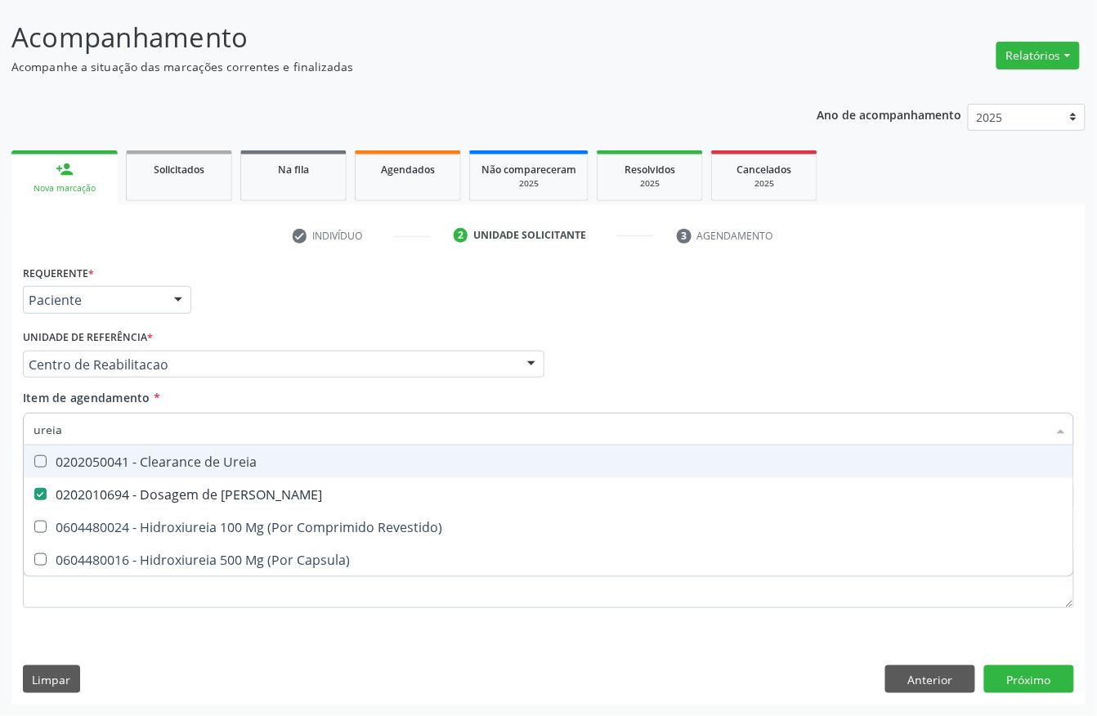
click at [99, 426] on input "ureia" at bounding box center [541, 429] width 1014 height 33
checkbox Ureia "false"
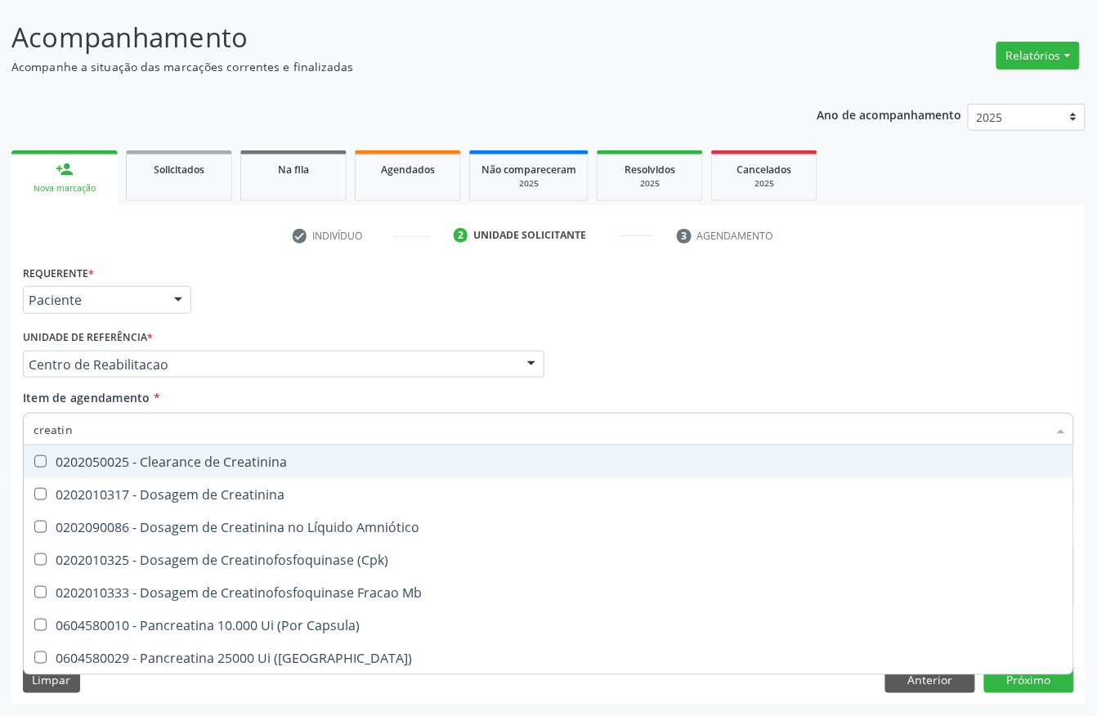
type input "creatini"
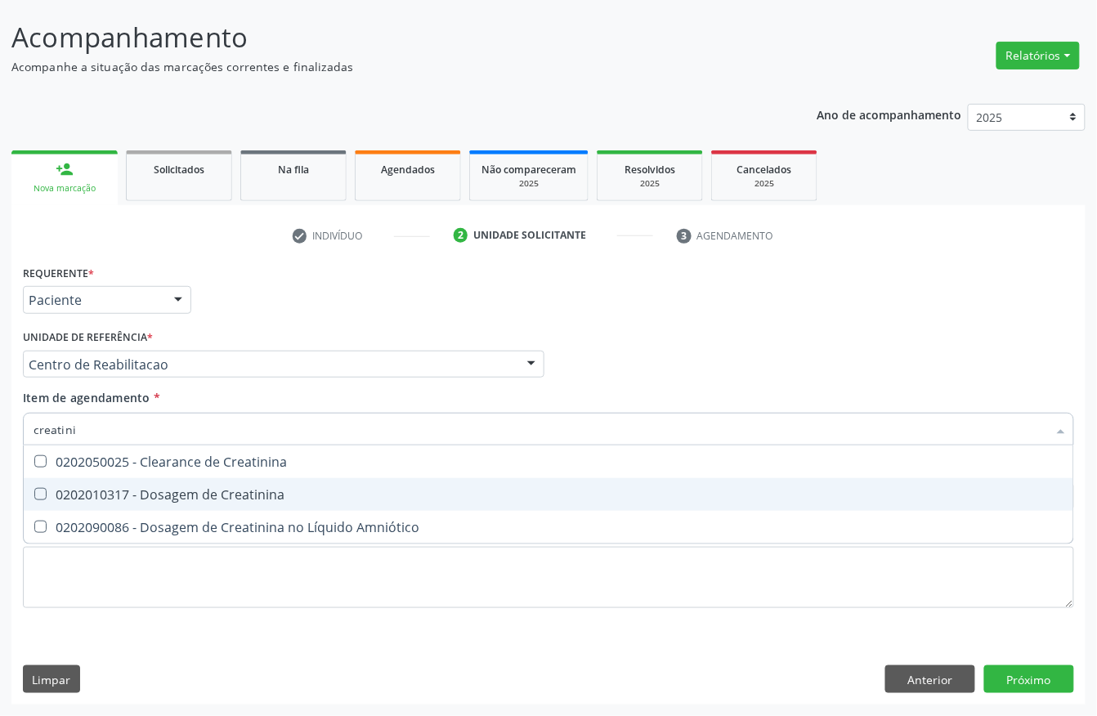
click at [105, 492] on div "0202010317 - Dosagem de Creatinina" at bounding box center [549, 494] width 1030 height 13
checkbox Creatinina "true"
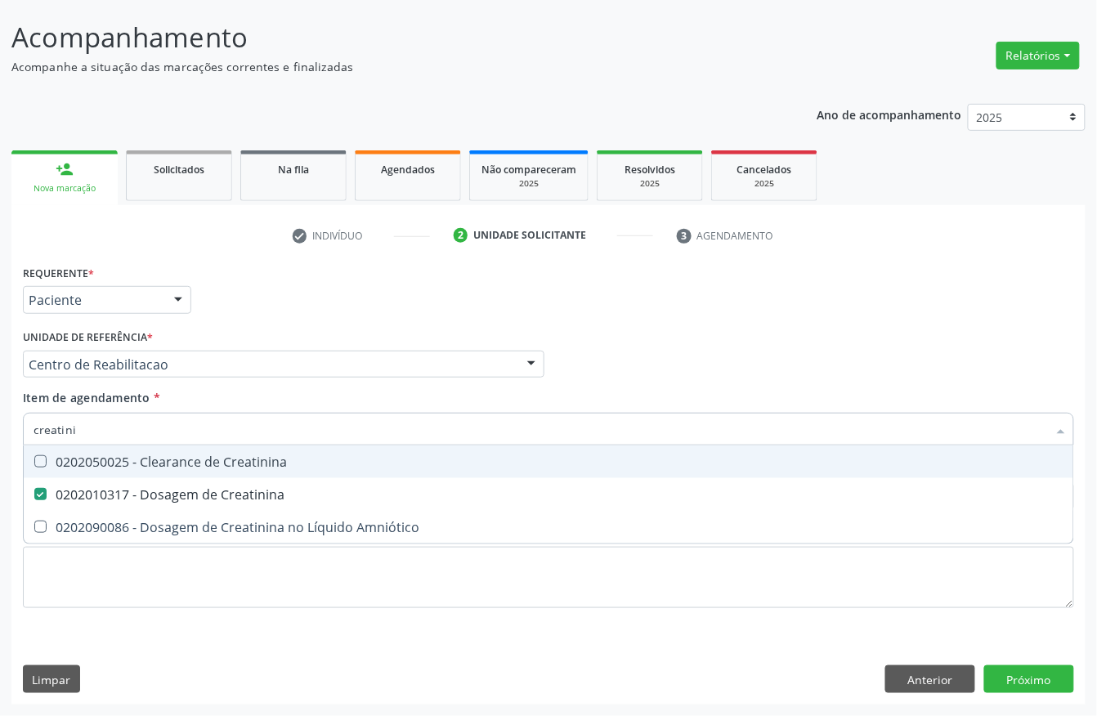
click at [219, 392] on div "Item de agendamento * creatini Desfazer seleção 0202050025 - Clearance de Creat…" at bounding box center [548, 414] width 1051 height 51
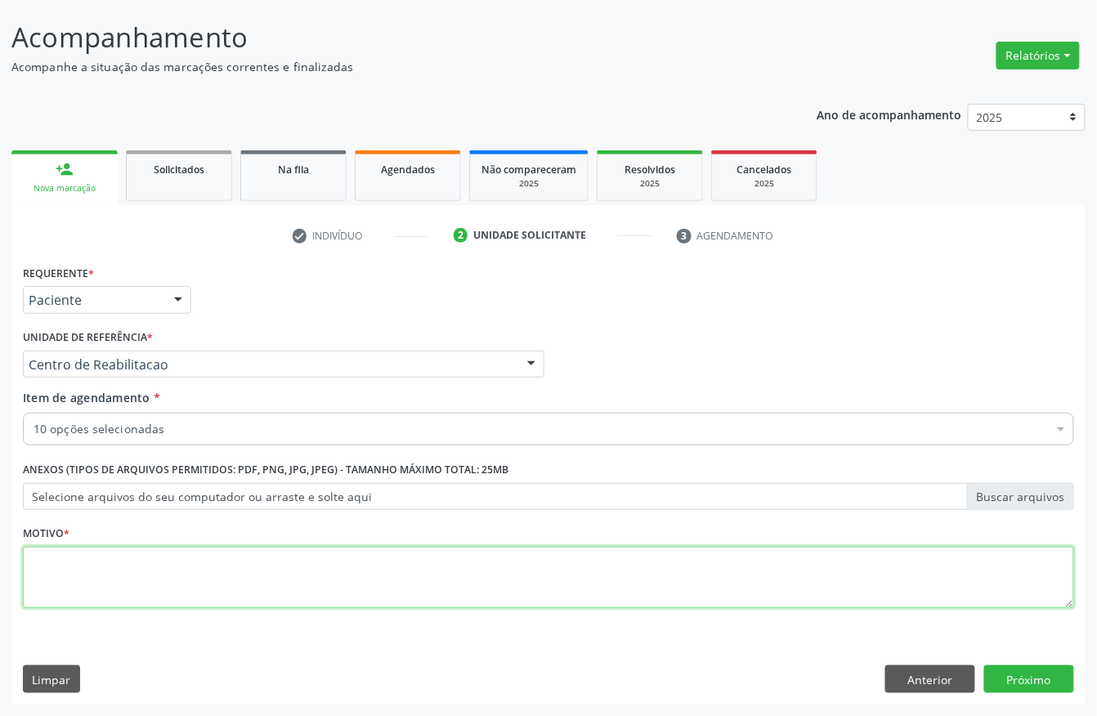
click at [66, 556] on textarea at bounding box center [548, 578] width 1051 height 62
type textarea "a"
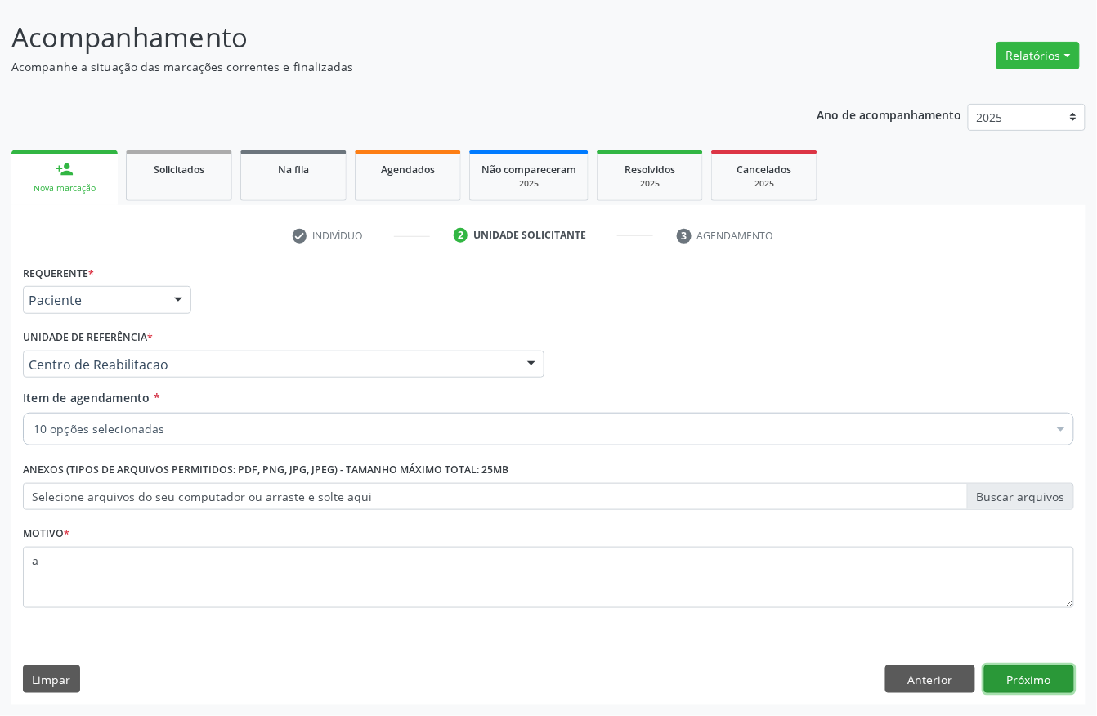
click at [1027, 682] on button "Próximo" at bounding box center [1029, 679] width 90 height 28
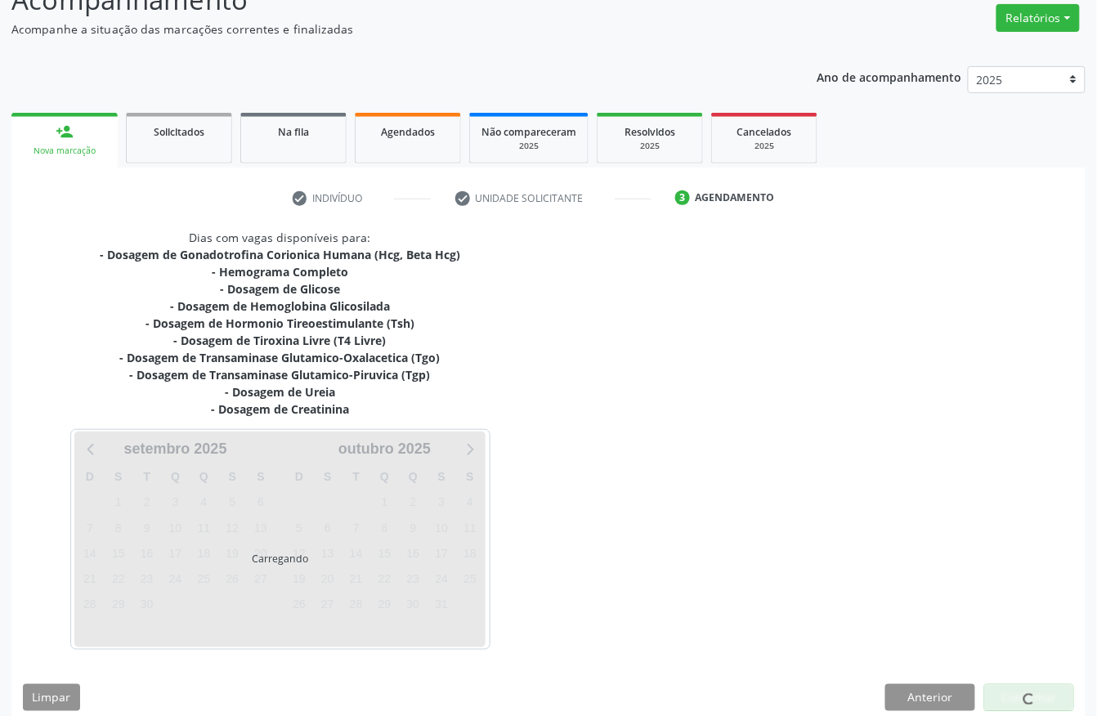
scroll to position [151, 0]
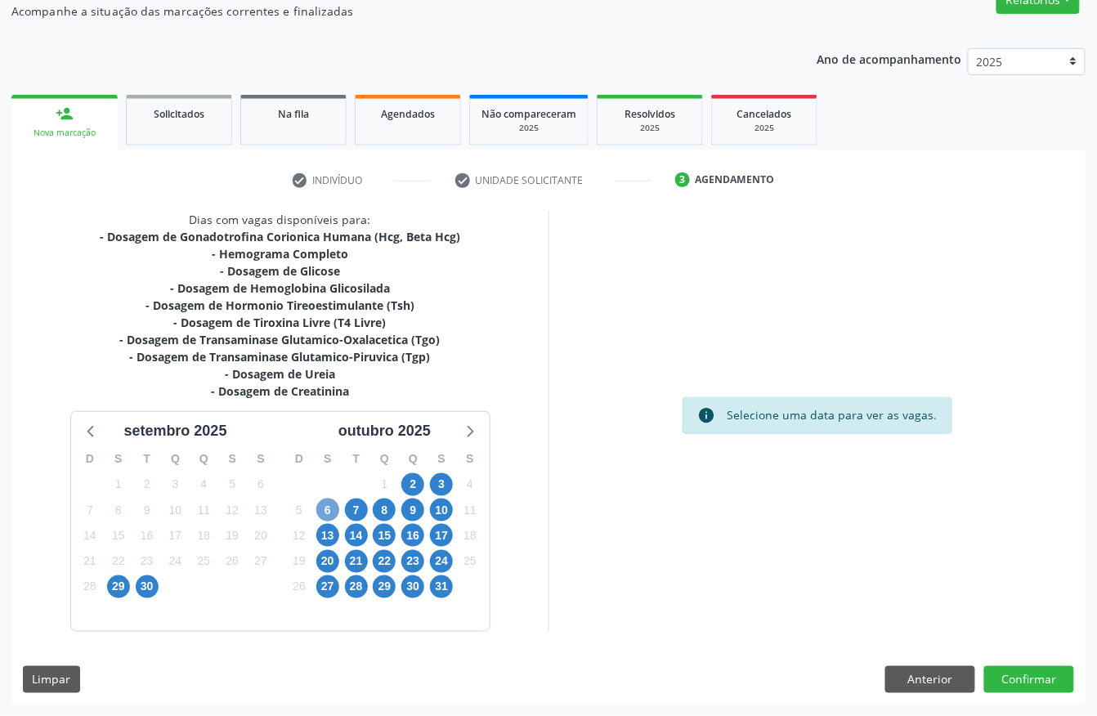
click at [334, 508] on span "6" at bounding box center [327, 510] width 23 height 23
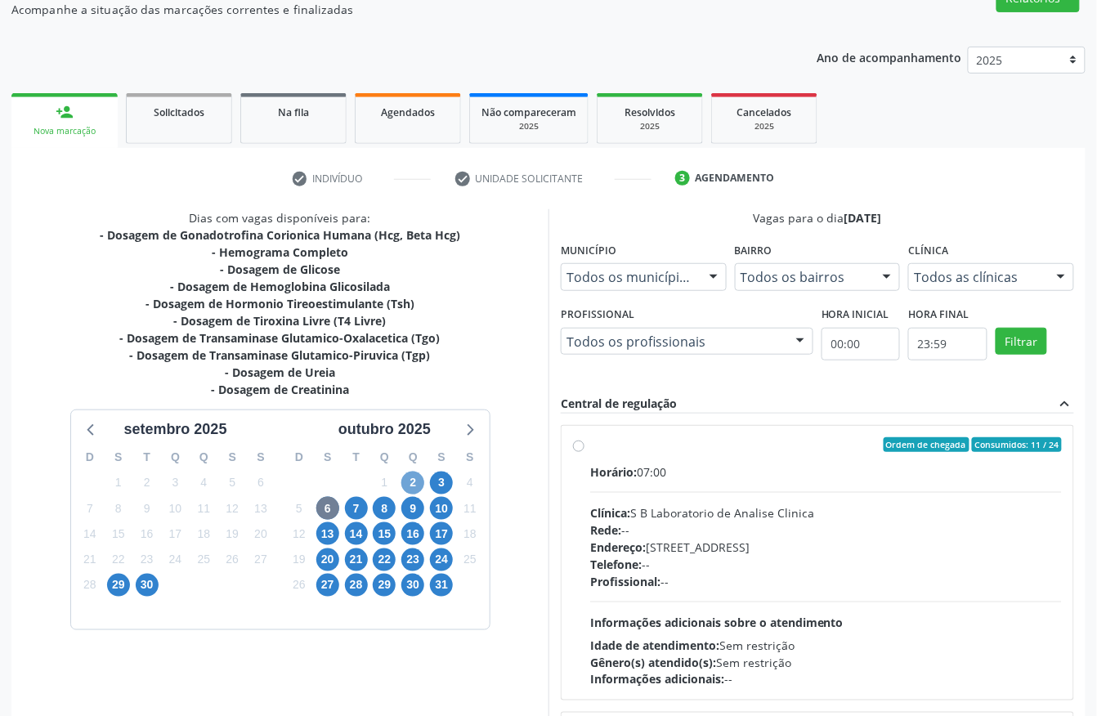
click at [413, 487] on span "2" at bounding box center [412, 483] width 23 height 23
click at [328, 535] on span "13" at bounding box center [327, 533] width 23 height 23
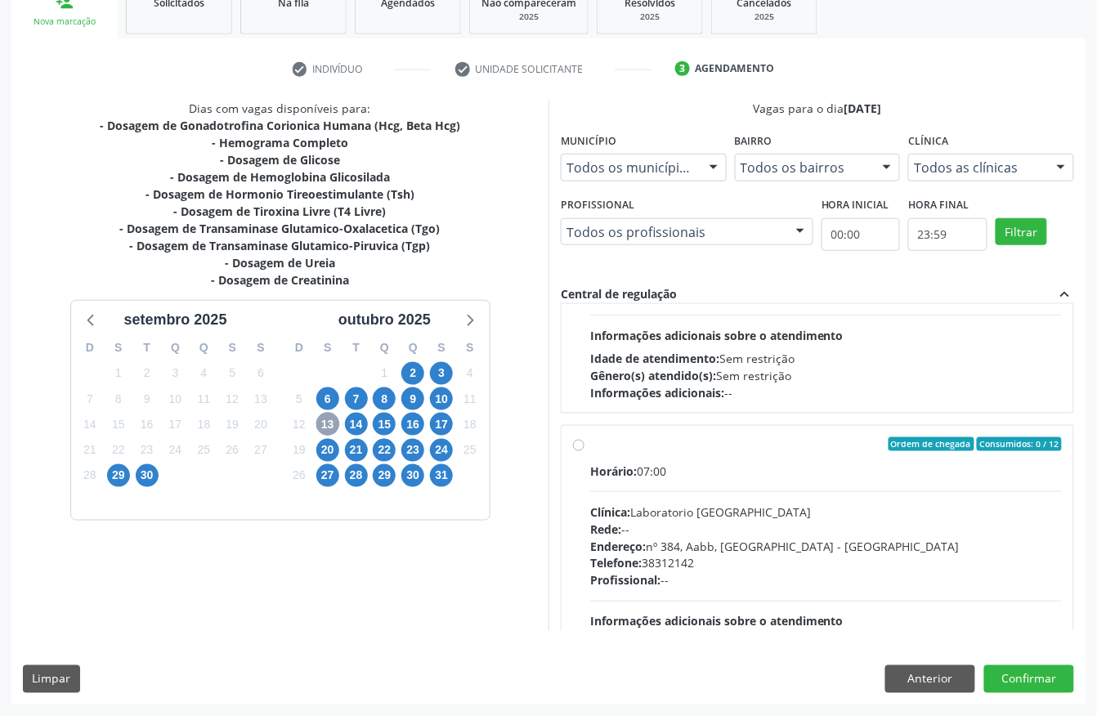
scroll to position [871, 0]
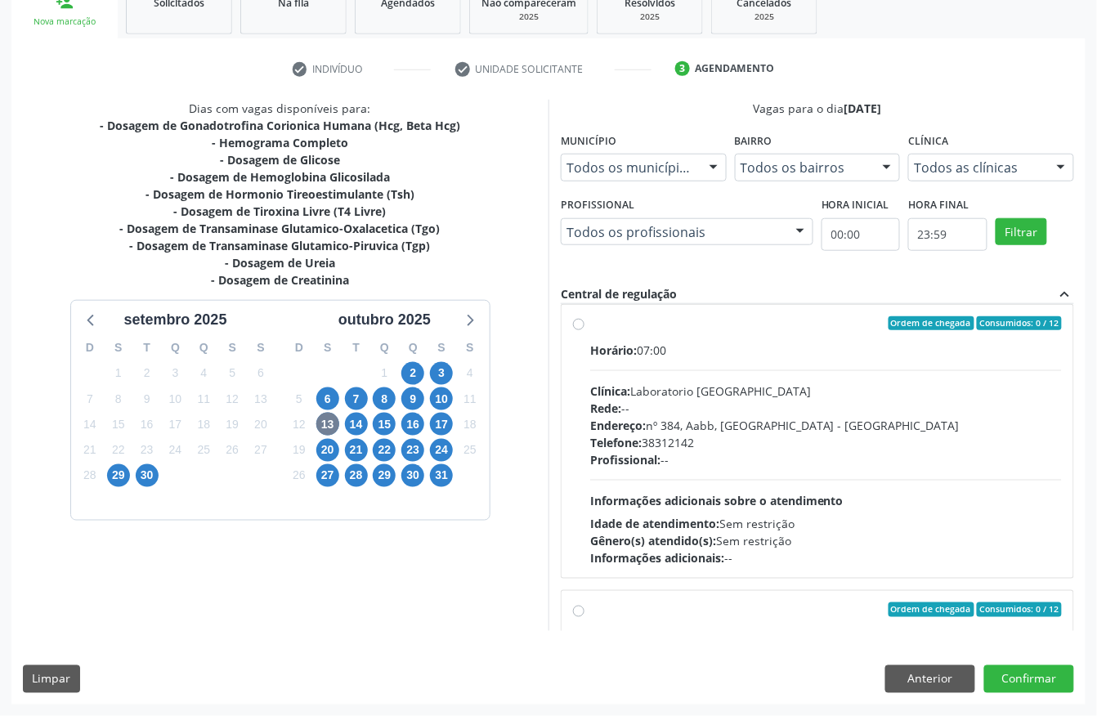
click at [691, 440] on div "Telefone: [PHONE_NUMBER]" at bounding box center [826, 442] width 472 height 17
click at [584, 331] on input "Ordem de chegada Consumidos: 0 / 12 Horário: 07:00 Clínica: Laboratorio [GEOGRA…" at bounding box center [578, 323] width 11 height 15
radio input "true"
click at [351, 419] on span "14" at bounding box center [356, 424] width 23 height 23
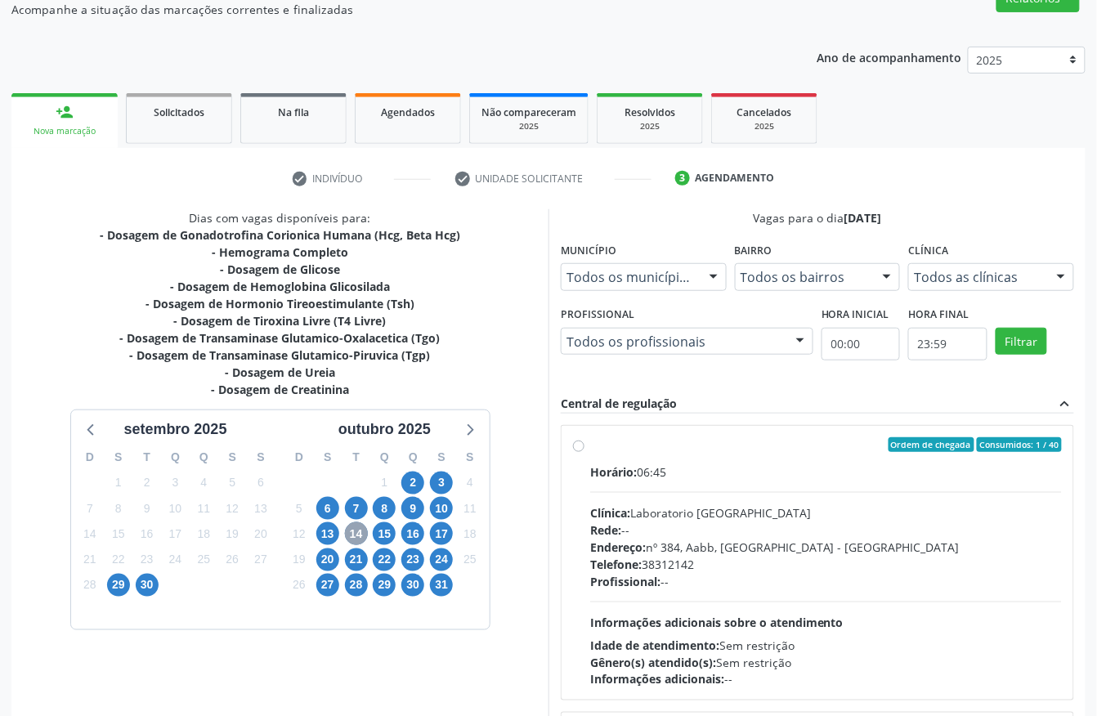
scroll to position [262, 0]
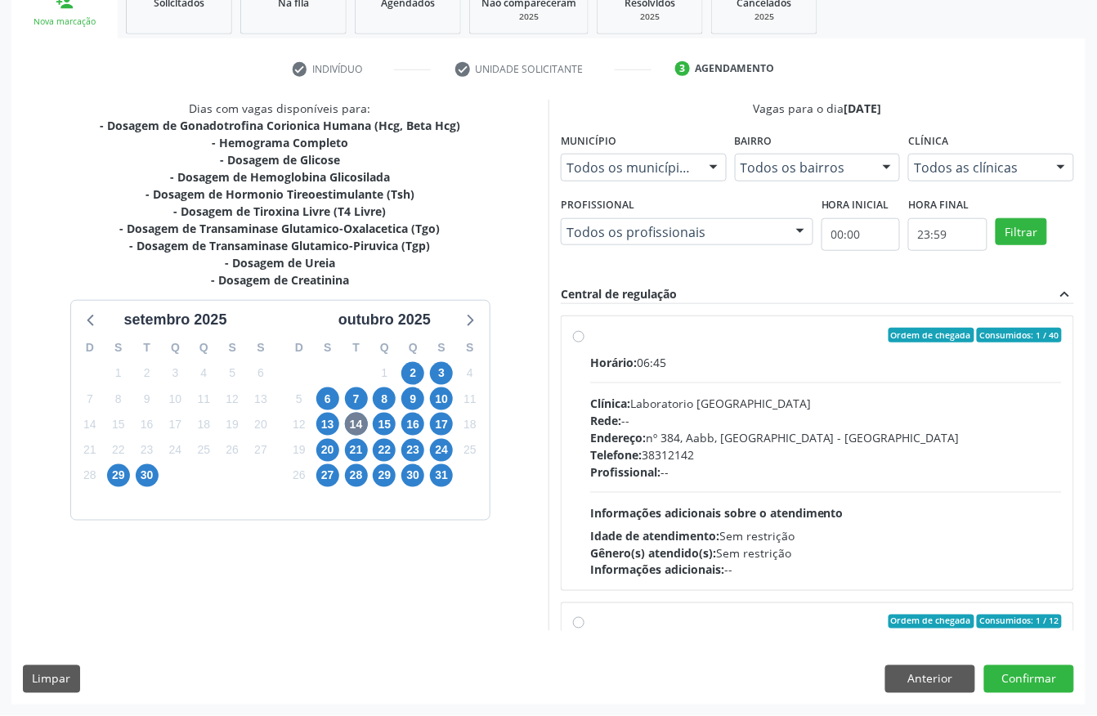
click at [718, 446] on div "Telefone: [PHONE_NUMBER]" at bounding box center [826, 454] width 472 height 17
click at [584, 342] on input "Ordem de chegada Consumidos: 1 / 40 Horário: 06:45 Clínica: Laboratorio [GEOGRA…" at bounding box center [578, 335] width 11 height 15
radio input "true"
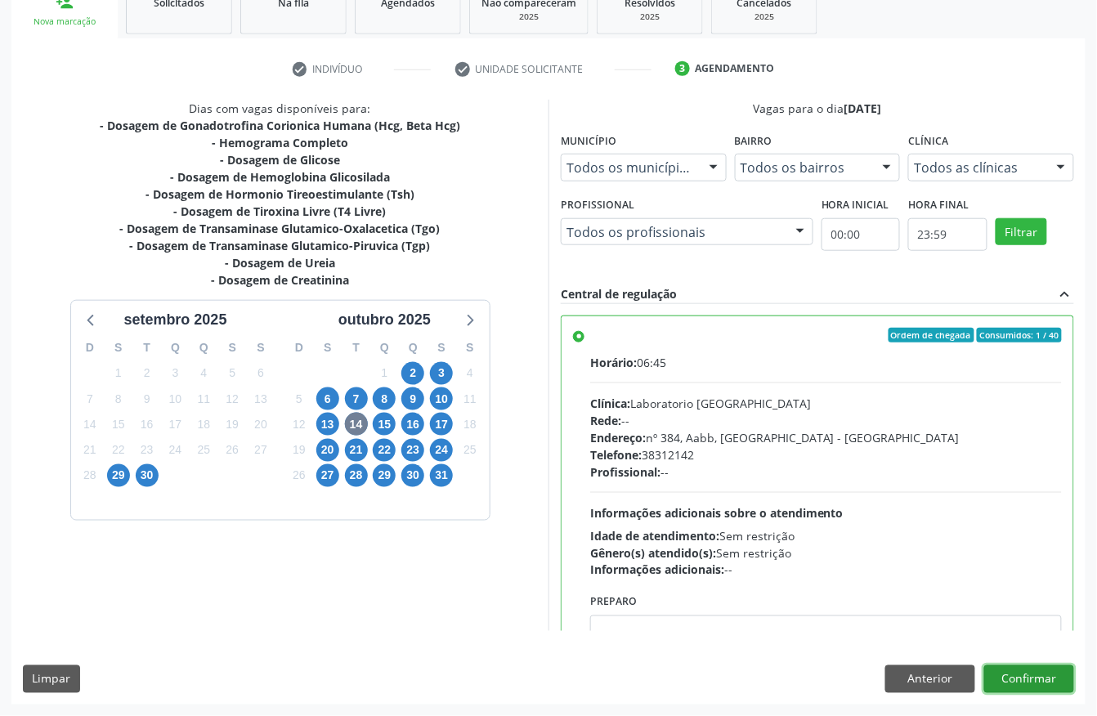
click at [1035, 684] on button "Confirmar" at bounding box center [1029, 679] width 90 height 28
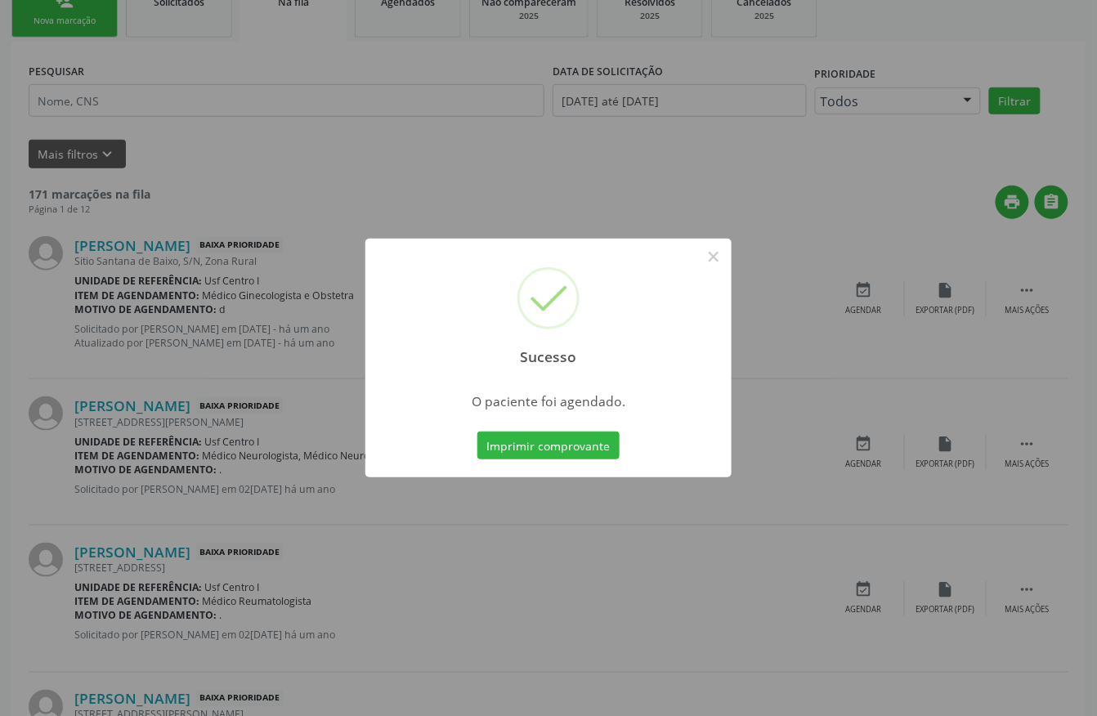
scroll to position [0, 0]
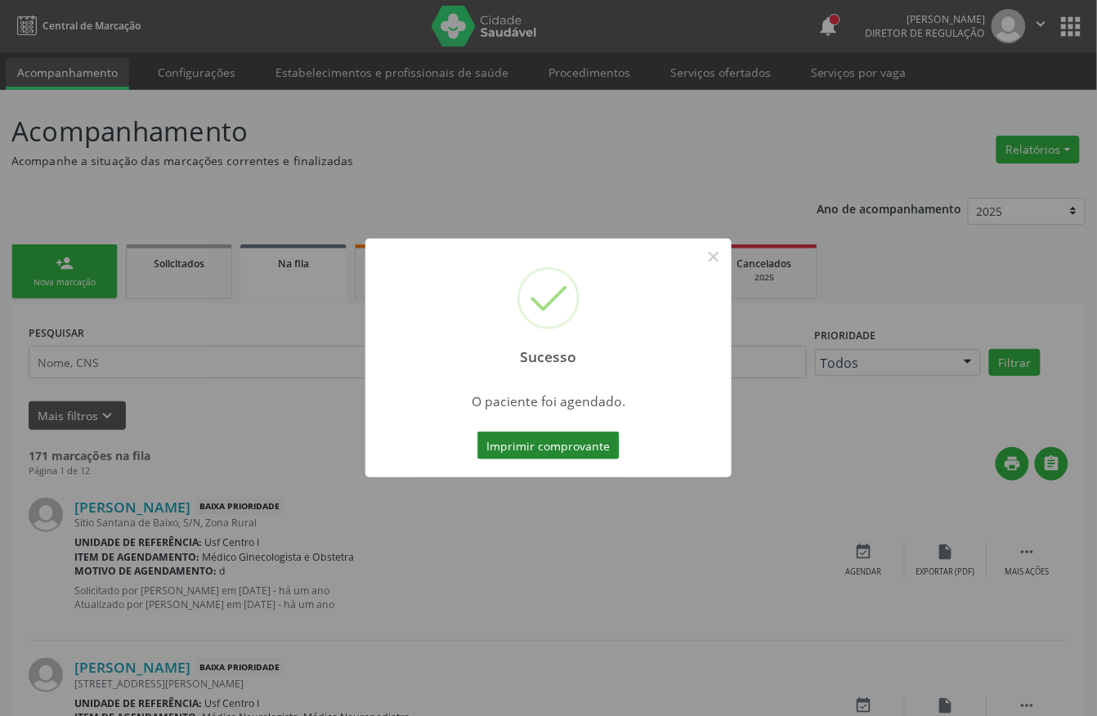
click at [561, 443] on button "Imprimir comprovante" at bounding box center [548, 446] width 142 height 28
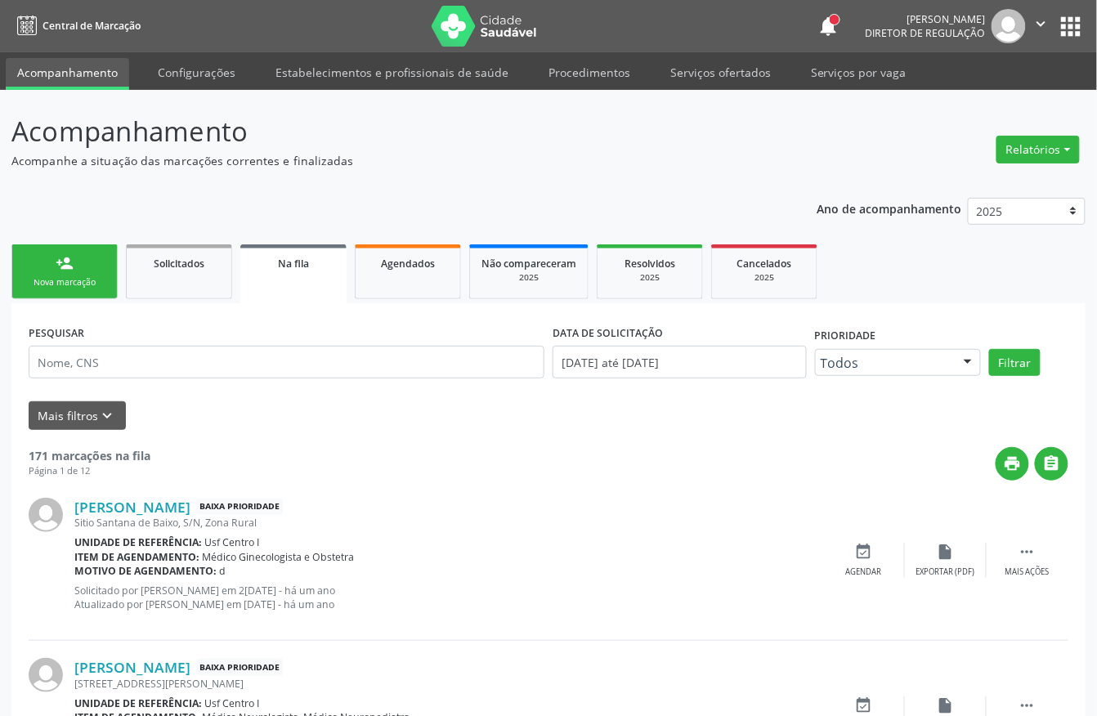
click at [102, 265] on link "person_add Nova marcação" at bounding box center [64, 271] width 106 height 55
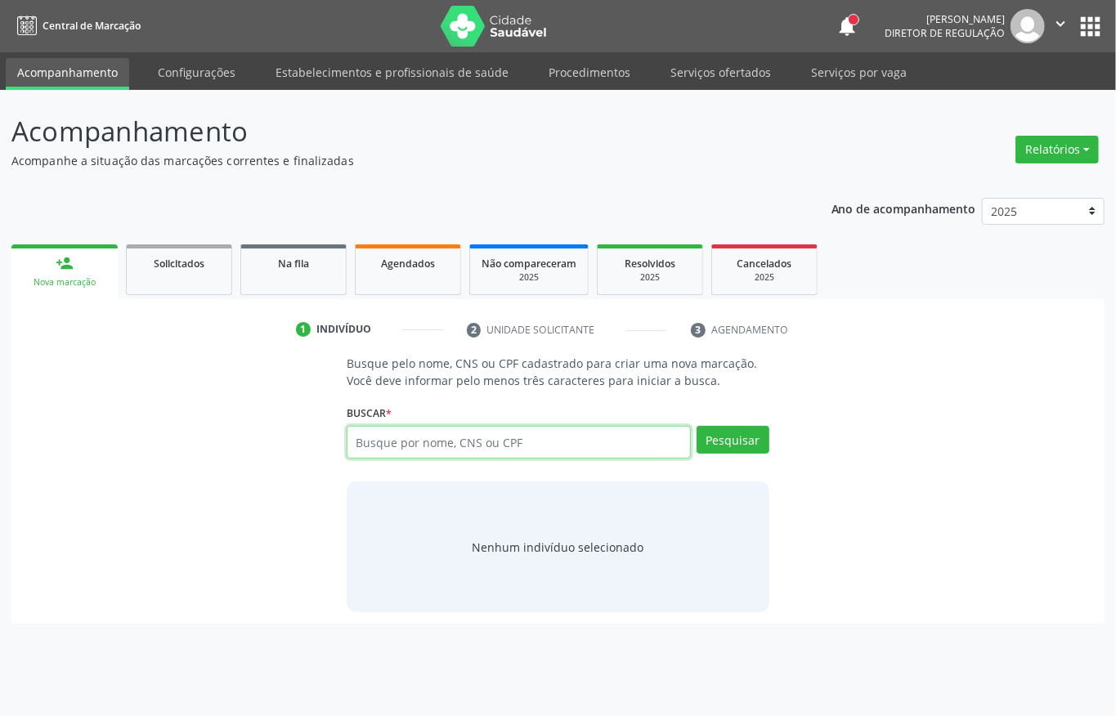
click at [354, 445] on input "text" at bounding box center [519, 442] width 344 height 33
paste input "CNS: 707 6012 0822 5495"
type input "CNS: 707 6012 0822 5495"
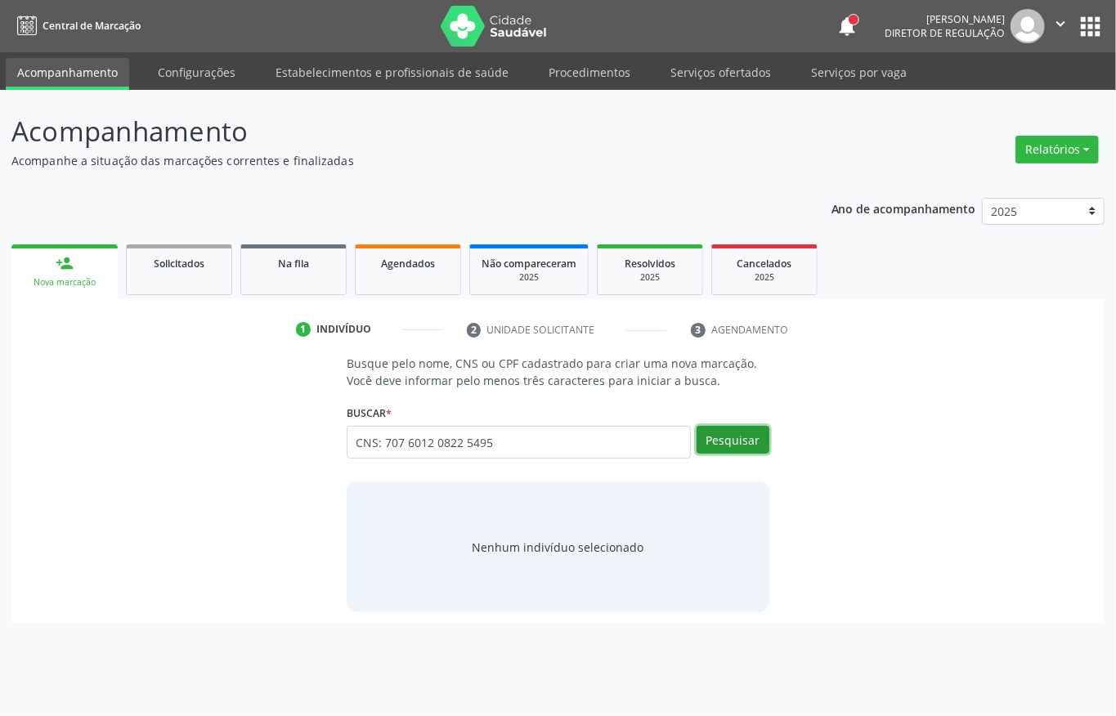
click at [717, 450] on button "Pesquisar" at bounding box center [732, 440] width 73 height 28
type input "CNS: 707 6012 0822 5495"
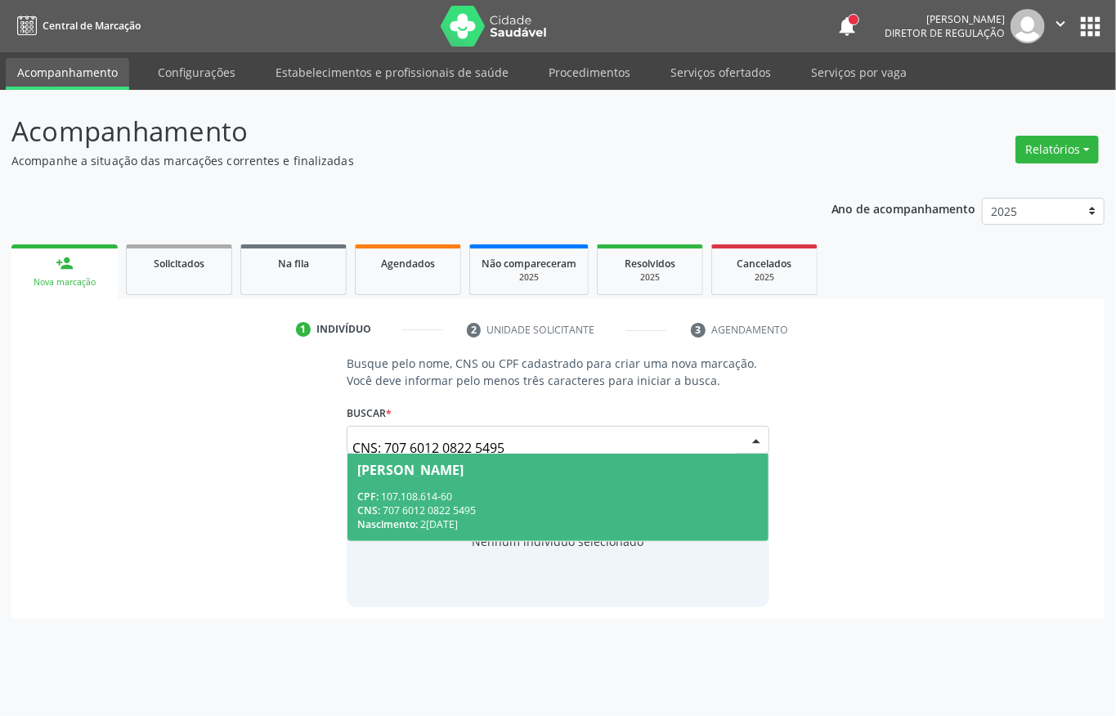
click at [553, 478] on span "[PERSON_NAME] CPF: 107.108.614-60 CNS: 707 6012 0822 5495 Nascimento: [DATE]" at bounding box center [557, 497] width 421 height 87
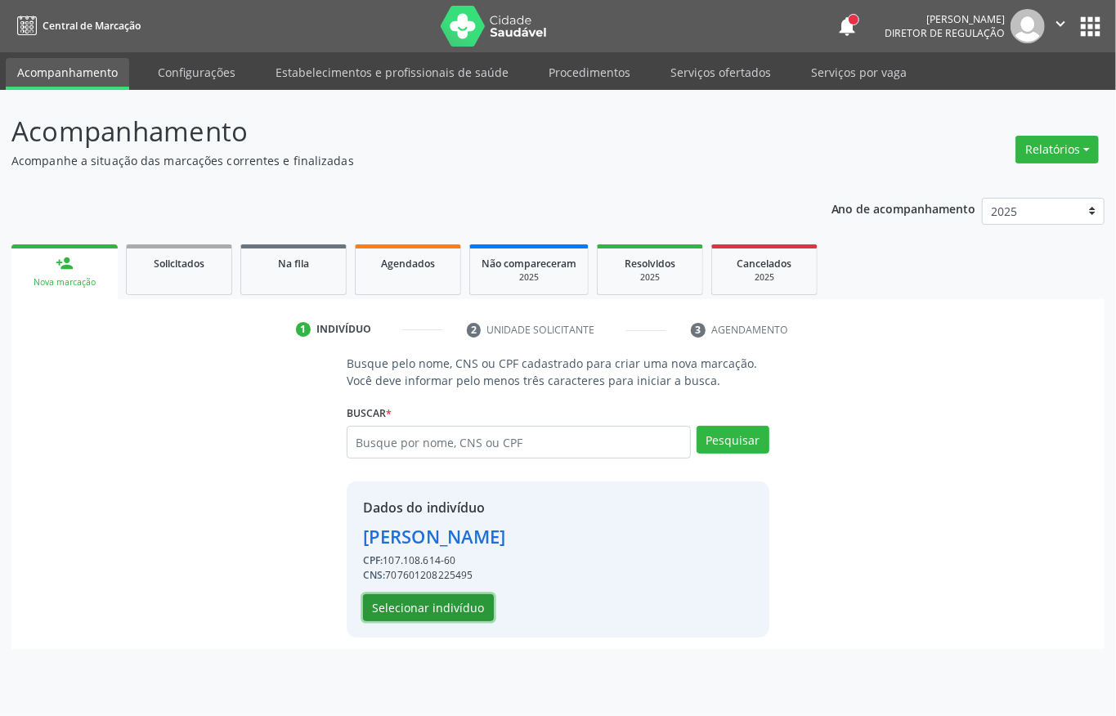
click at [432, 613] on button "Selecionar indivíduo" at bounding box center [428, 608] width 131 height 28
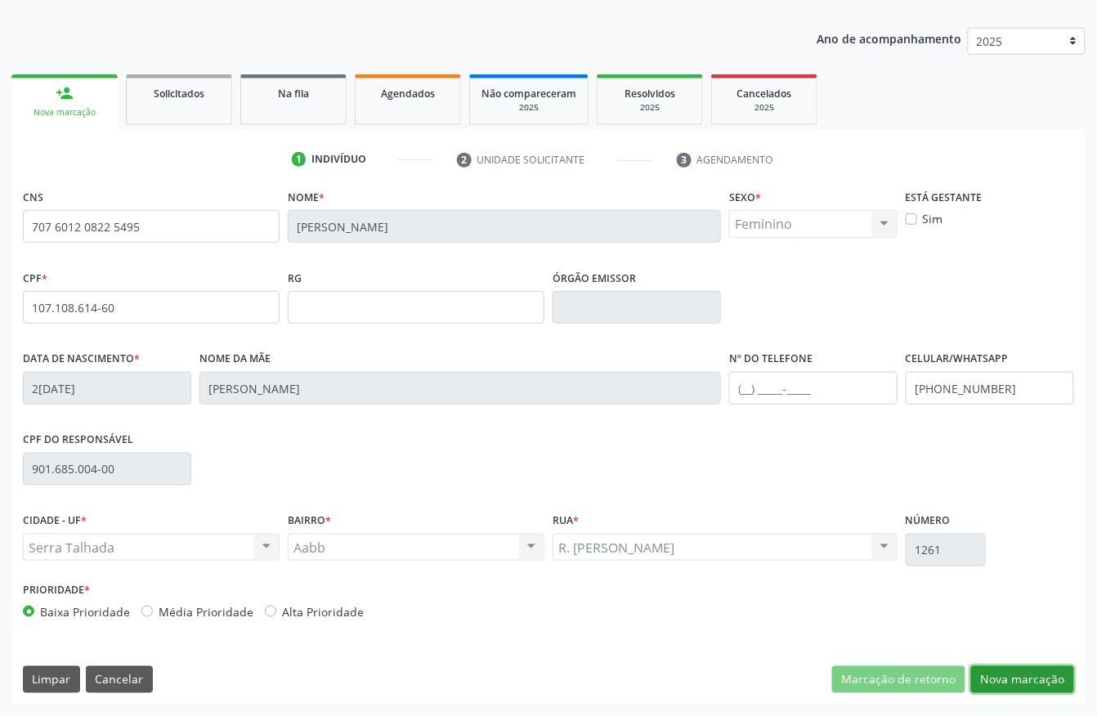
click at [998, 687] on button "Nova marcação" at bounding box center [1022, 680] width 103 height 28
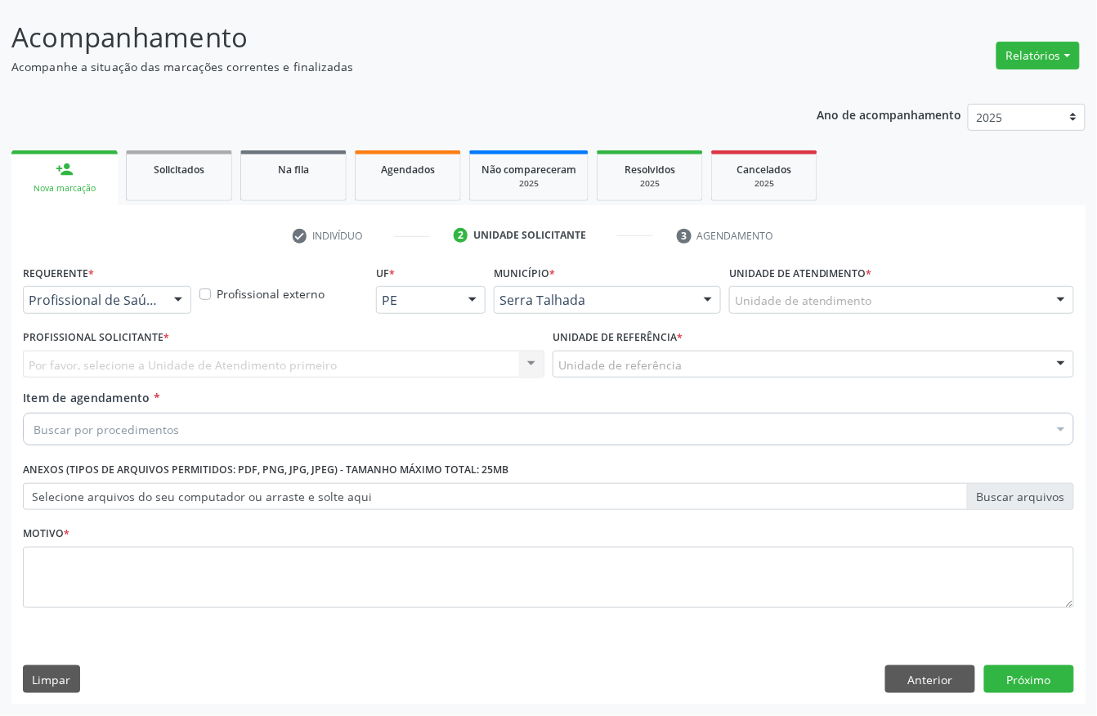
scroll to position [96, 0]
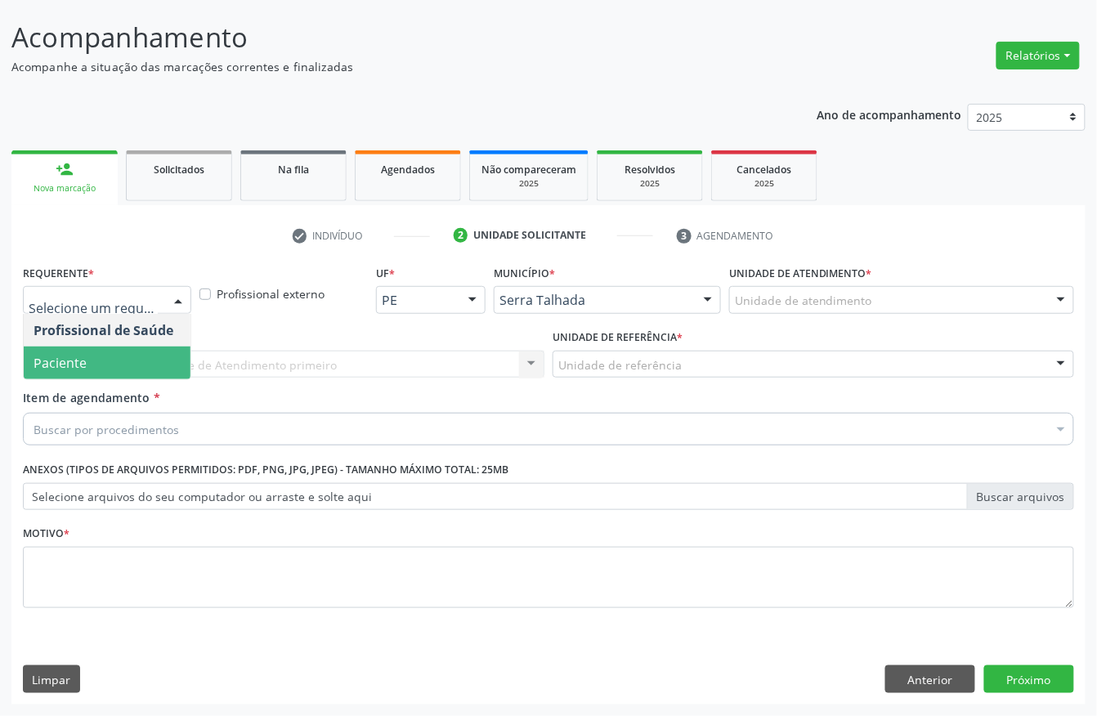
click at [95, 360] on span "Paciente" at bounding box center [107, 363] width 167 height 33
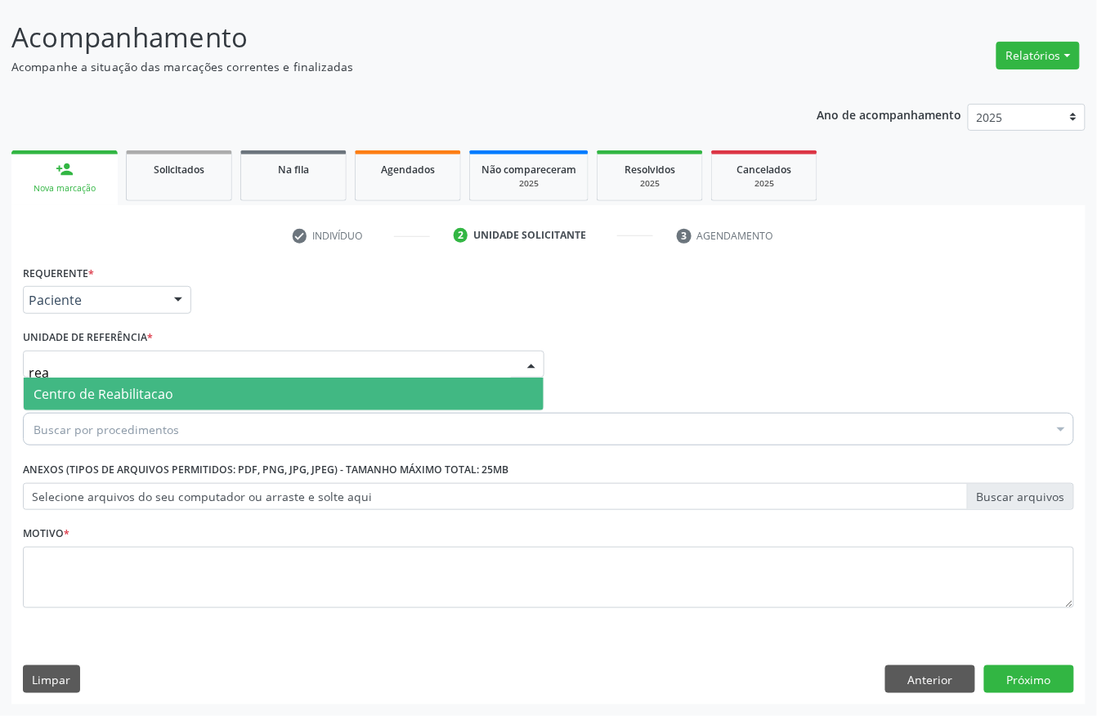
type input "reab"
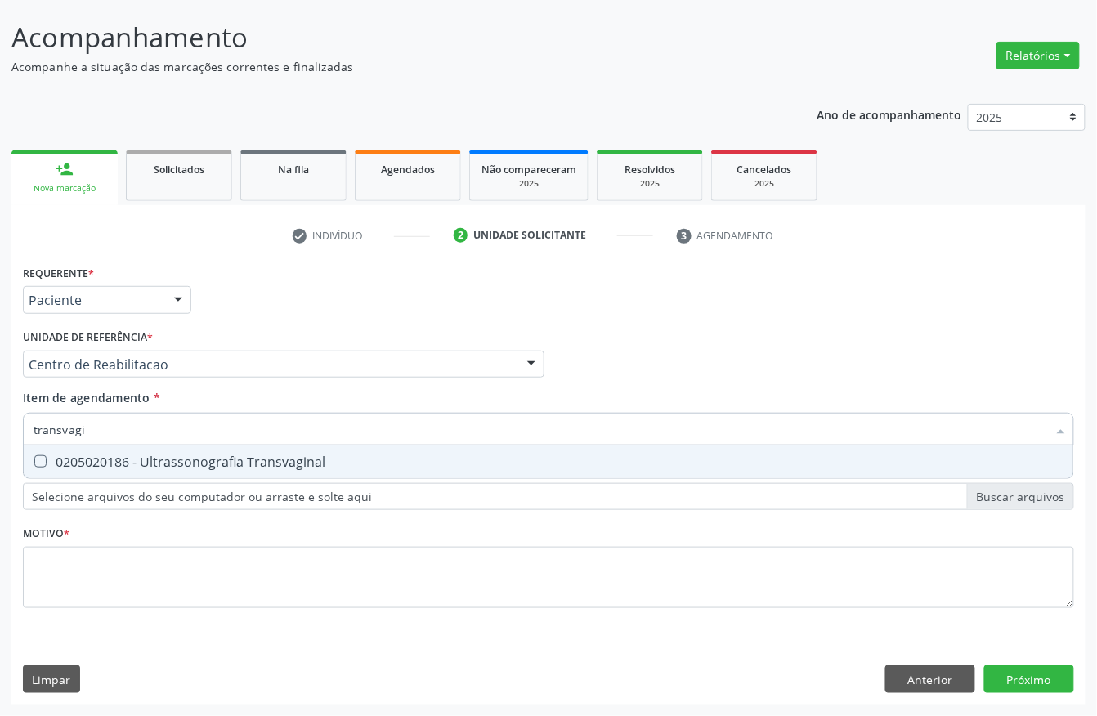
type input "transvagin"
click at [141, 455] on div "0205020186 - Ultrassonografia Transvaginal" at bounding box center [549, 461] width 1030 height 13
checkbox Transvaginal "true"
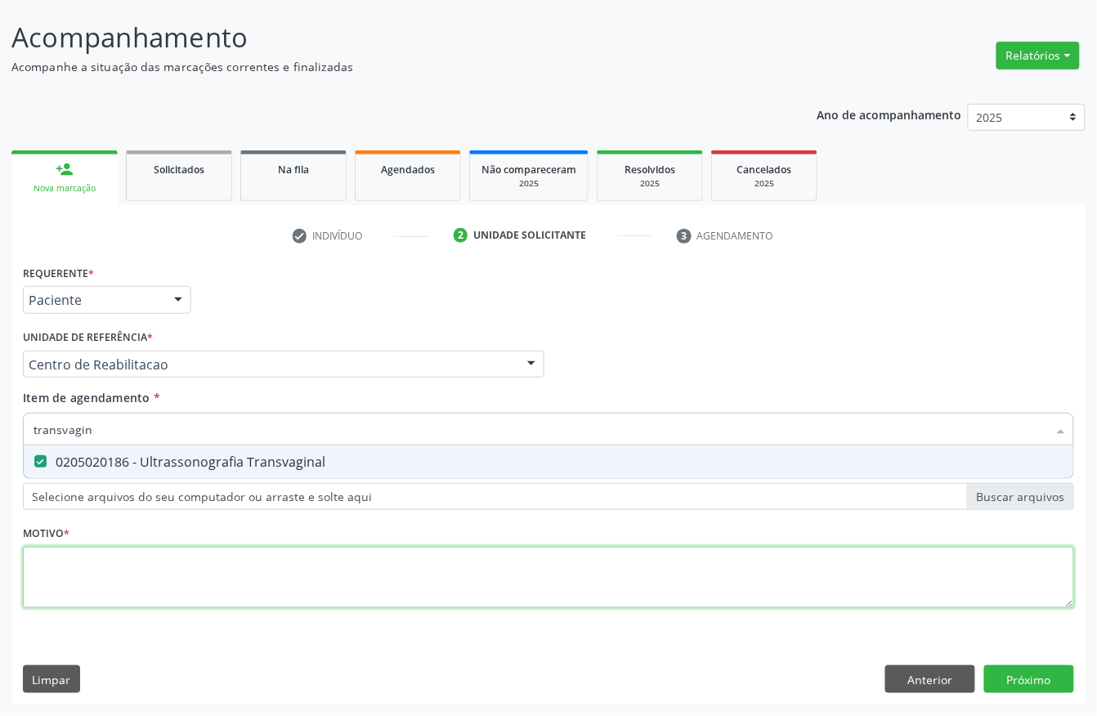
click at [106, 549] on div "Requerente * Paciente Profissional de Saúde Paciente Nenhum resultado encontrad…" at bounding box center [548, 446] width 1051 height 370
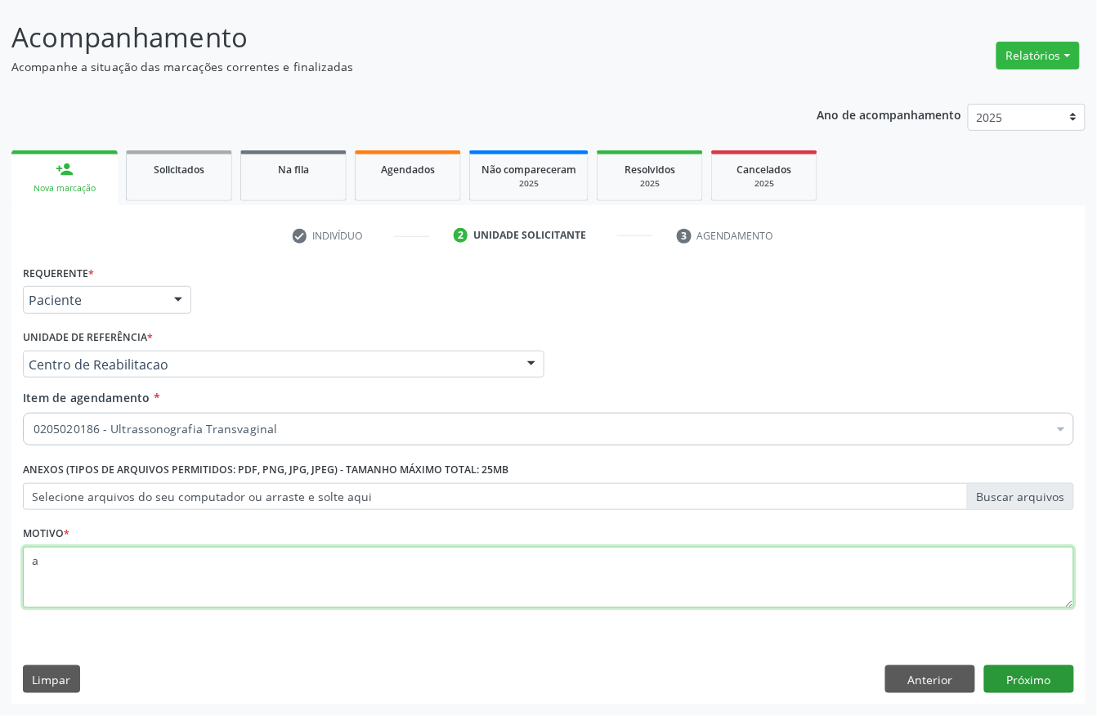
type textarea "a"
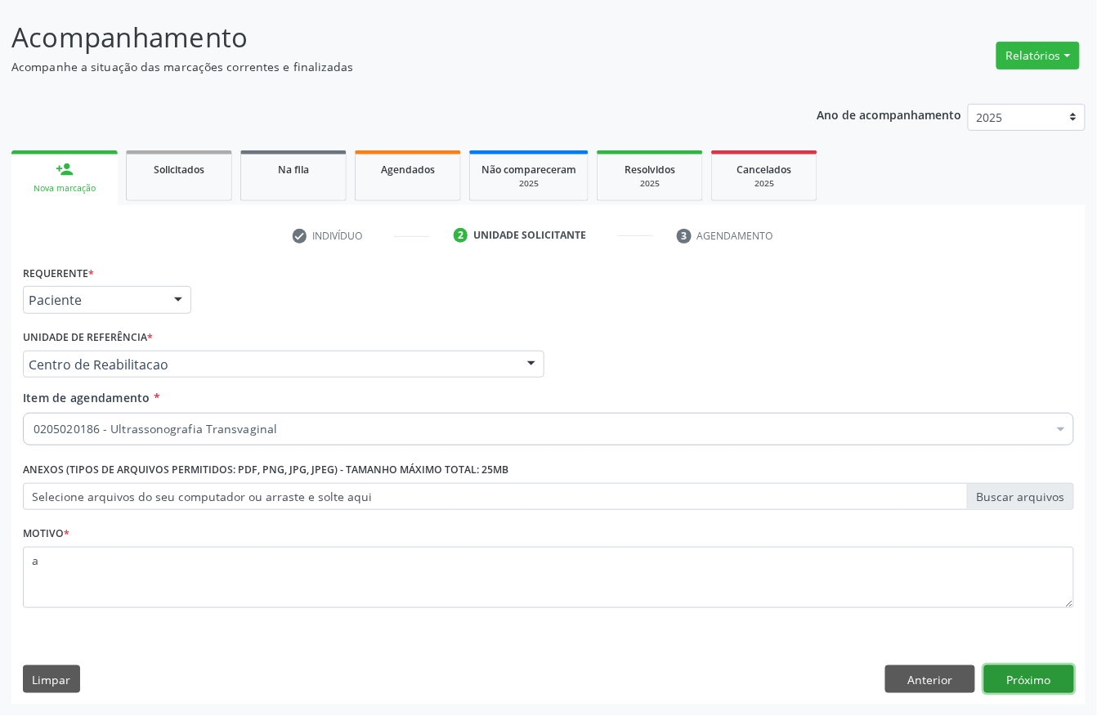
click at [1015, 687] on button "Próximo" at bounding box center [1029, 679] width 90 height 28
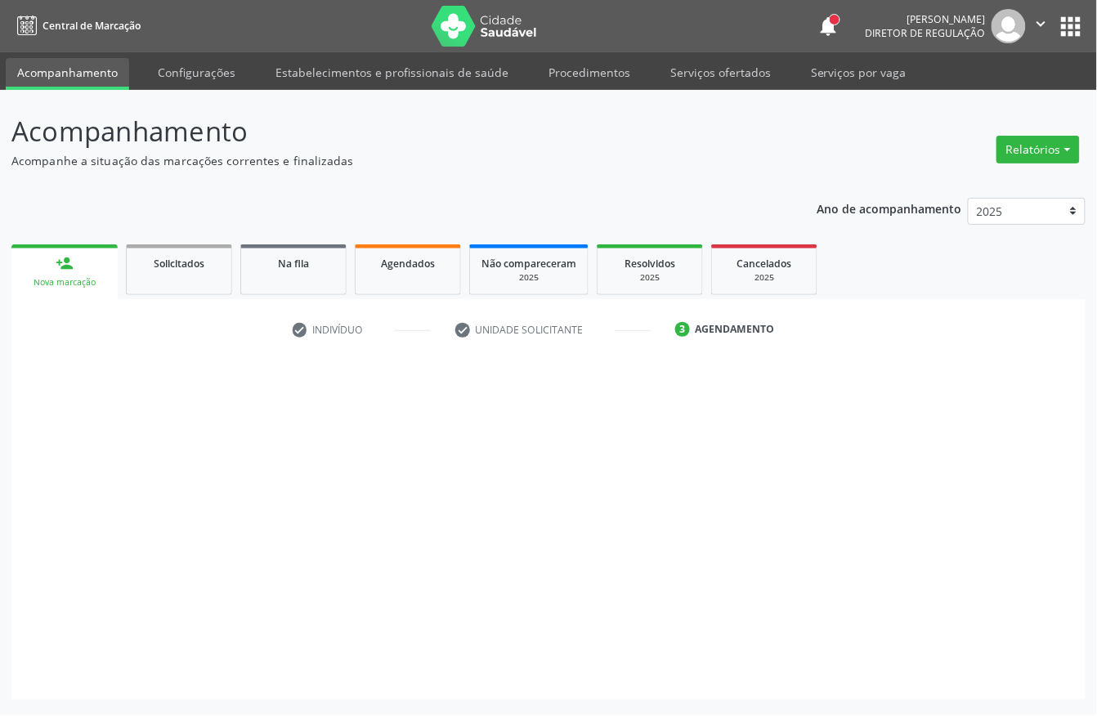
scroll to position [0, 0]
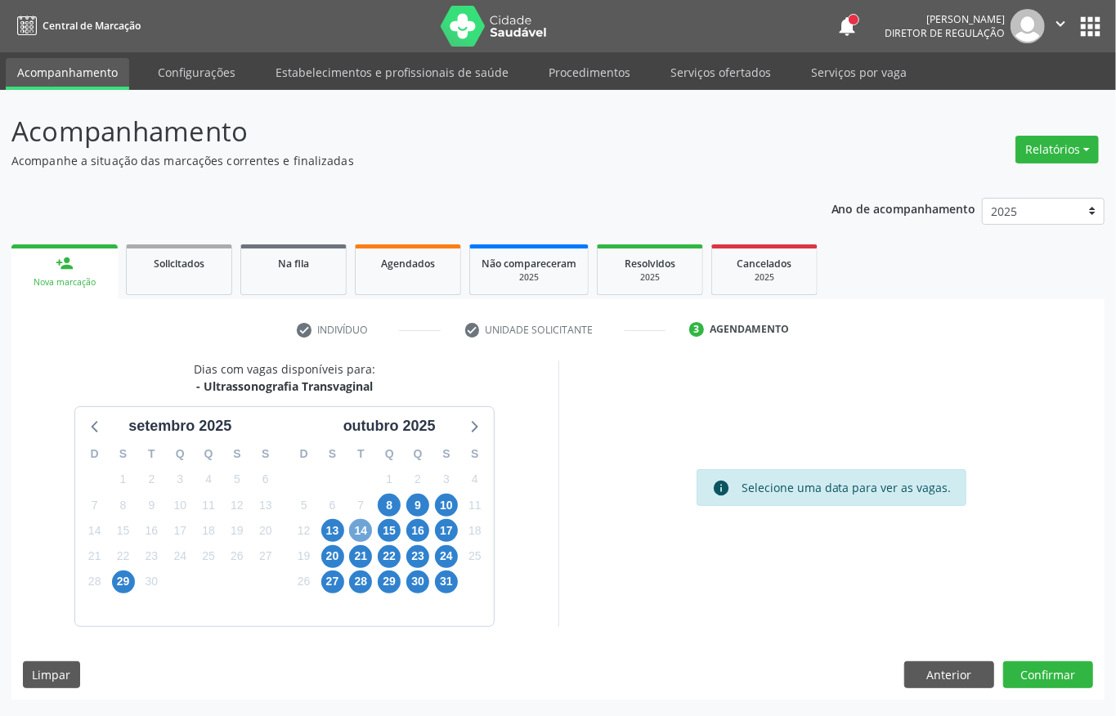
click at [361, 530] on span "14" at bounding box center [360, 530] width 23 height 23
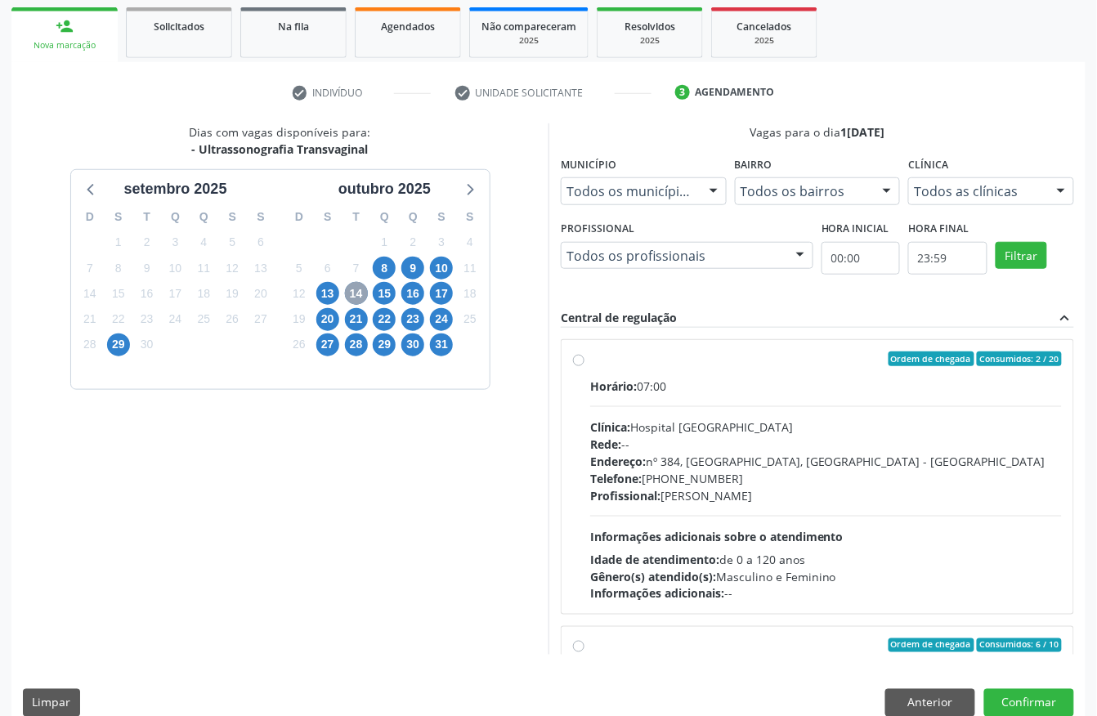
scroll to position [262, 0]
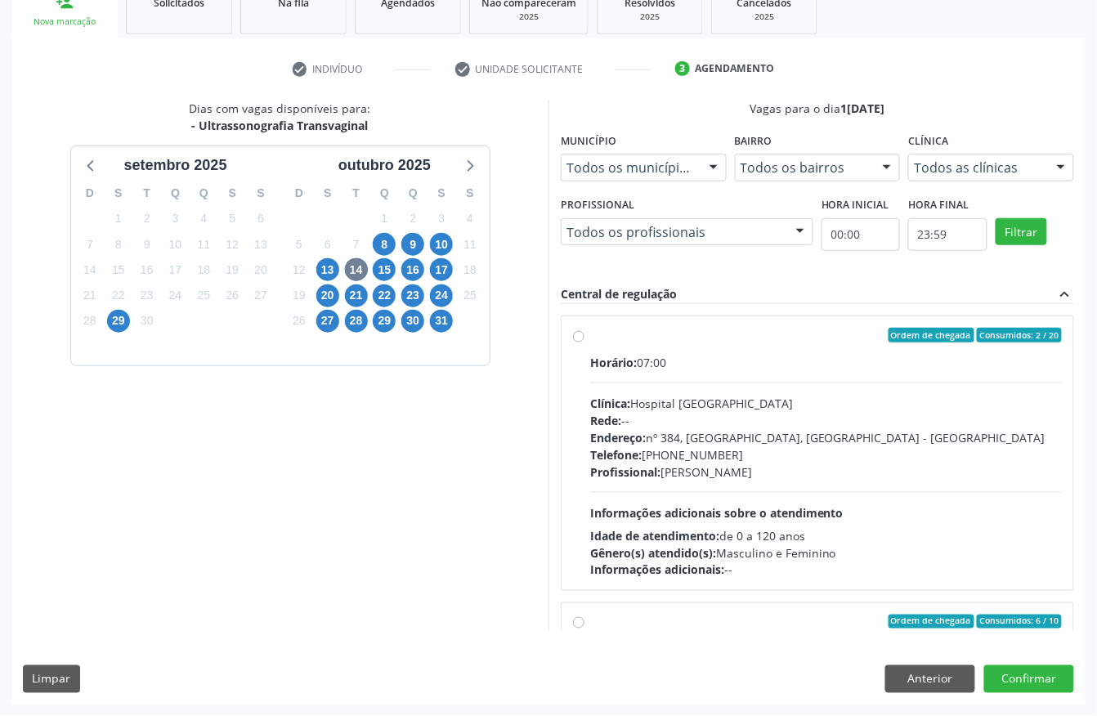
click at [585, 472] on div "Ordem de chegada Consumidos: 2 / 20 Horário: 07:00 Clínica: Hospital [GEOGRAPHI…" at bounding box center [817, 453] width 489 height 251
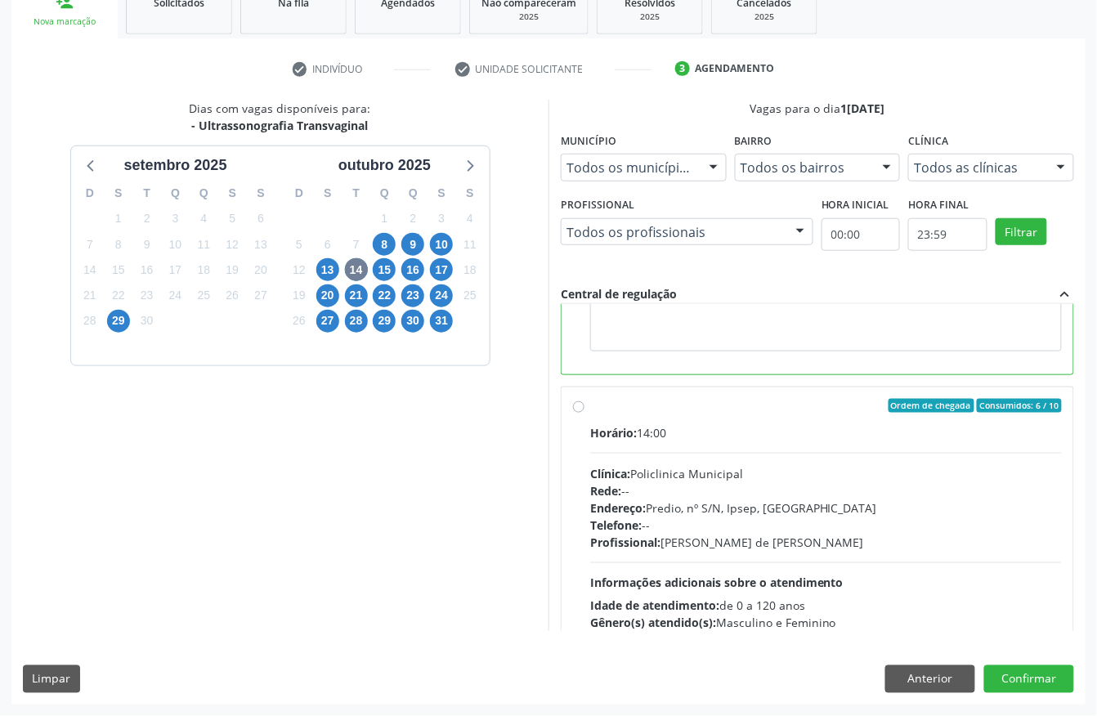
click at [765, 481] on div "Clínica: Policlinica Municipal" at bounding box center [826, 473] width 472 height 17
click at [584, 414] on input "Ordem de chegada Consumidos: 6 / 10 Horário: 14:00 Clínica: Policlinica Municip…" at bounding box center [578, 406] width 11 height 15
radio input "false"
radio input "true"
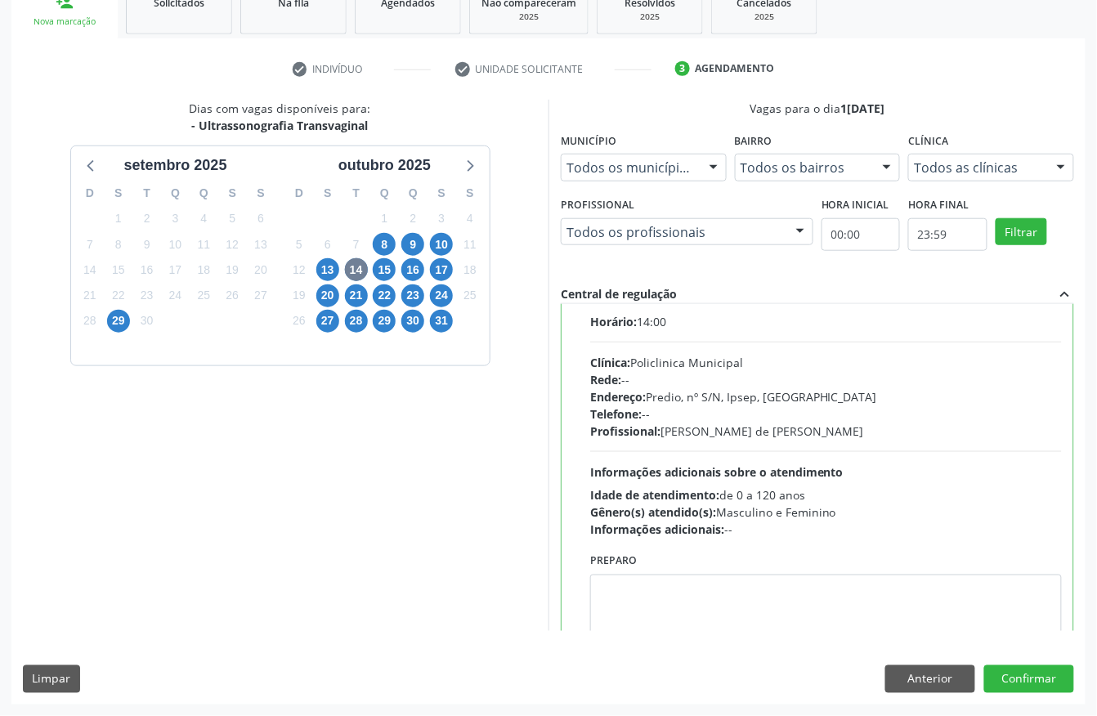
scroll to position [154, 0]
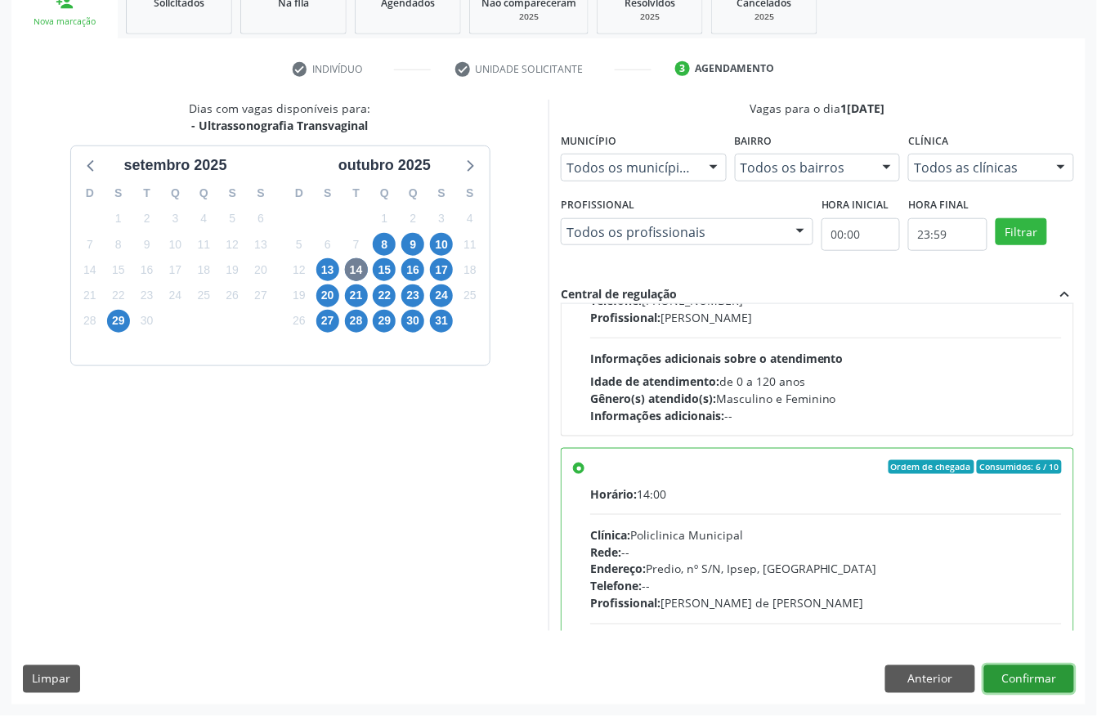
click at [1040, 680] on button "Confirmar" at bounding box center [1029, 679] width 90 height 28
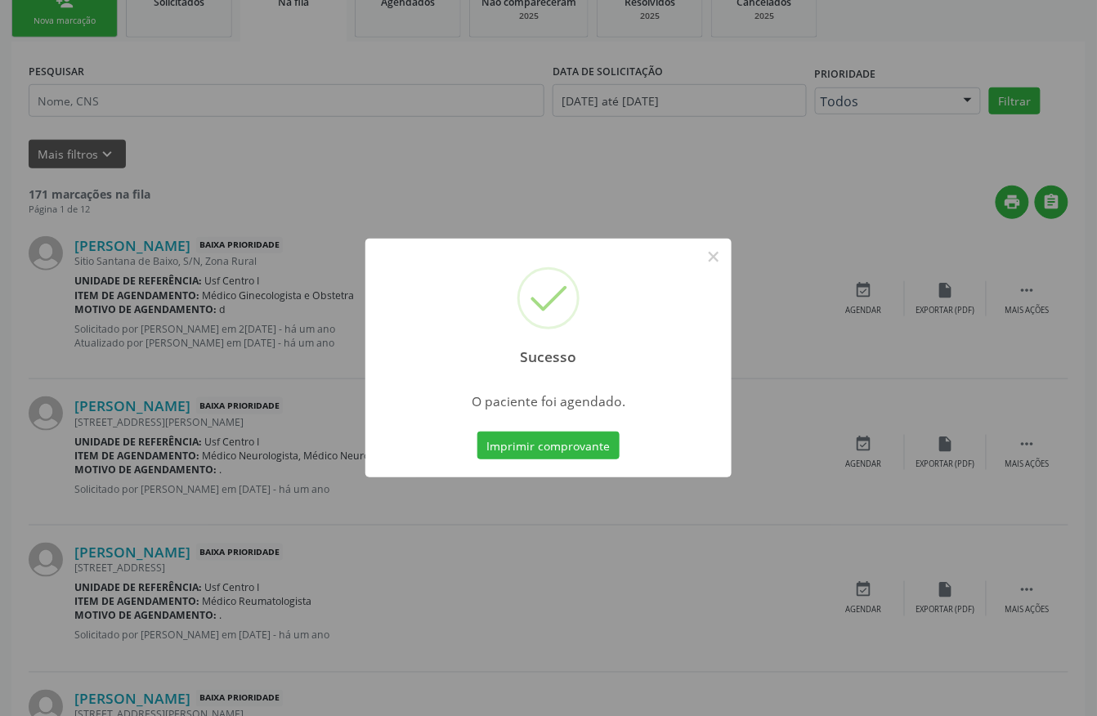
scroll to position [0, 0]
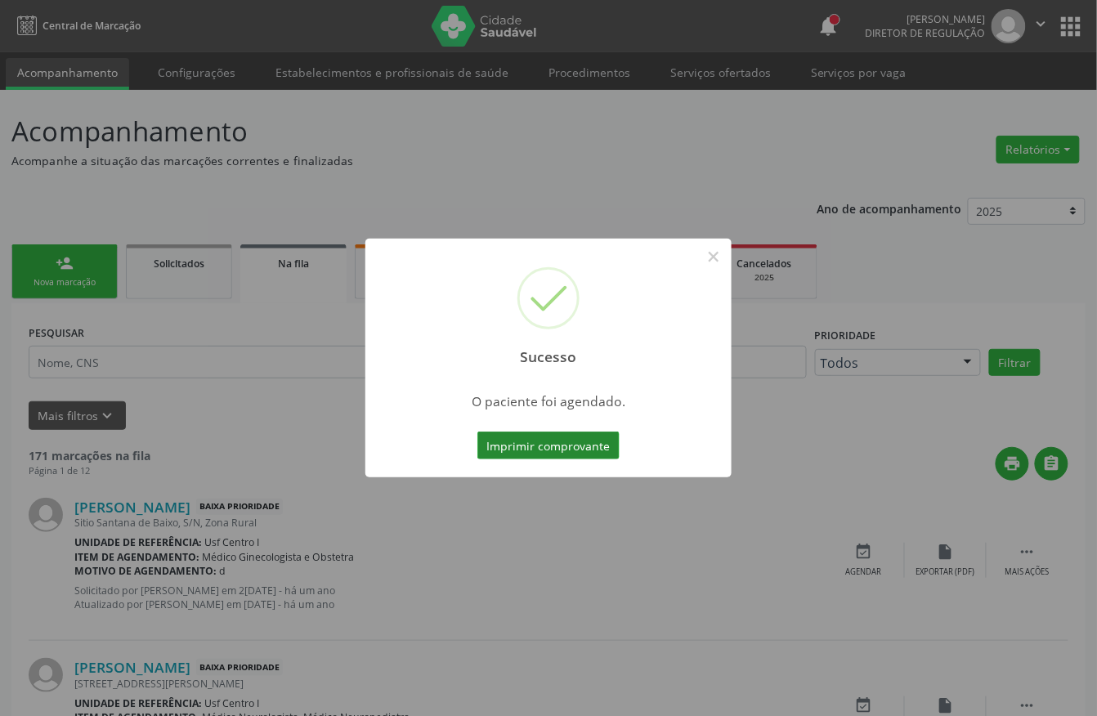
click at [540, 450] on button "Imprimir comprovante" at bounding box center [548, 446] width 142 height 28
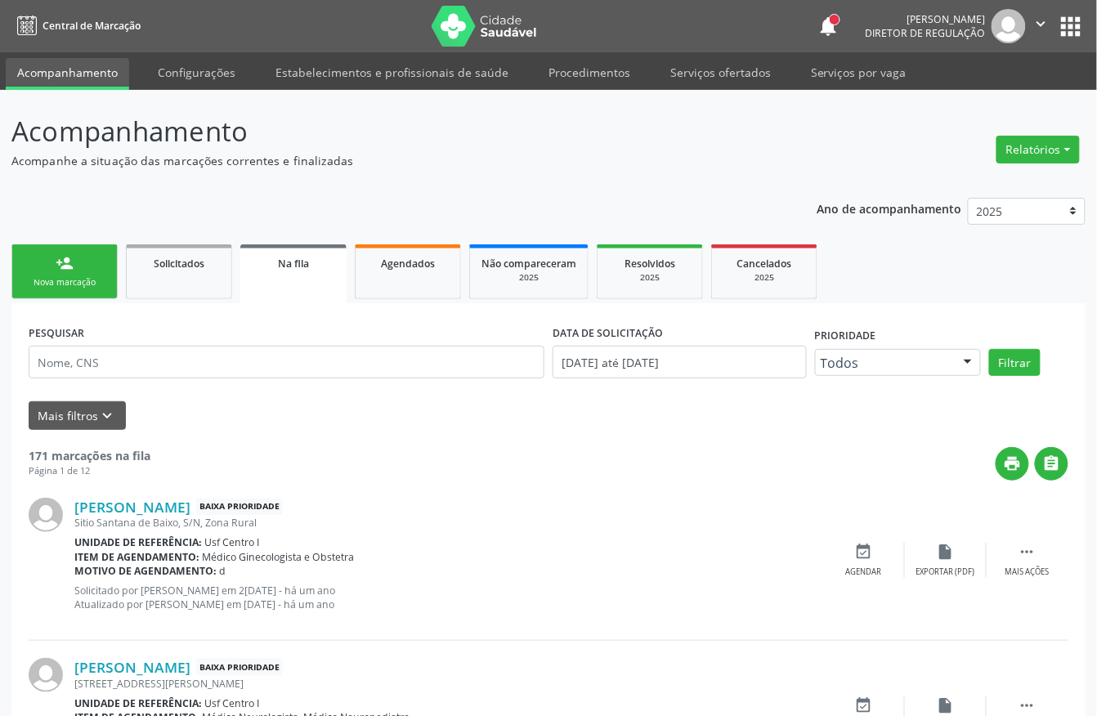
click at [93, 288] on div "Nova marcação" at bounding box center [65, 282] width 82 height 12
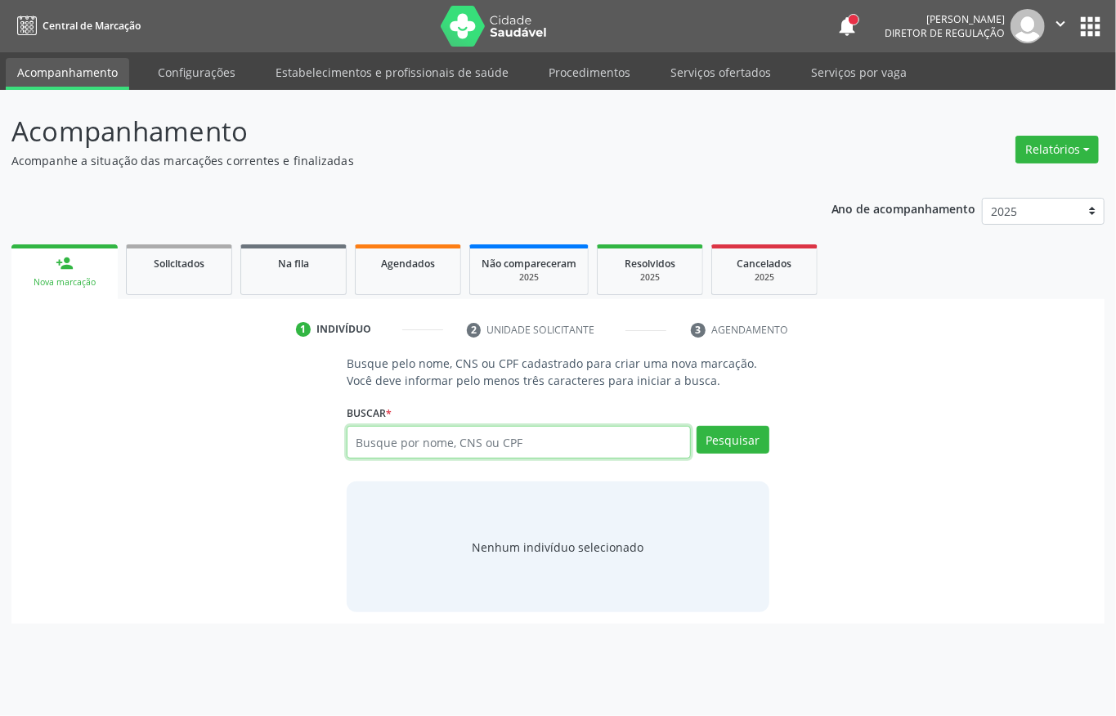
click at [396, 439] on input "text" at bounding box center [519, 442] width 344 height 33
type input "898006418415878"
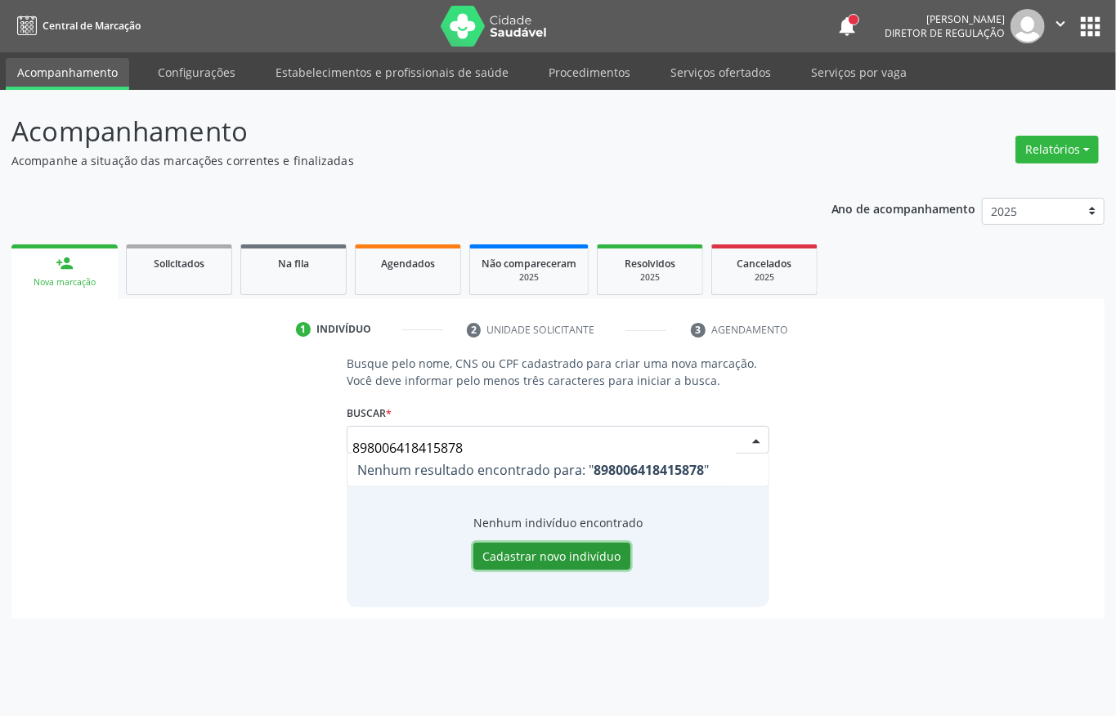
click at [521, 546] on div "Nenhum indivíduo encontrado Cadastrar novo indivíduo" at bounding box center [557, 542] width 169 height 56
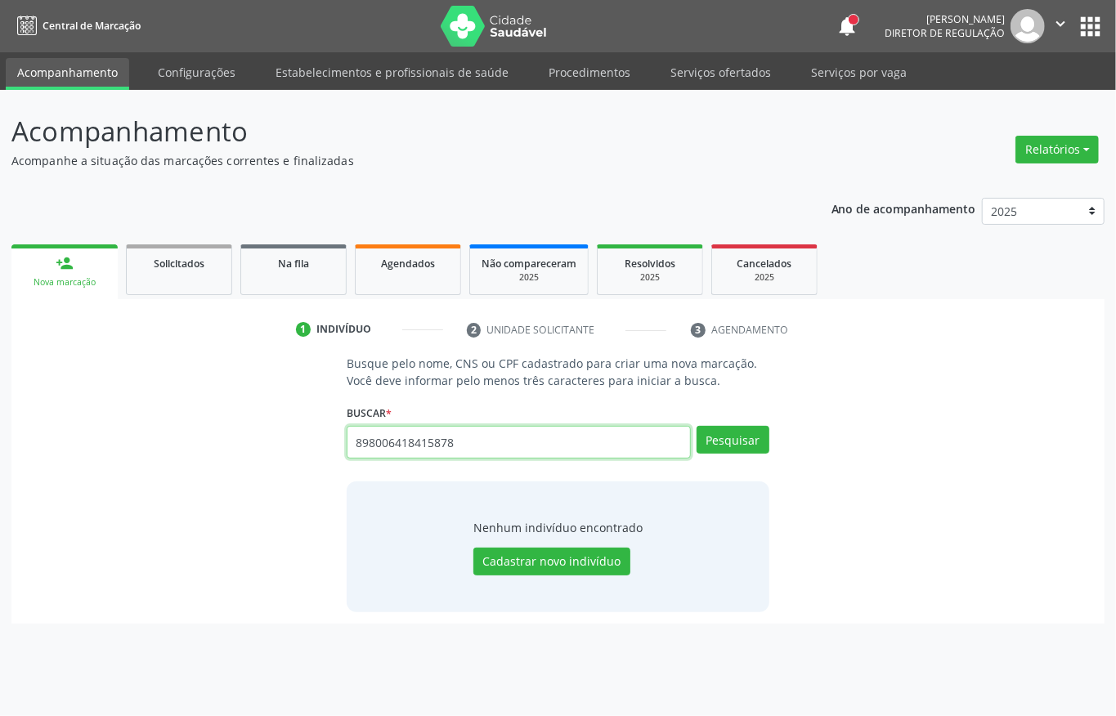
click at [436, 445] on input "898006418415878" at bounding box center [519, 442] width 344 height 33
type input "898006418415878"
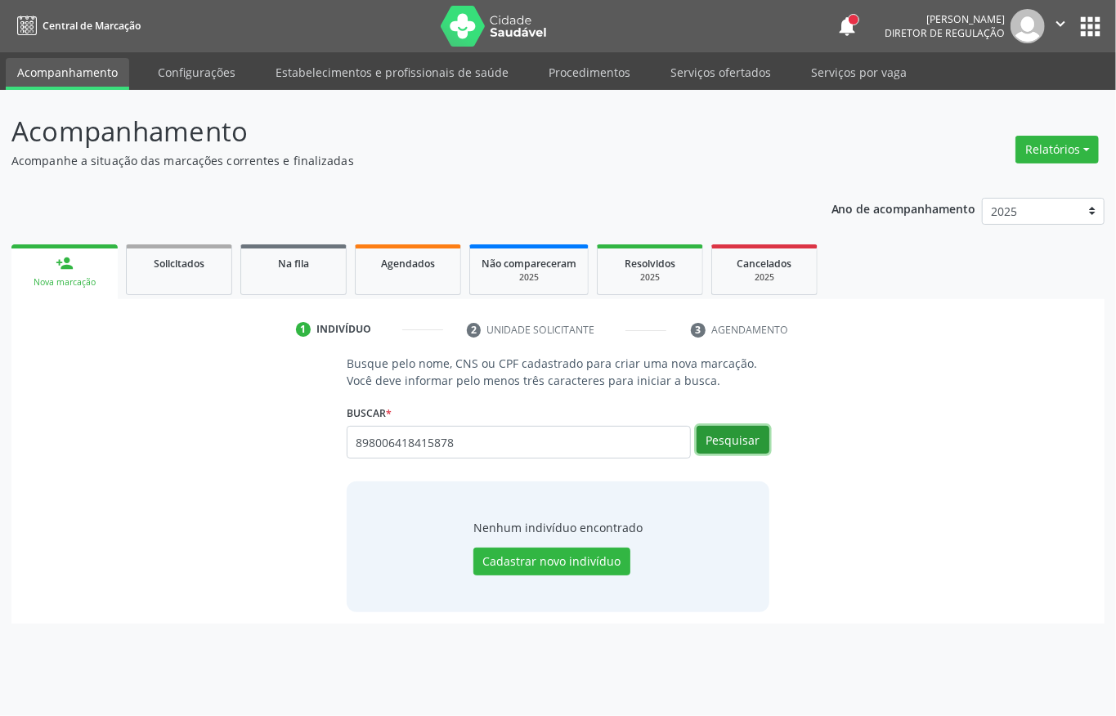
click at [730, 445] on button "Pesquisar" at bounding box center [732, 440] width 73 height 28
click at [541, 551] on button "Cadastrar novo indivíduo" at bounding box center [551, 562] width 157 height 28
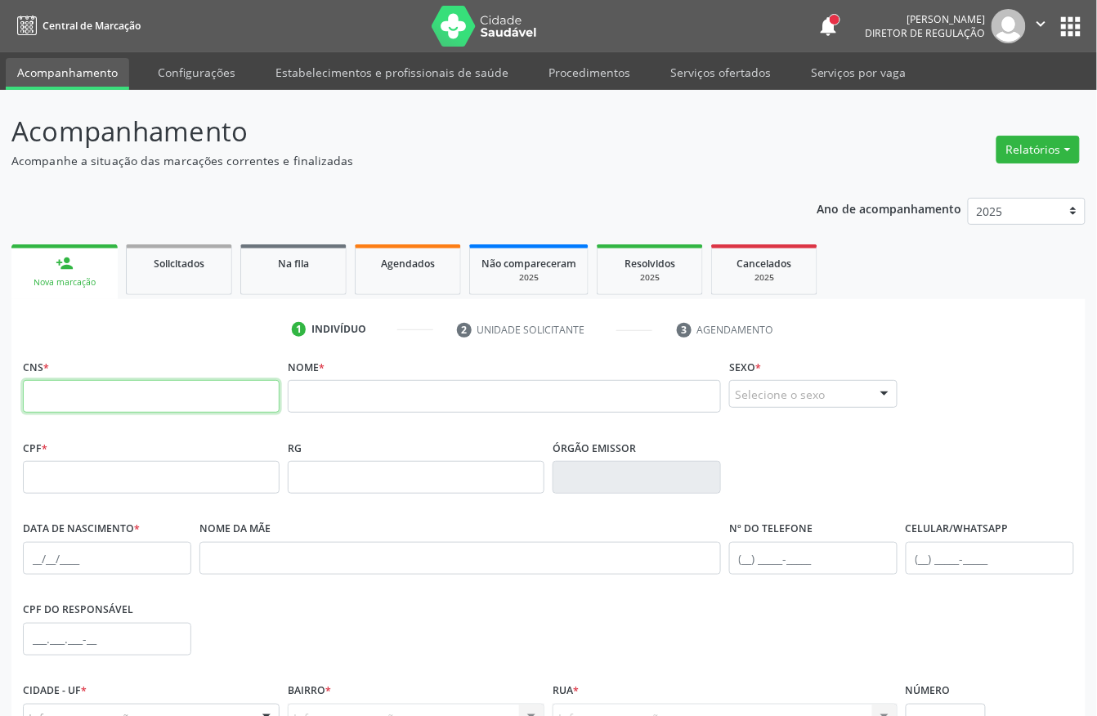
click at [196, 397] on input "text" at bounding box center [151, 396] width 257 height 33
type input "898 0064 1841 5878"
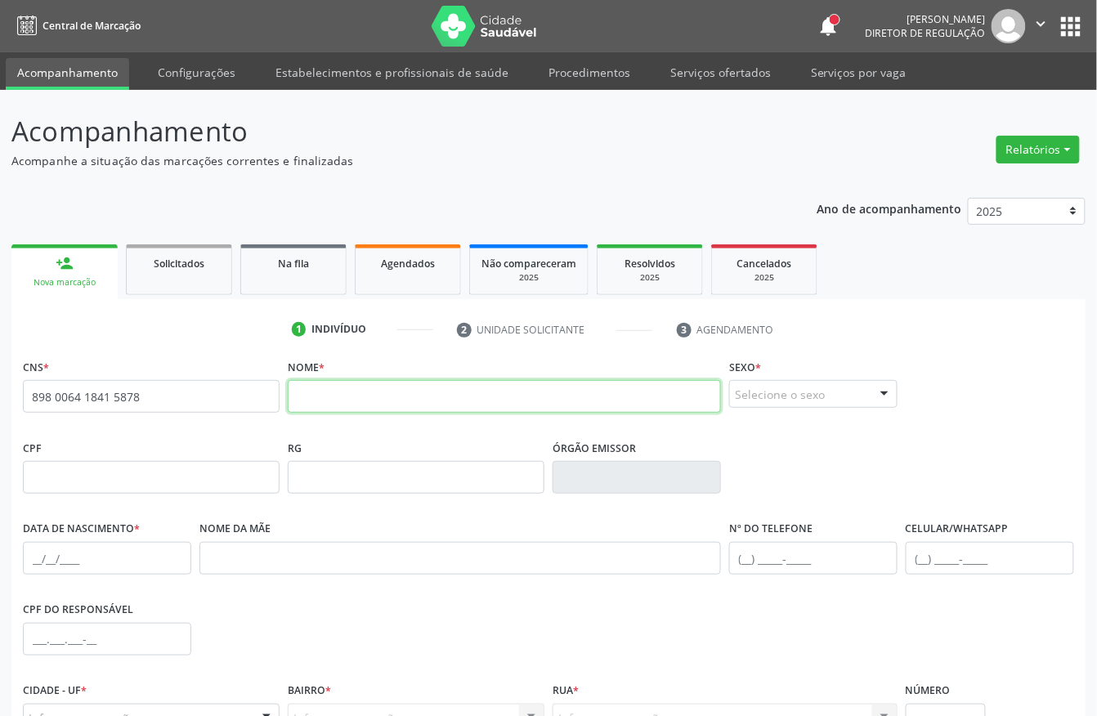
click at [343, 402] on input "text" at bounding box center [504, 396] width 433 height 33
type input "a"
type input "ANNA MARIA FERREIRA SANTOS"
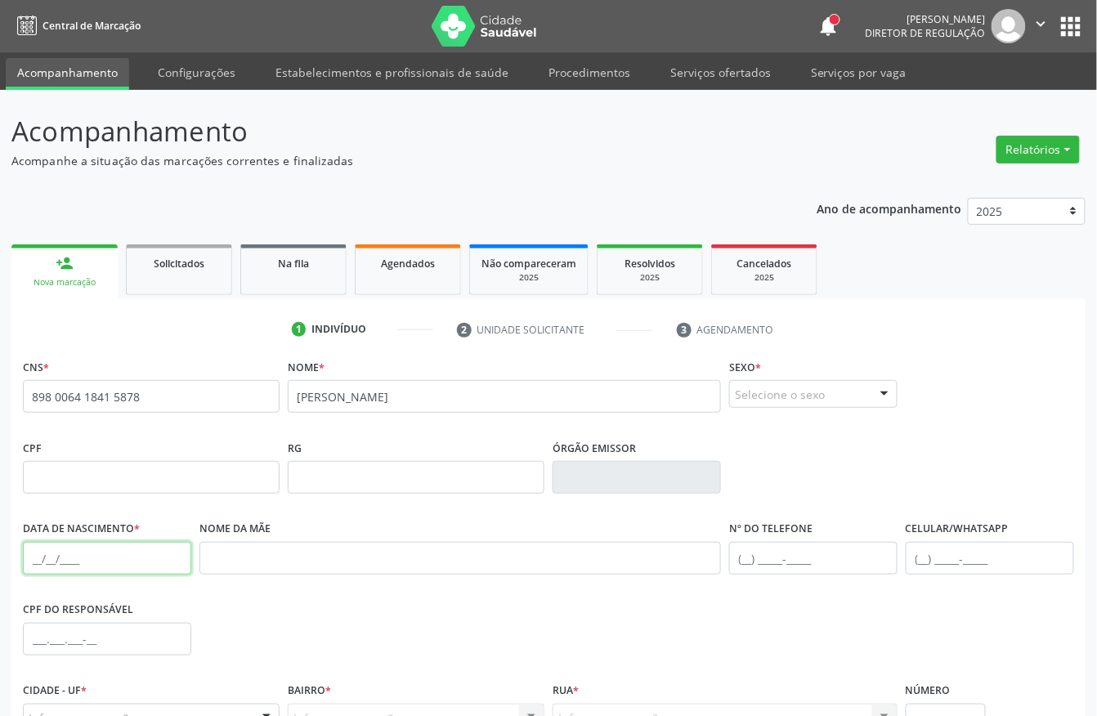
click at [33, 560] on input "text" at bounding box center [107, 558] width 168 height 33
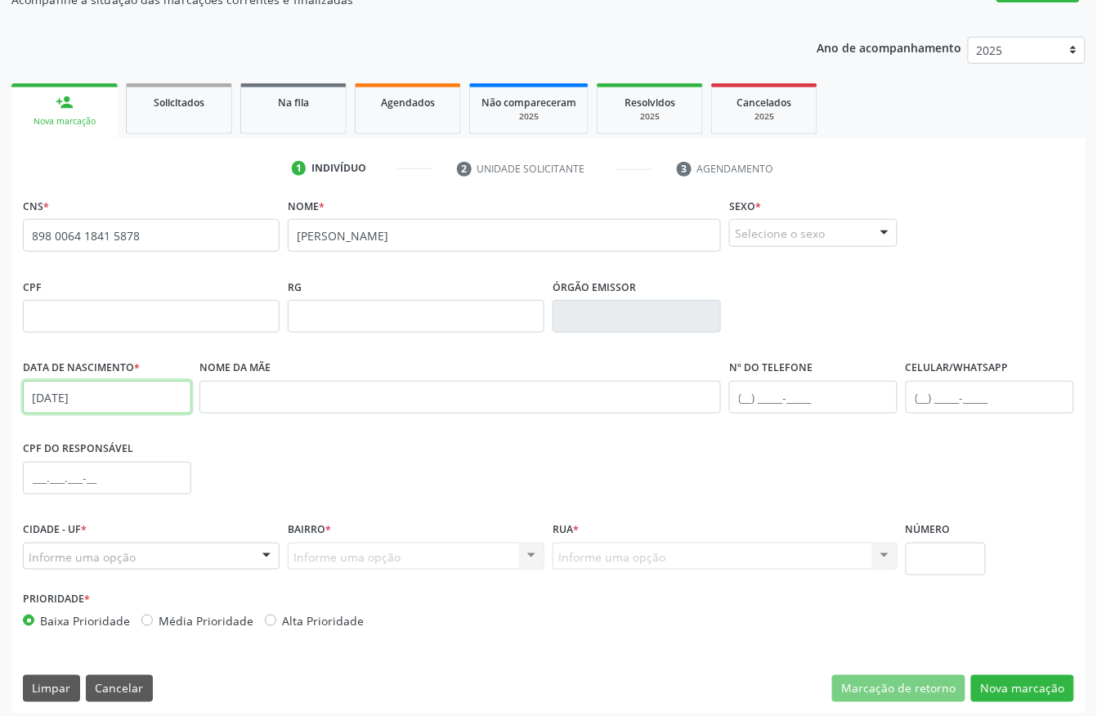
scroll to position [171, 0]
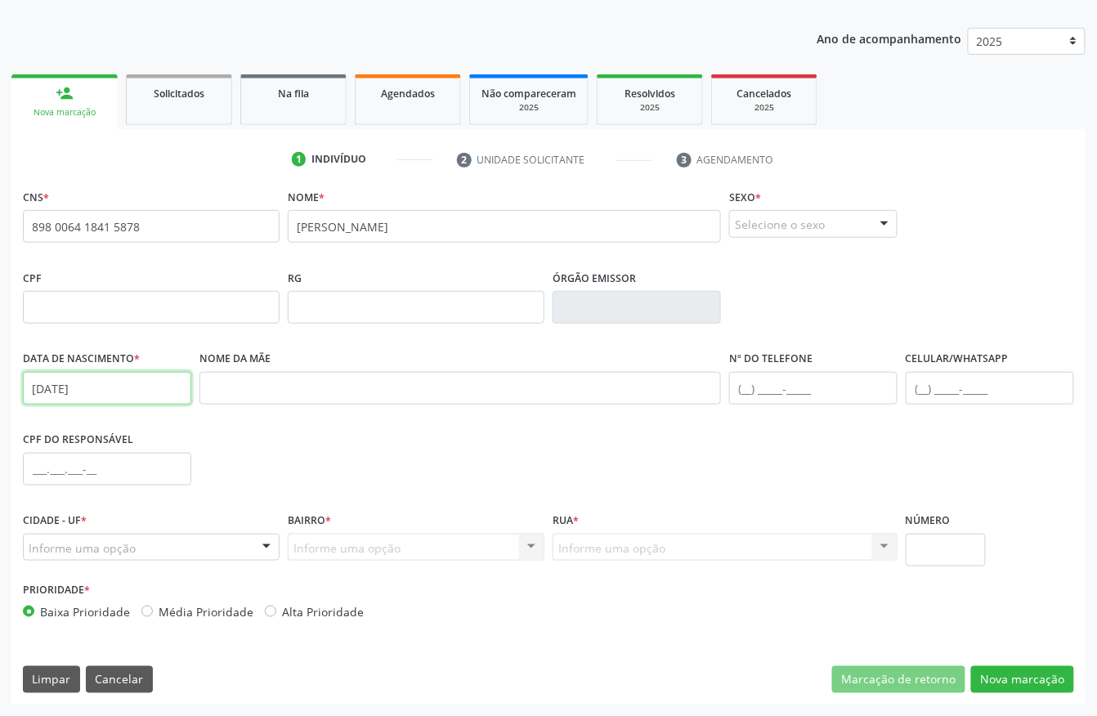
type input "30/08/2025"
click at [136, 550] on div "Informe uma opção" at bounding box center [151, 548] width 257 height 28
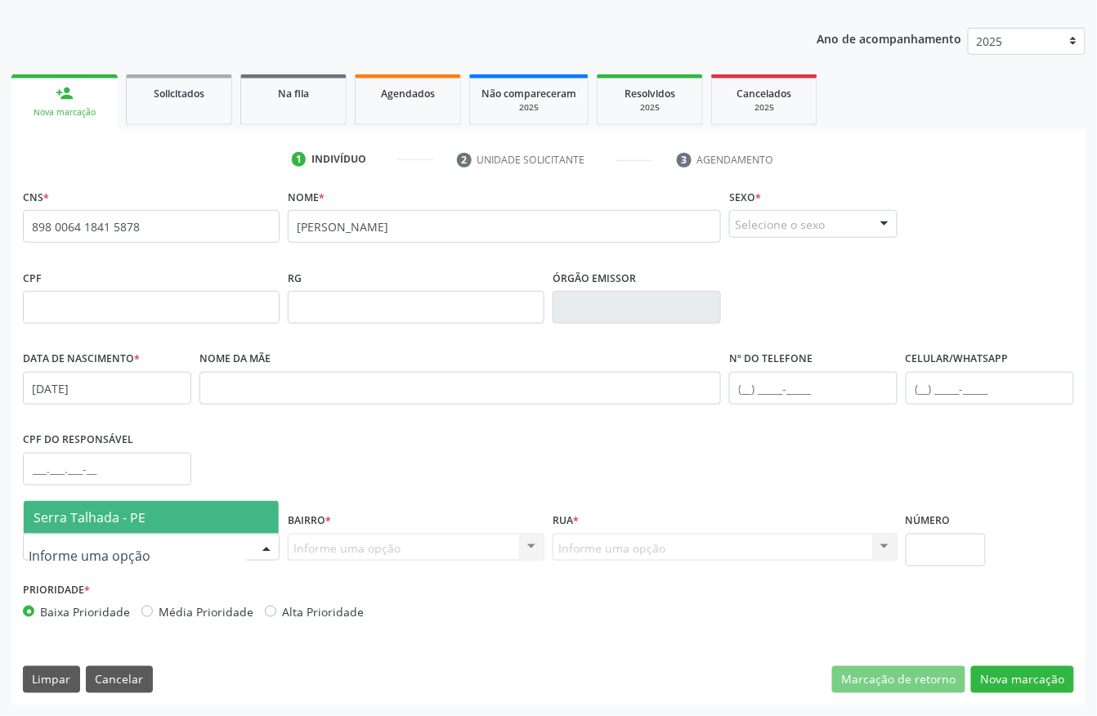
click at [134, 521] on span "Serra Talhada - PE" at bounding box center [90, 517] width 112 height 18
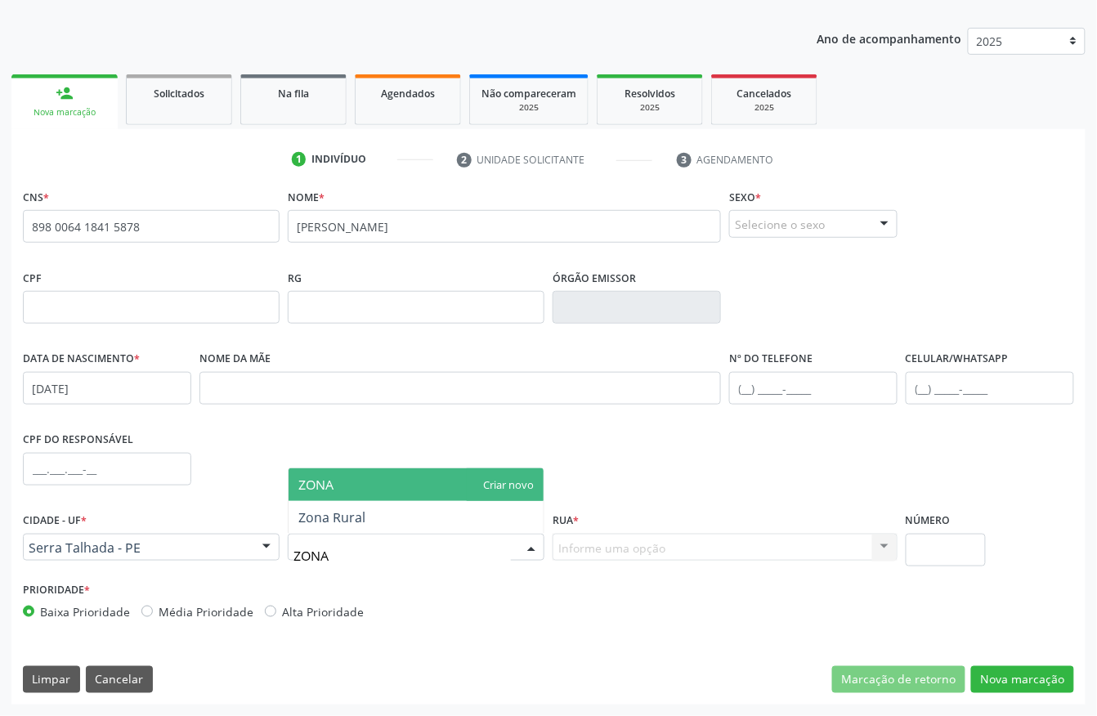
type input "ZONA"
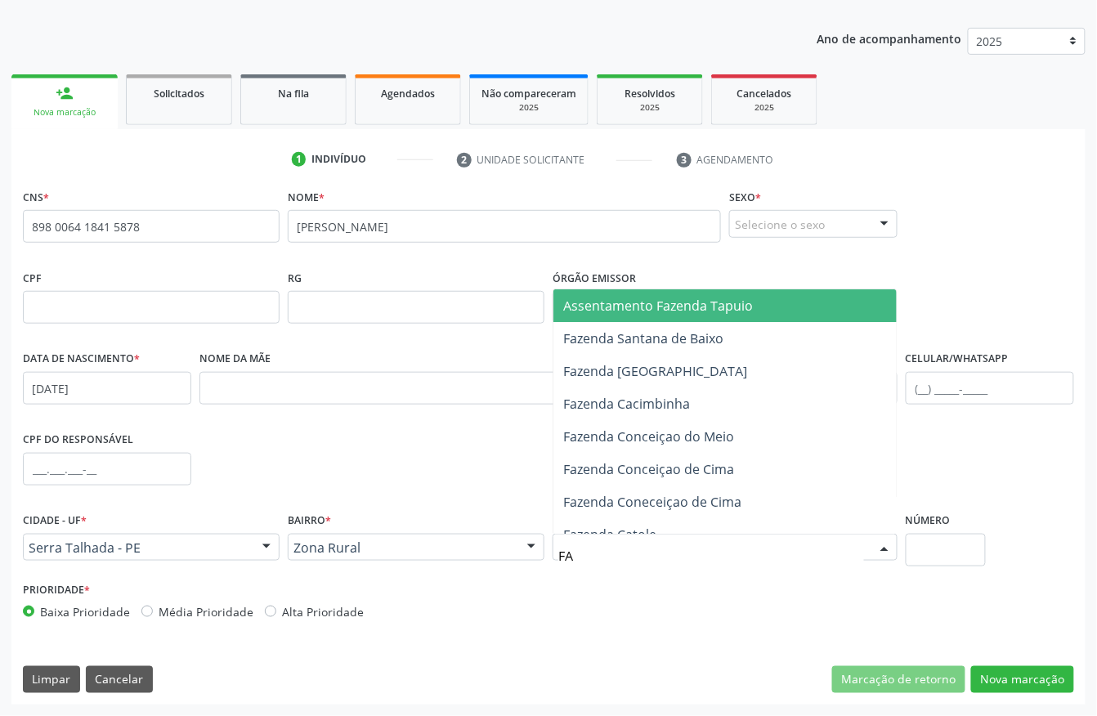
type input "F"
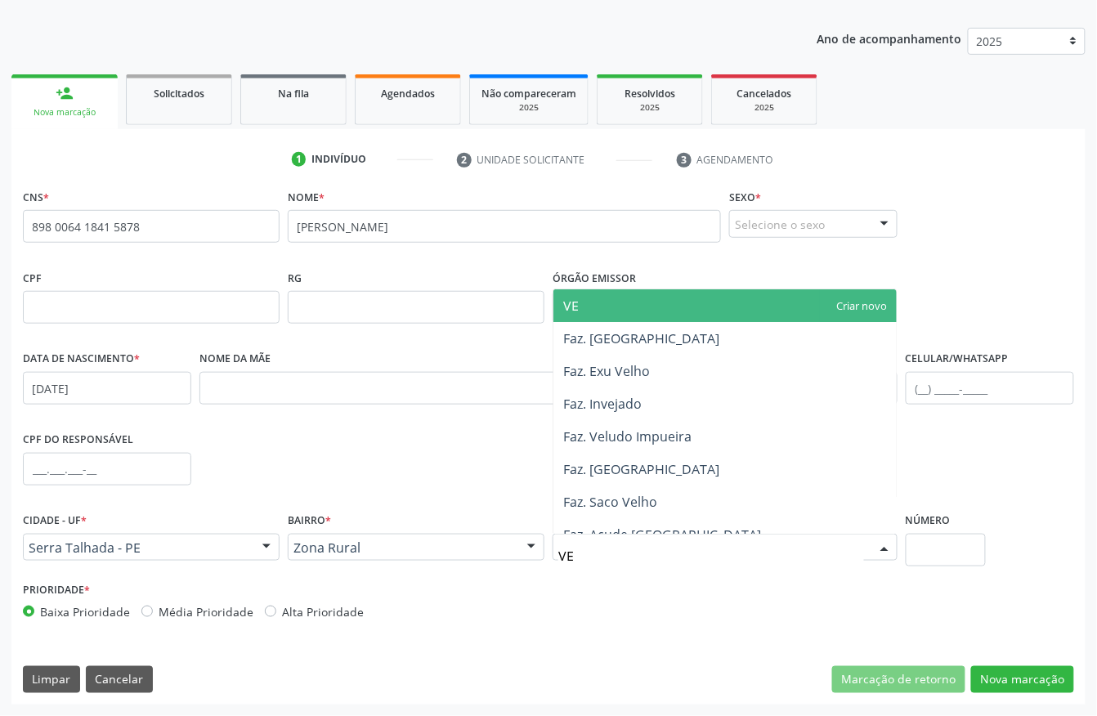
type input "VEN"
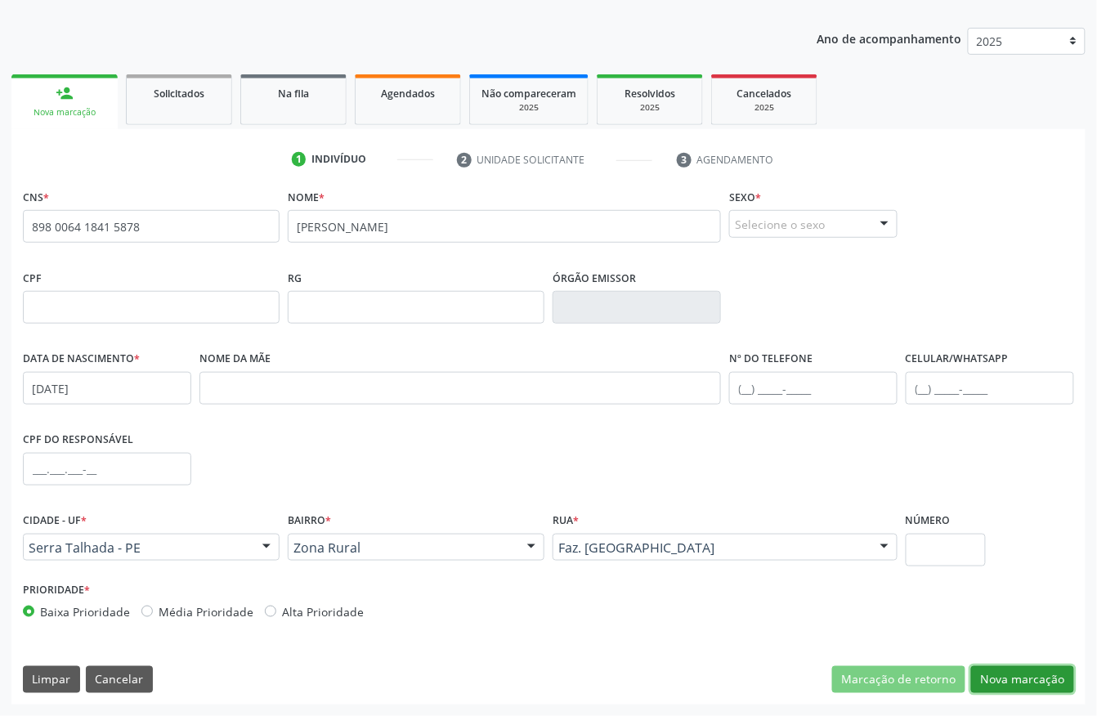
click at [1018, 672] on button "Nova marcação" at bounding box center [1022, 680] width 103 height 28
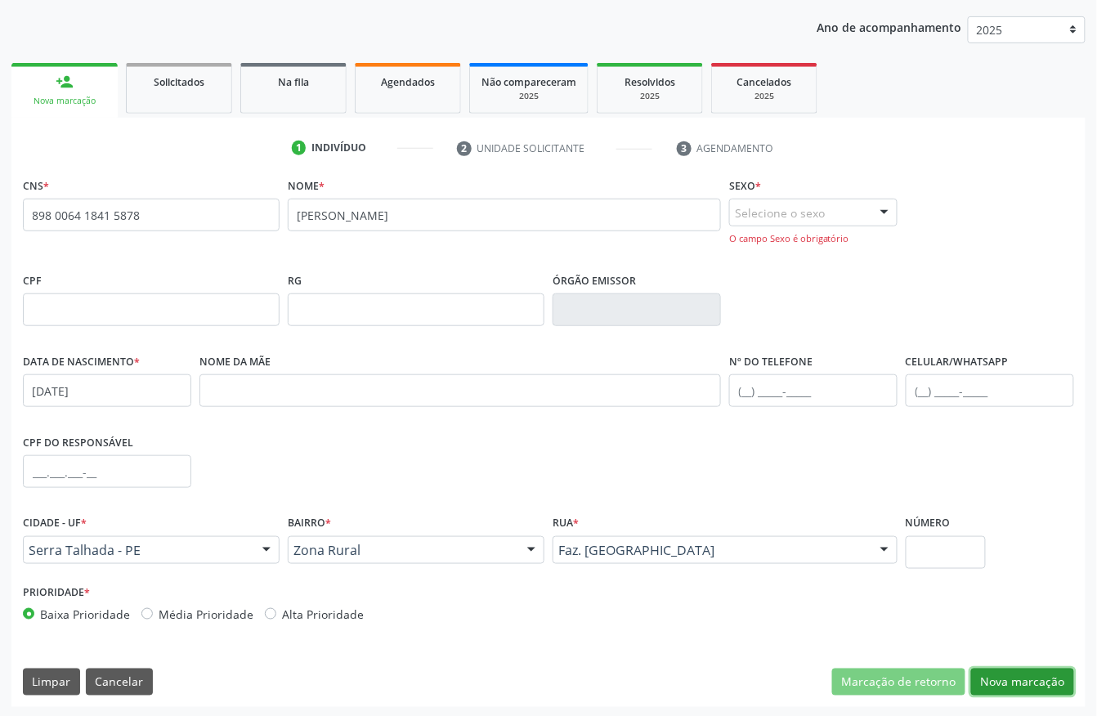
scroll to position [185, 0]
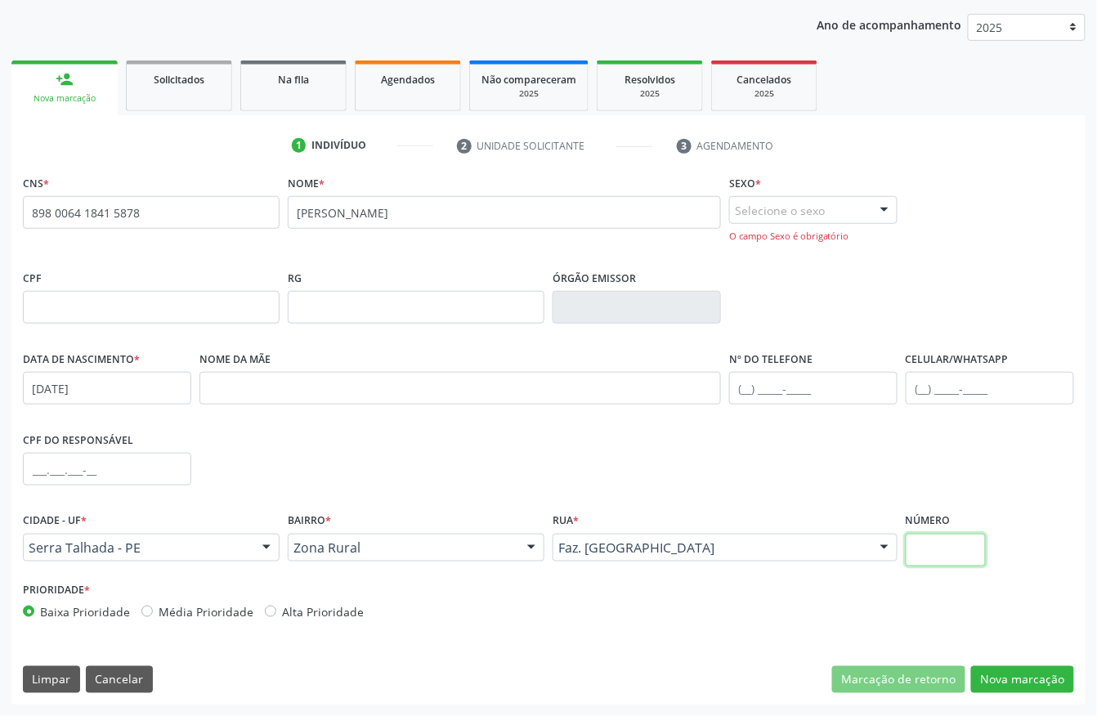
click at [922, 553] on input "text" at bounding box center [946, 550] width 80 height 33
click at [1015, 680] on button "Nova marcação" at bounding box center [1022, 680] width 103 height 28
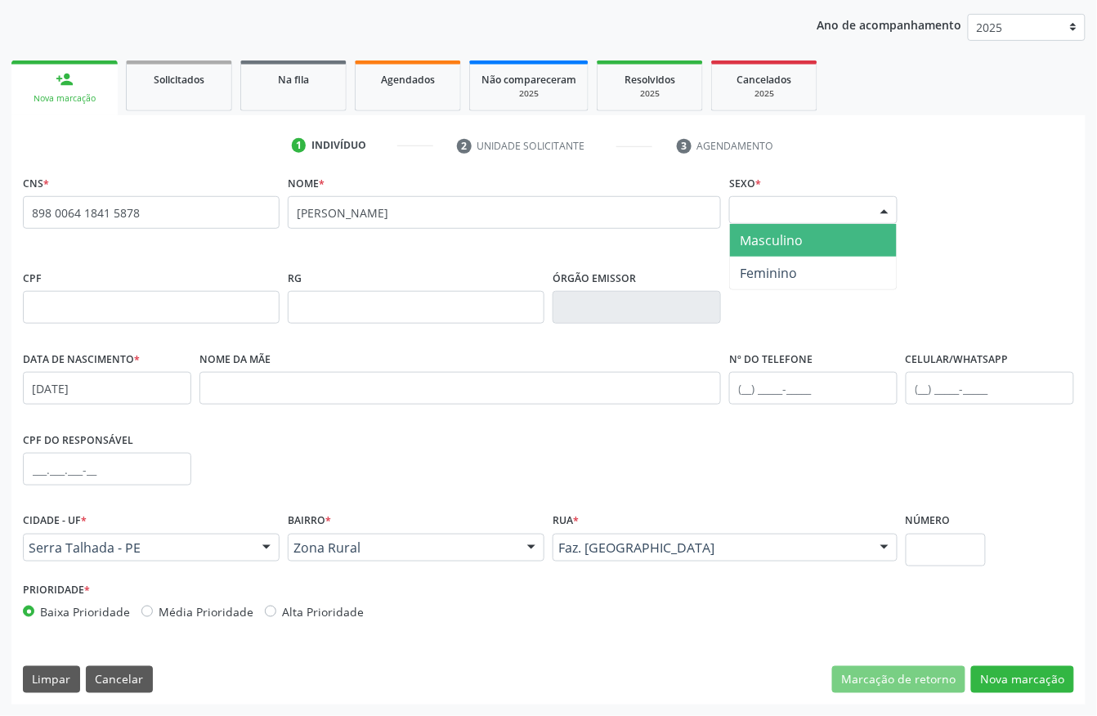
click at [796, 219] on div "Selecione o sexo" at bounding box center [813, 210] width 168 height 28
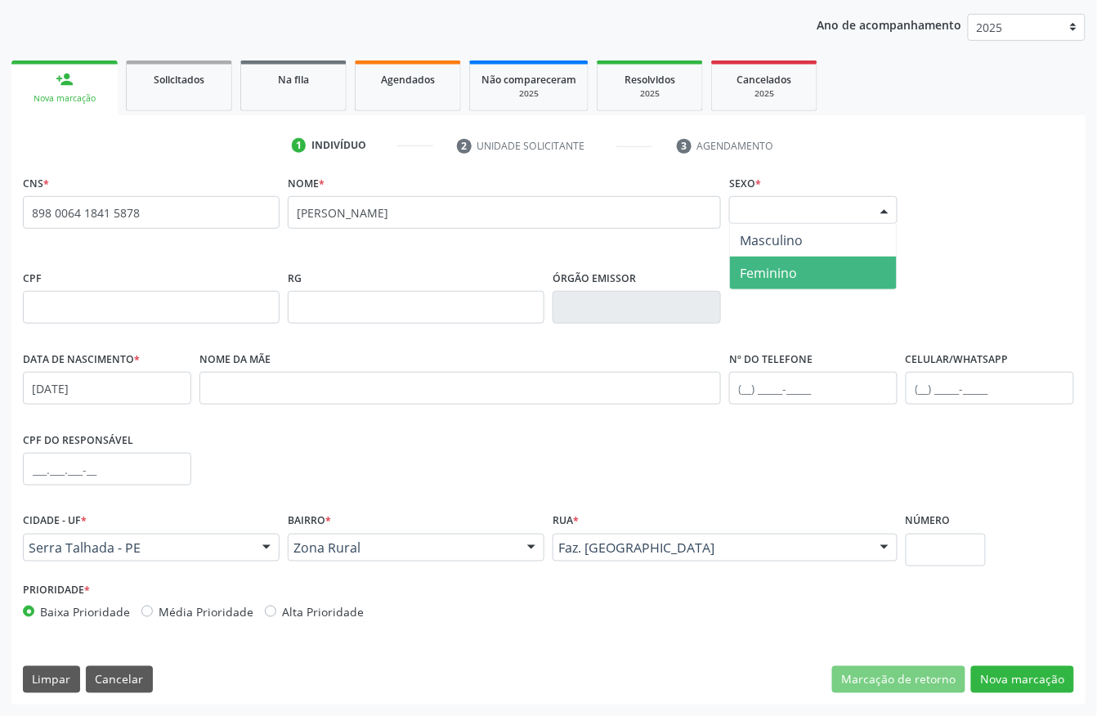
click at [785, 269] on span "Feminino" at bounding box center [768, 273] width 57 height 18
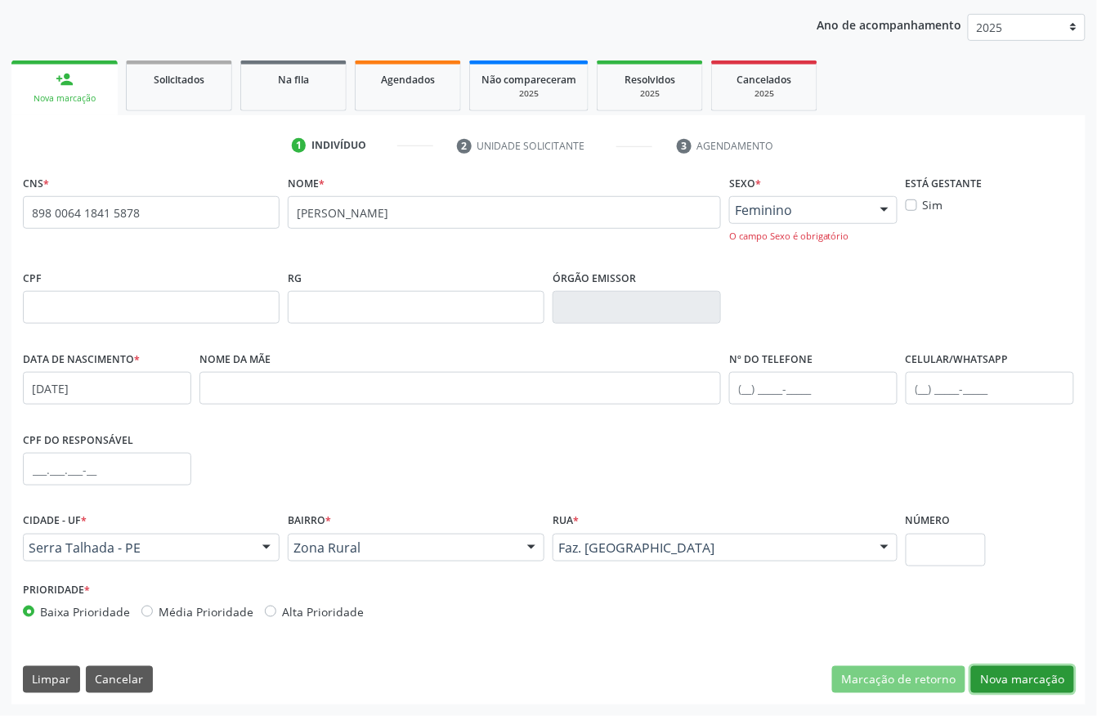
click at [1017, 678] on button "Nova marcação" at bounding box center [1022, 680] width 103 height 28
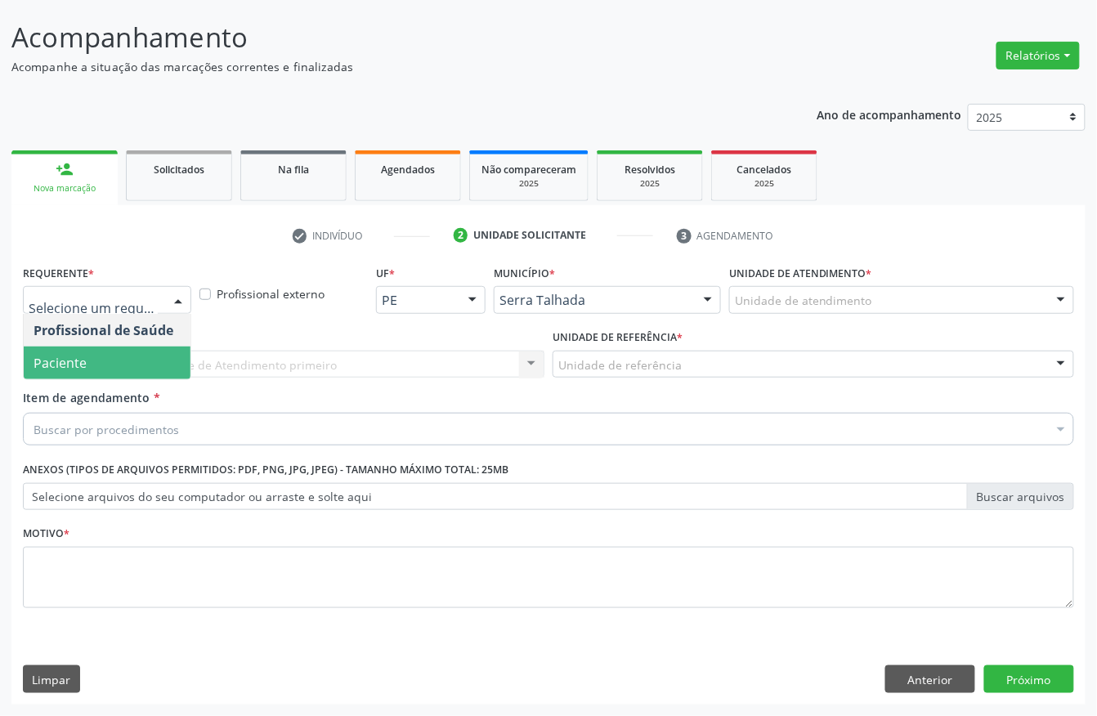
click at [67, 354] on span "Paciente" at bounding box center [60, 363] width 53 height 18
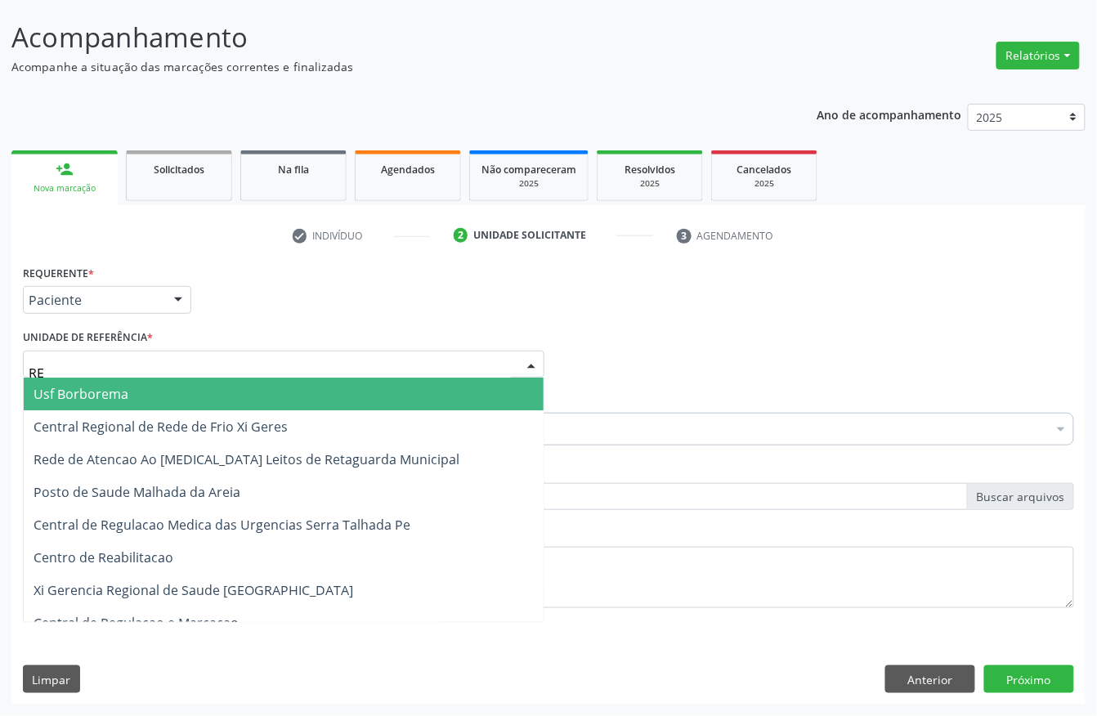
type input "REA"
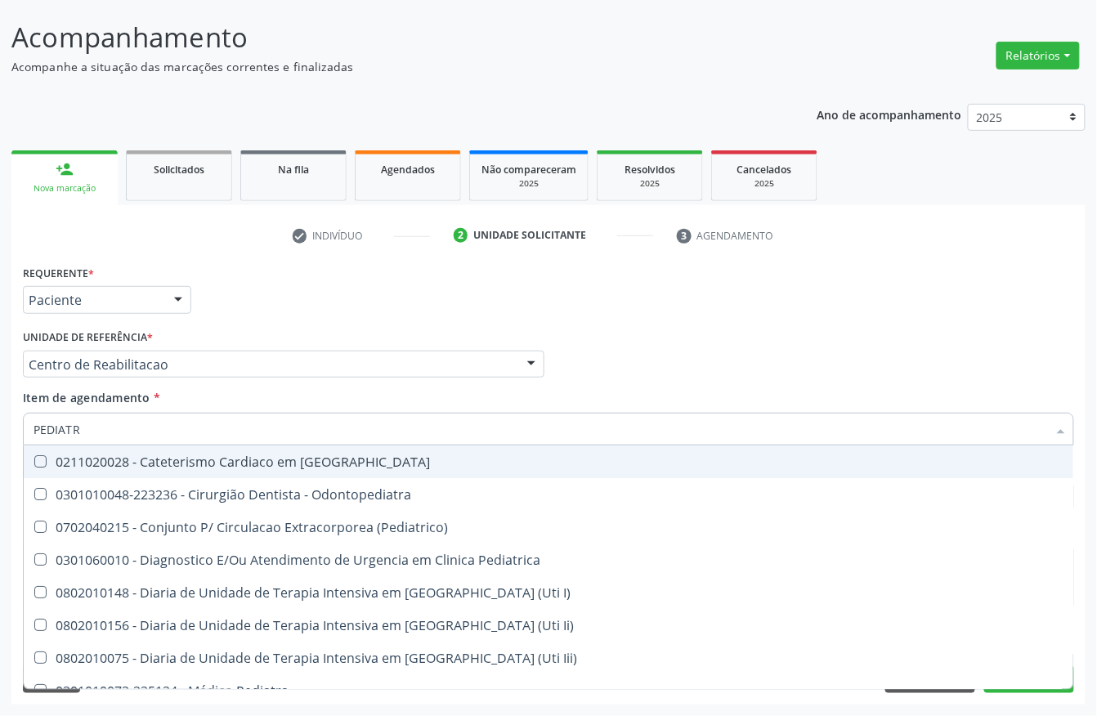
type input "PEDIATRA"
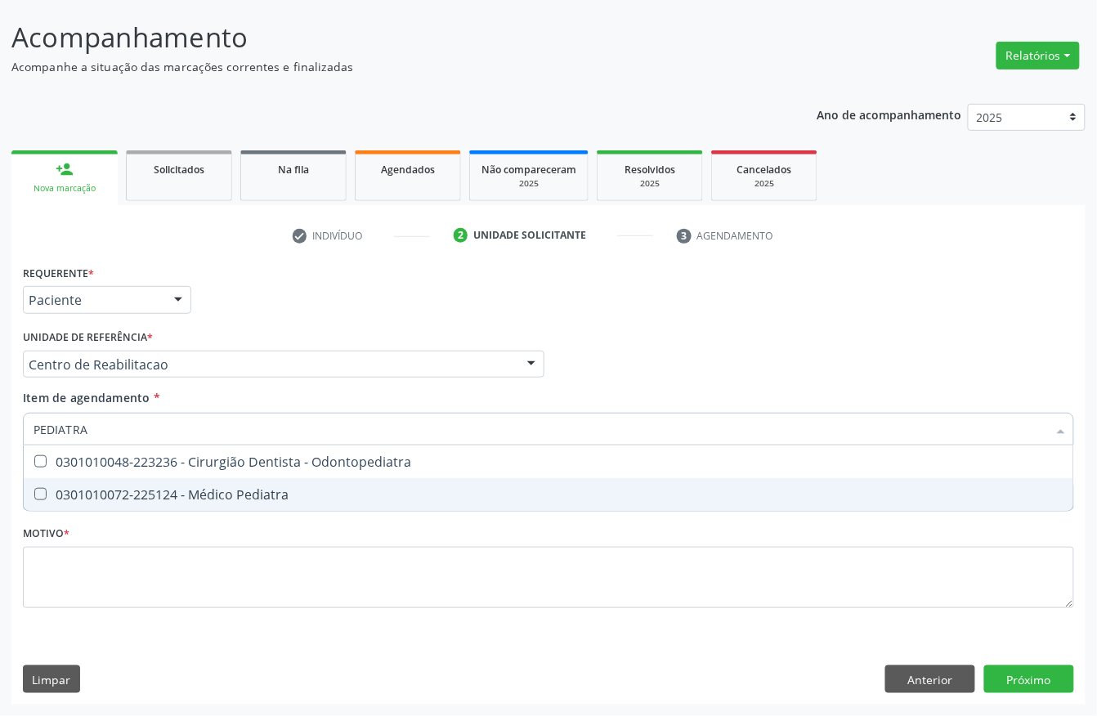
click at [98, 498] on div "0301010072-225124 - Médico Pediatra" at bounding box center [549, 494] width 1030 height 13
checkbox Pediatra "true"
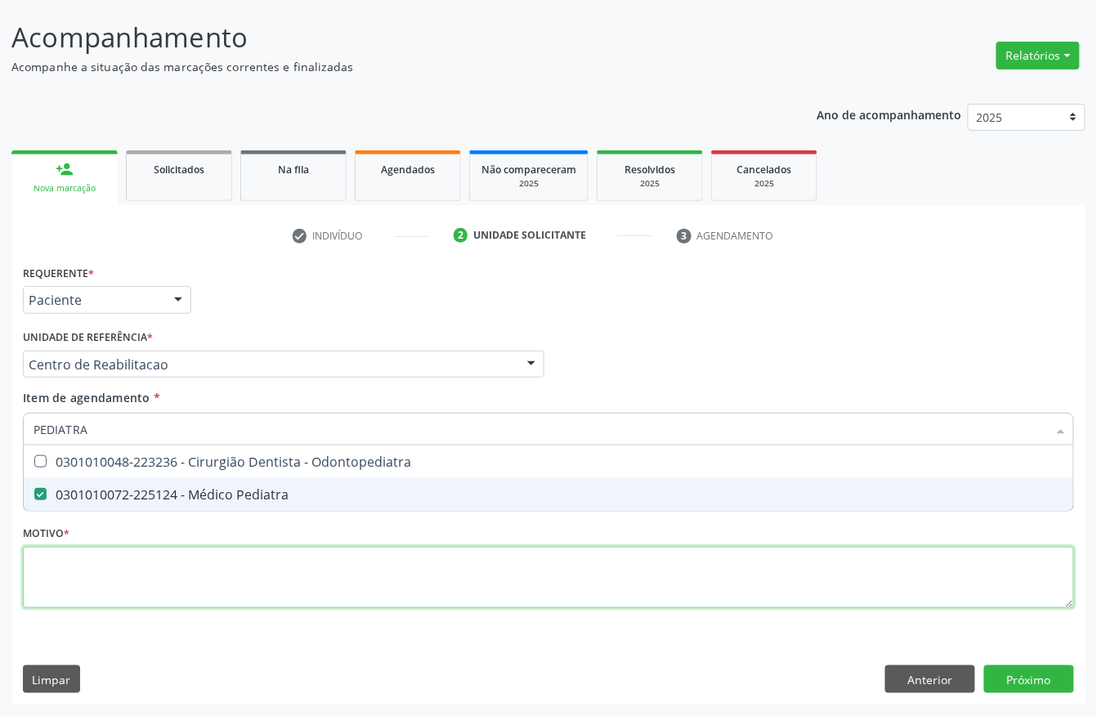
click at [67, 575] on div "Requerente * Paciente Profissional de Saúde Paciente Nenhum resultado encontrad…" at bounding box center [548, 446] width 1051 height 370
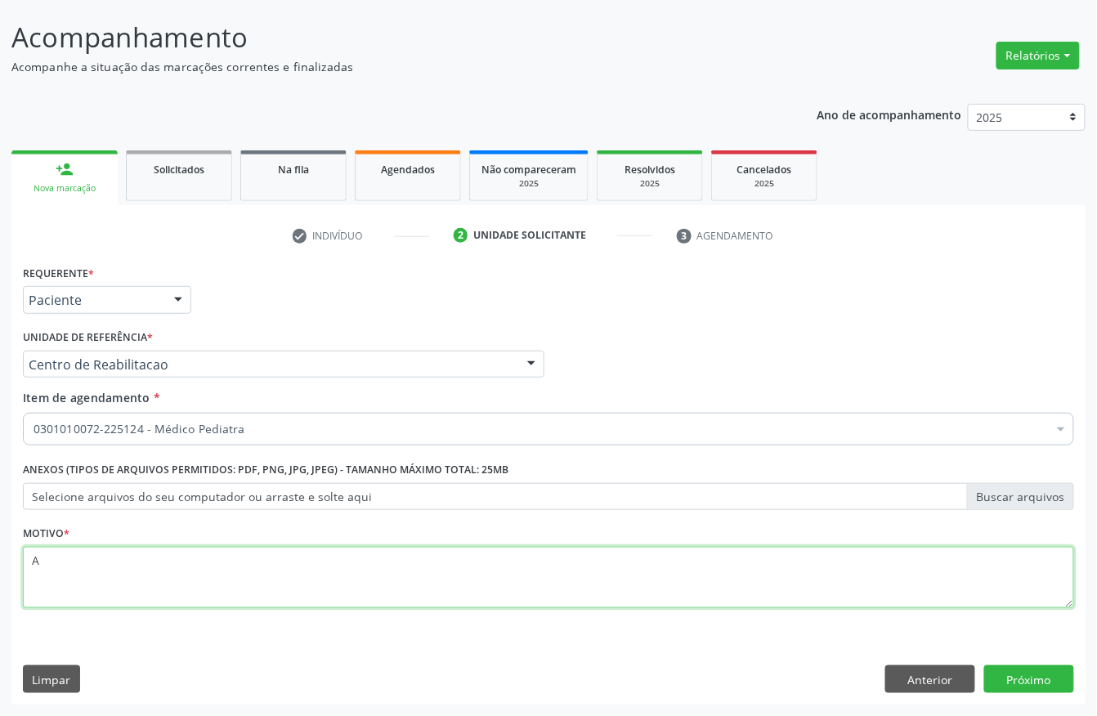
type textarea "A"
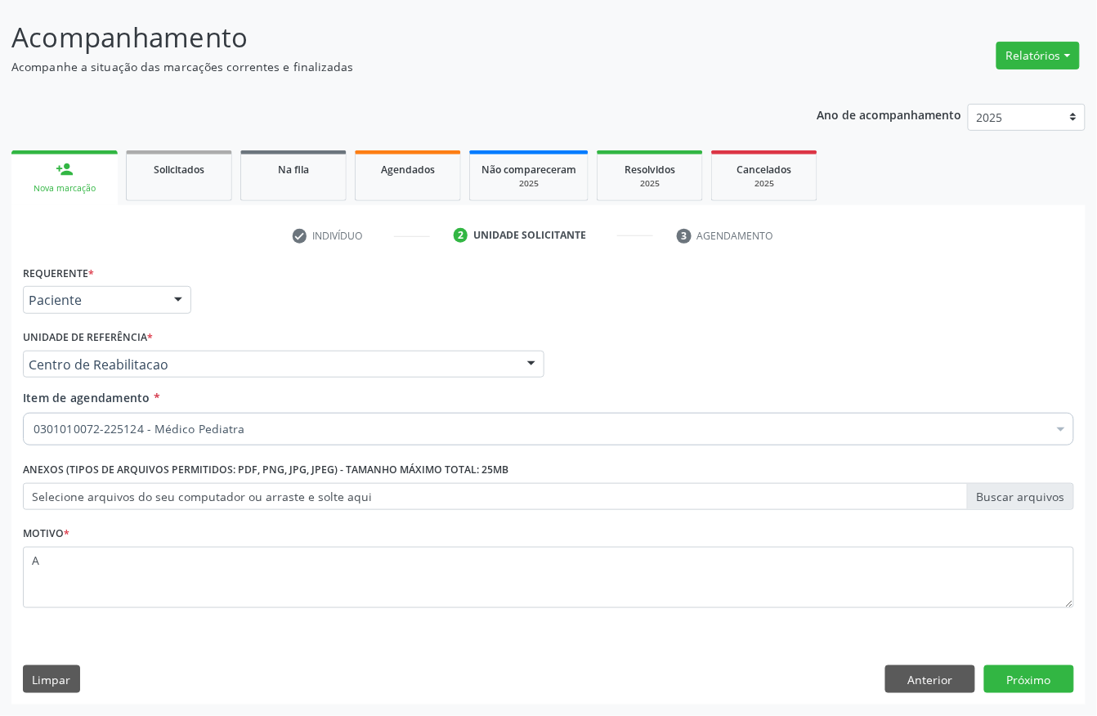
click at [1005, 660] on div "Requerente * Paciente Profissional de Saúde Paciente Nenhum resultado encontrad…" at bounding box center [548, 483] width 1074 height 444
click at [1014, 675] on button "Próximo" at bounding box center [1029, 679] width 90 height 28
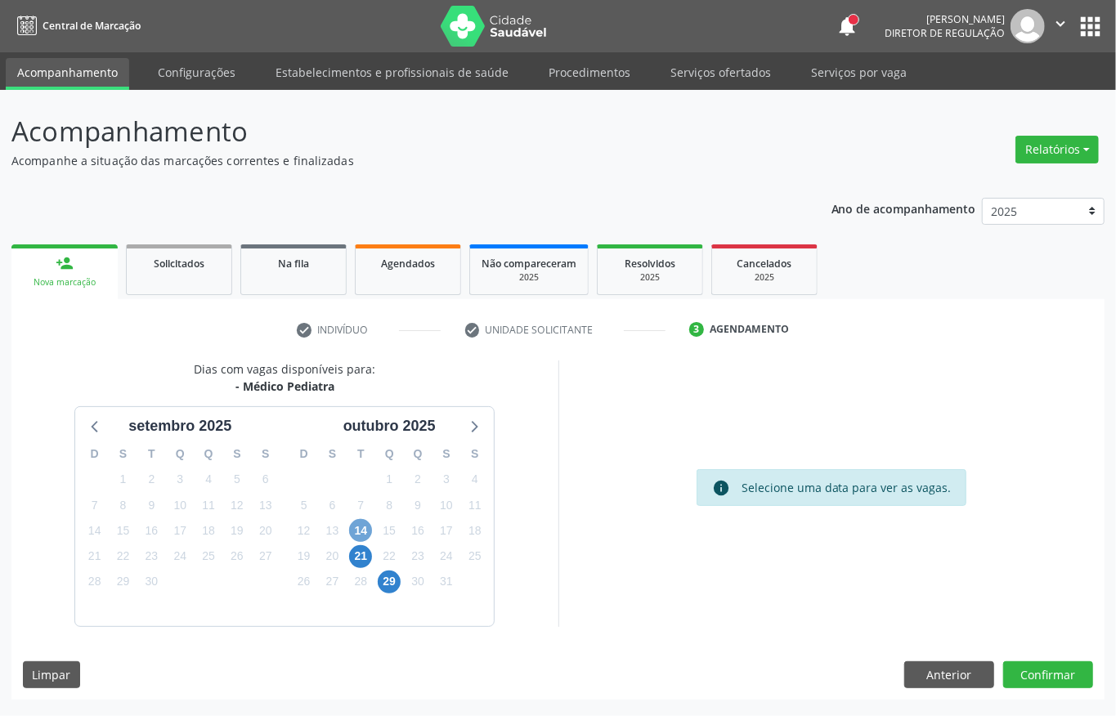
click at [363, 523] on span "14" at bounding box center [360, 530] width 23 height 23
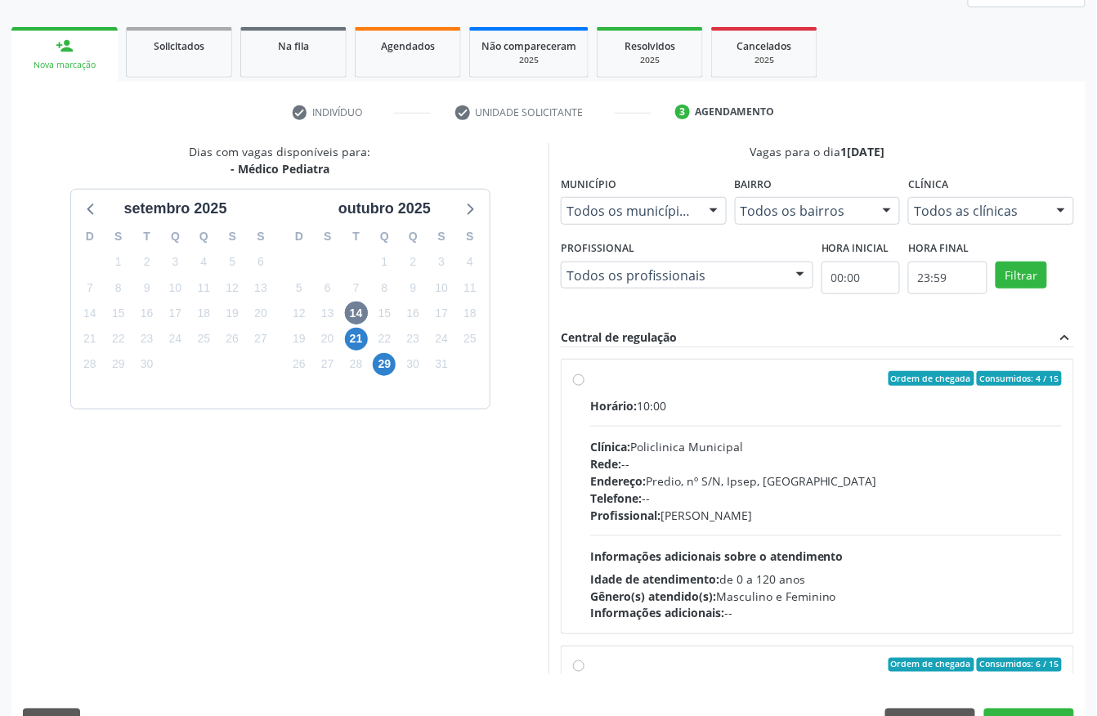
click at [711, 459] on div "Rede: --" at bounding box center [826, 463] width 472 height 17
click at [584, 386] on input "Ordem de chegada Consumidos: 4 / 15 Horário: 10:00 Clínica: Policlinica Municip…" at bounding box center [578, 378] width 11 height 15
radio input "true"
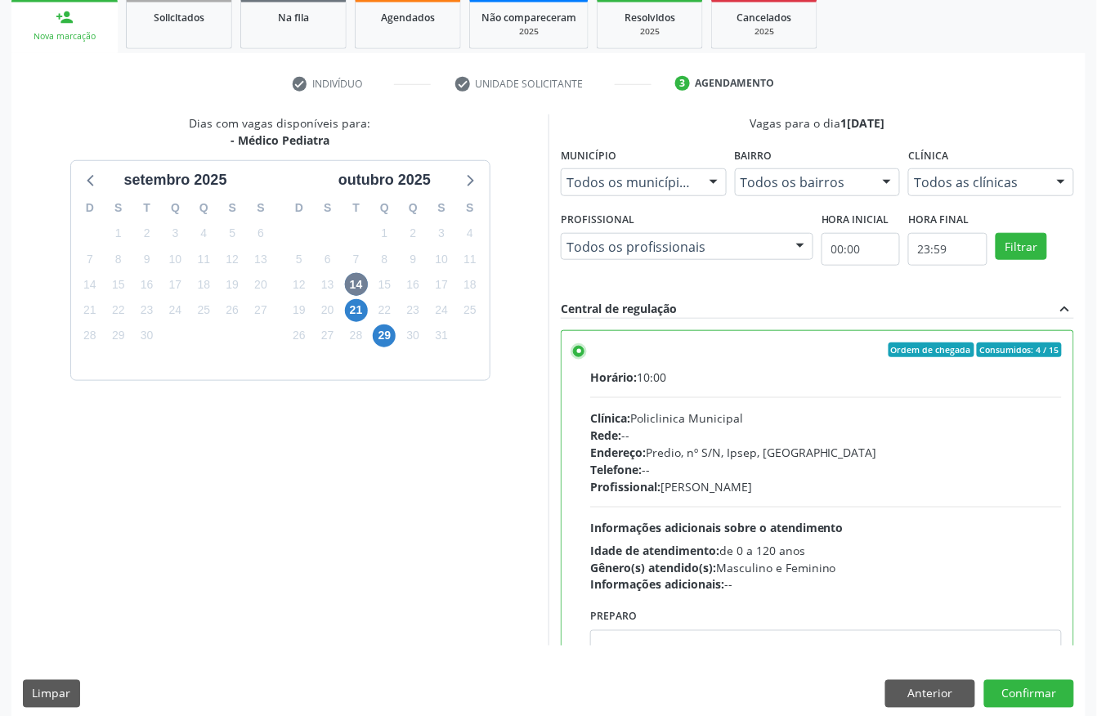
scroll to position [262, 0]
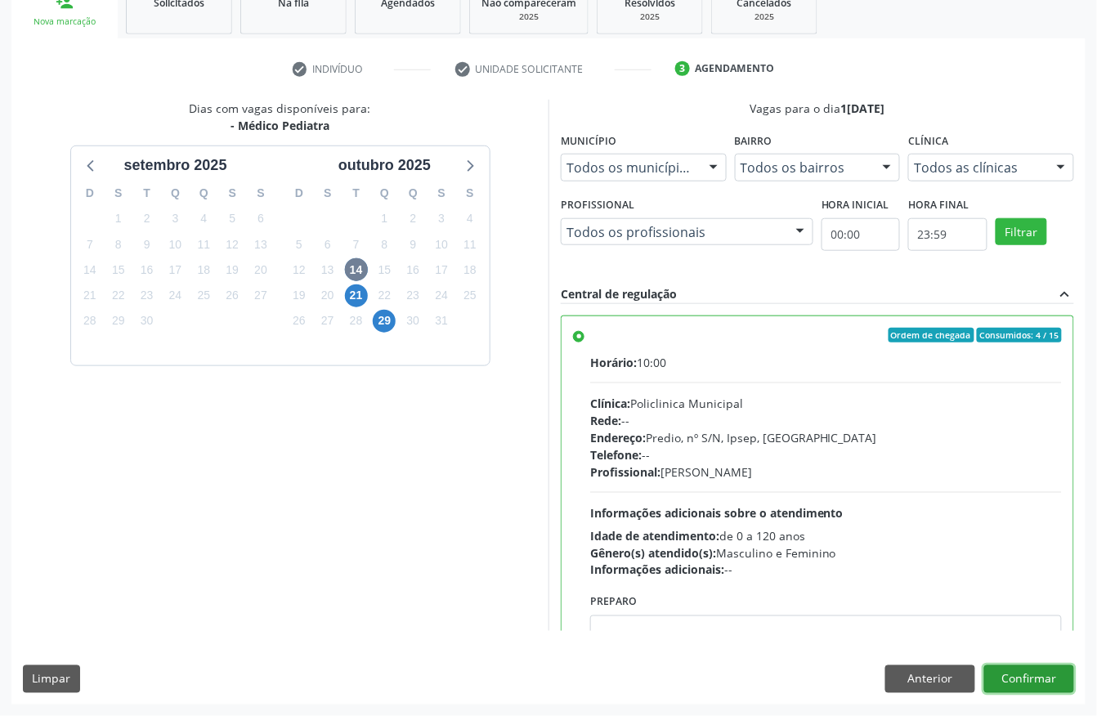
click at [1044, 677] on button "Confirmar" at bounding box center [1029, 679] width 90 height 28
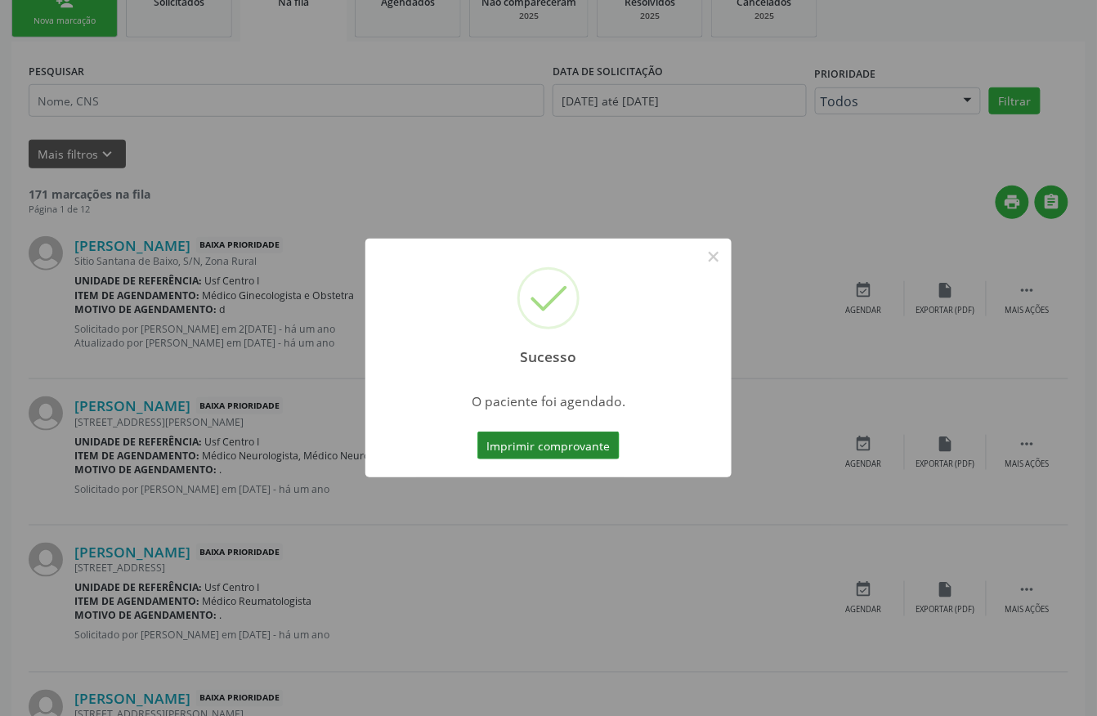
scroll to position [0, 0]
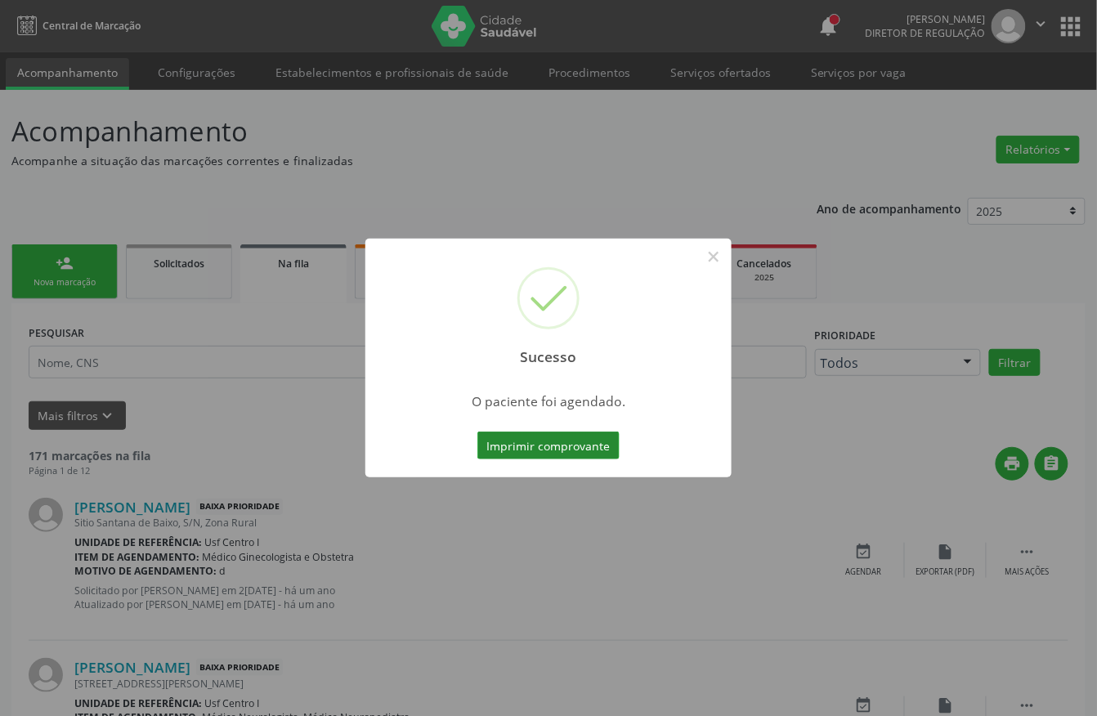
click at [554, 446] on button "Imprimir comprovante" at bounding box center [548, 446] width 142 height 28
